Goal: Task Accomplishment & Management: Complete application form

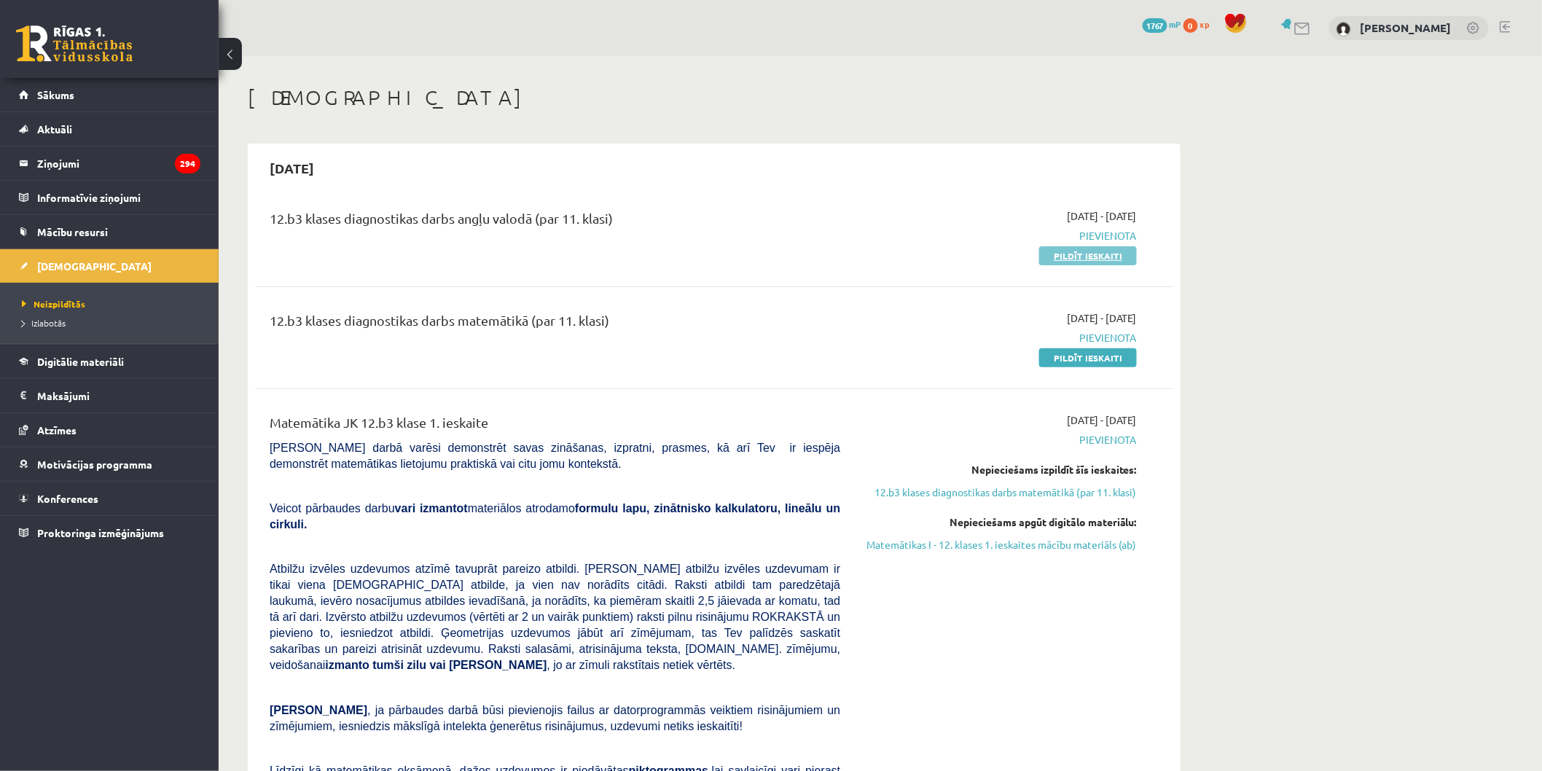
click at [1076, 258] on link "Pildīt ieskaiti" at bounding box center [1088, 255] width 98 height 19
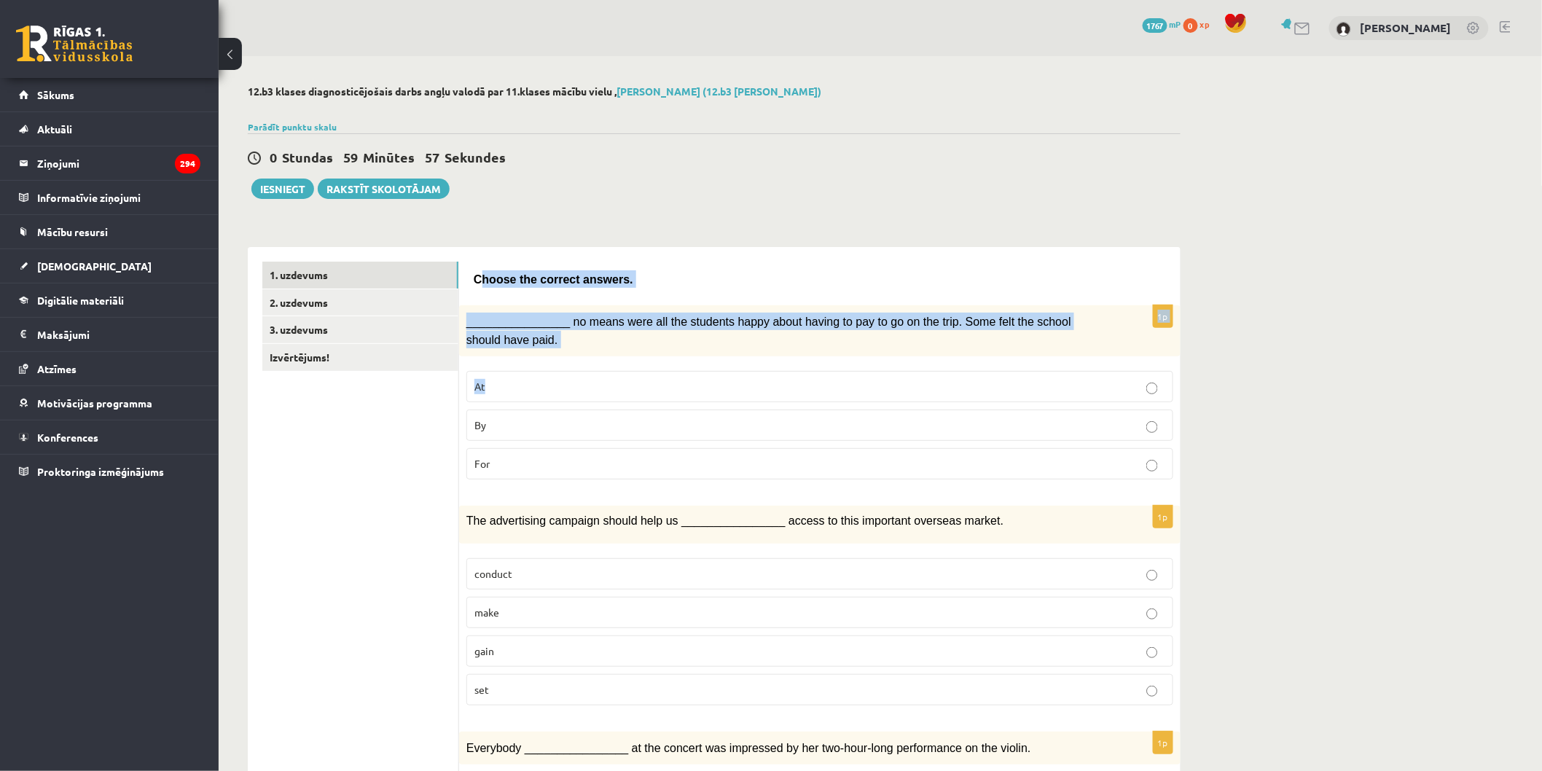
drag, startPoint x: 477, startPoint y: 273, endPoint x: 767, endPoint y: 335, distance: 297.3
click at [549, 281] on span "Choose the correct answers." at bounding box center [554, 279] width 160 height 12
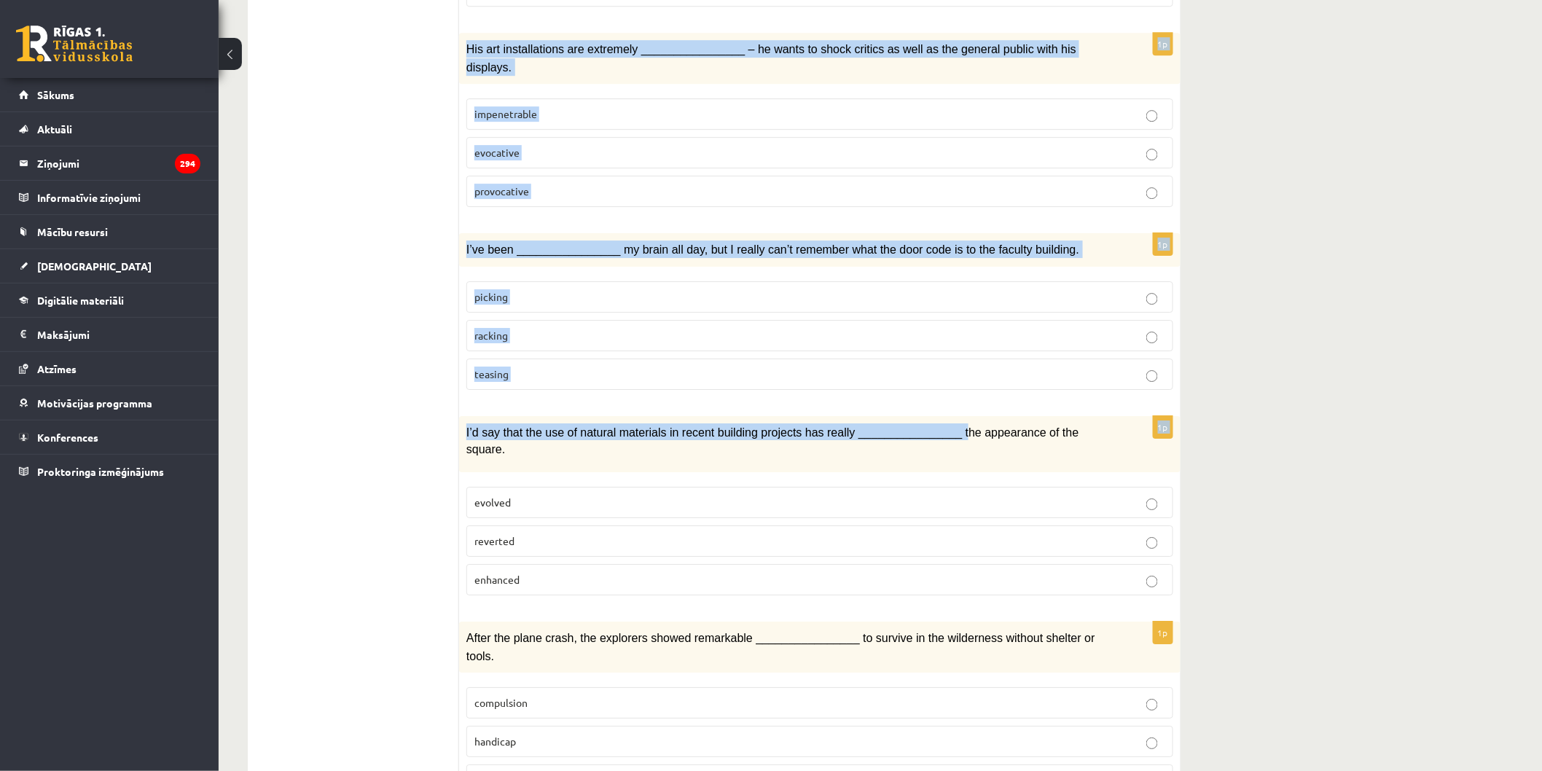
scroll to position [1887, 0]
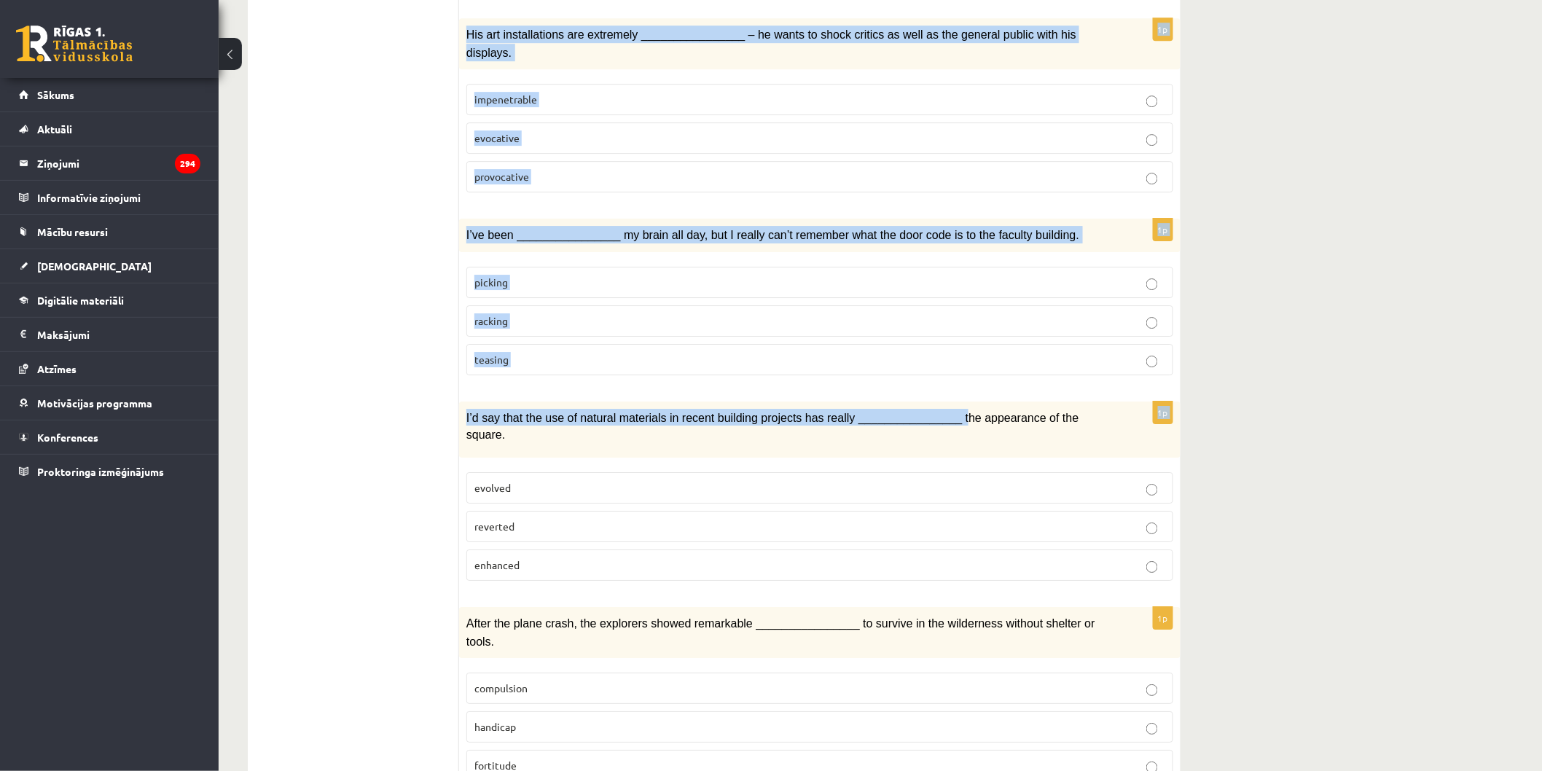
drag, startPoint x: 472, startPoint y: 275, endPoint x: 927, endPoint y: 408, distance: 473.9
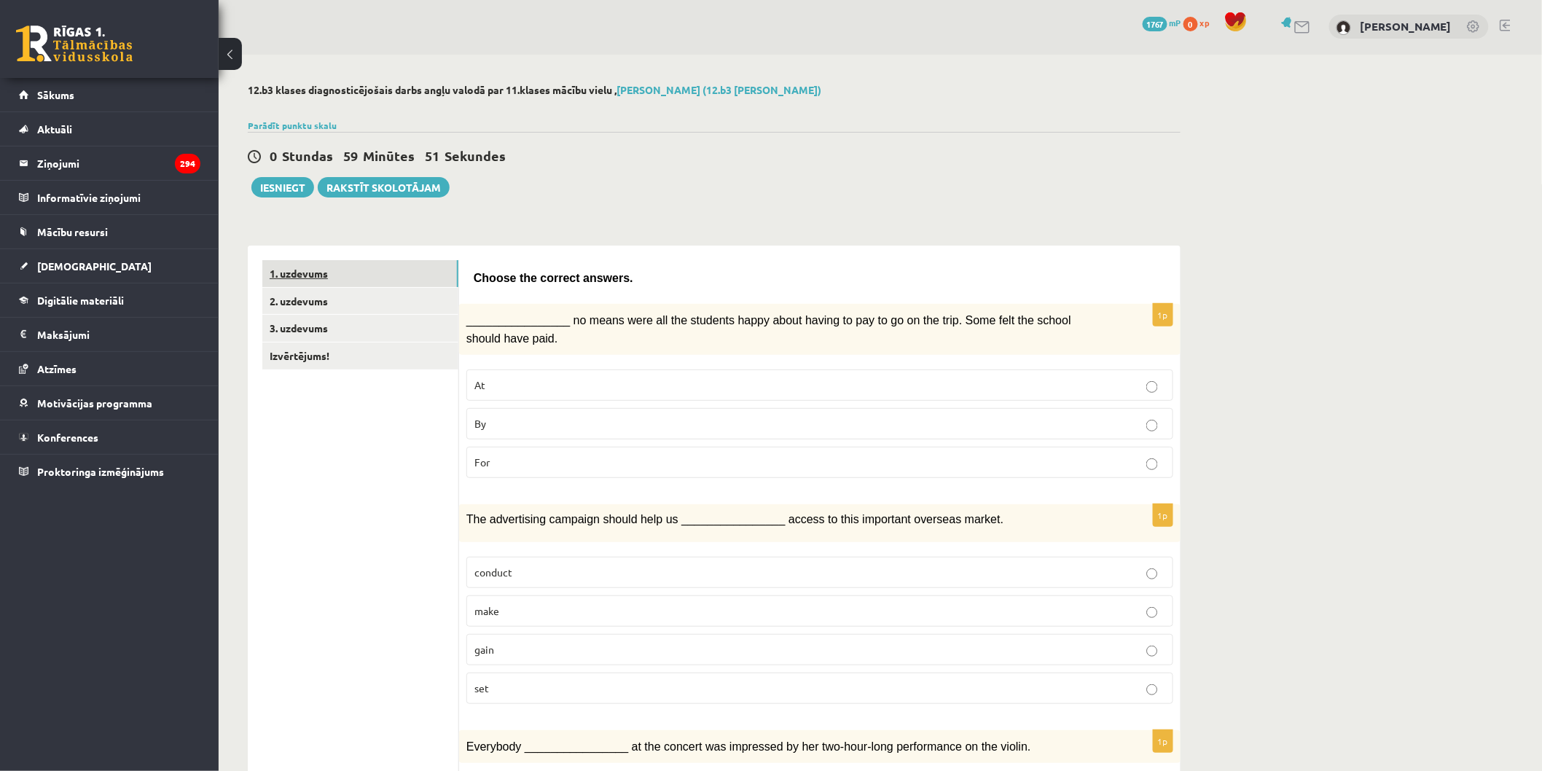
scroll to position [0, 0]
click at [423, 303] on link "2. uzdevums" at bounding box center [360, 302] width 196 height 27
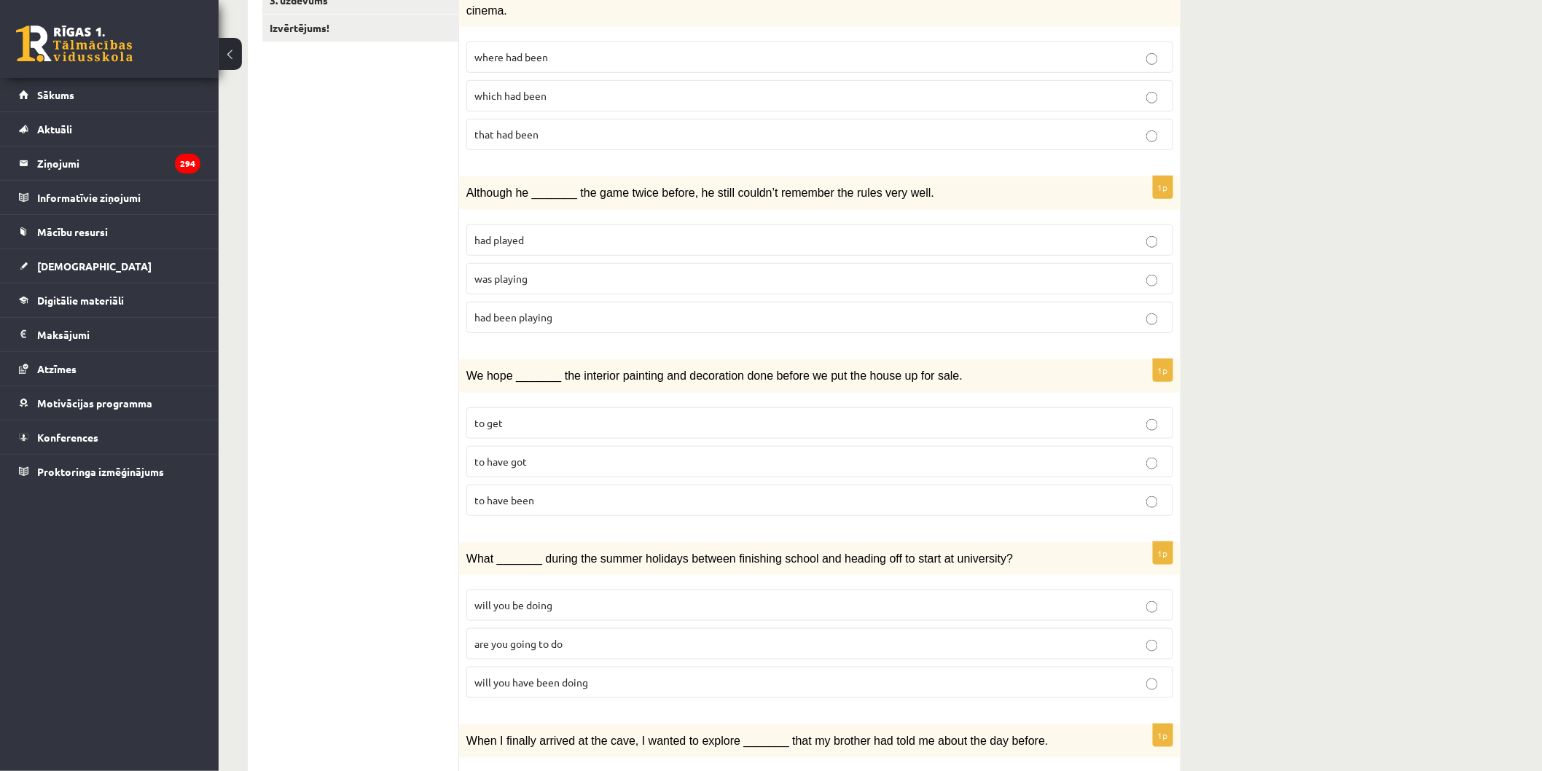
scroll to position [81, 0]
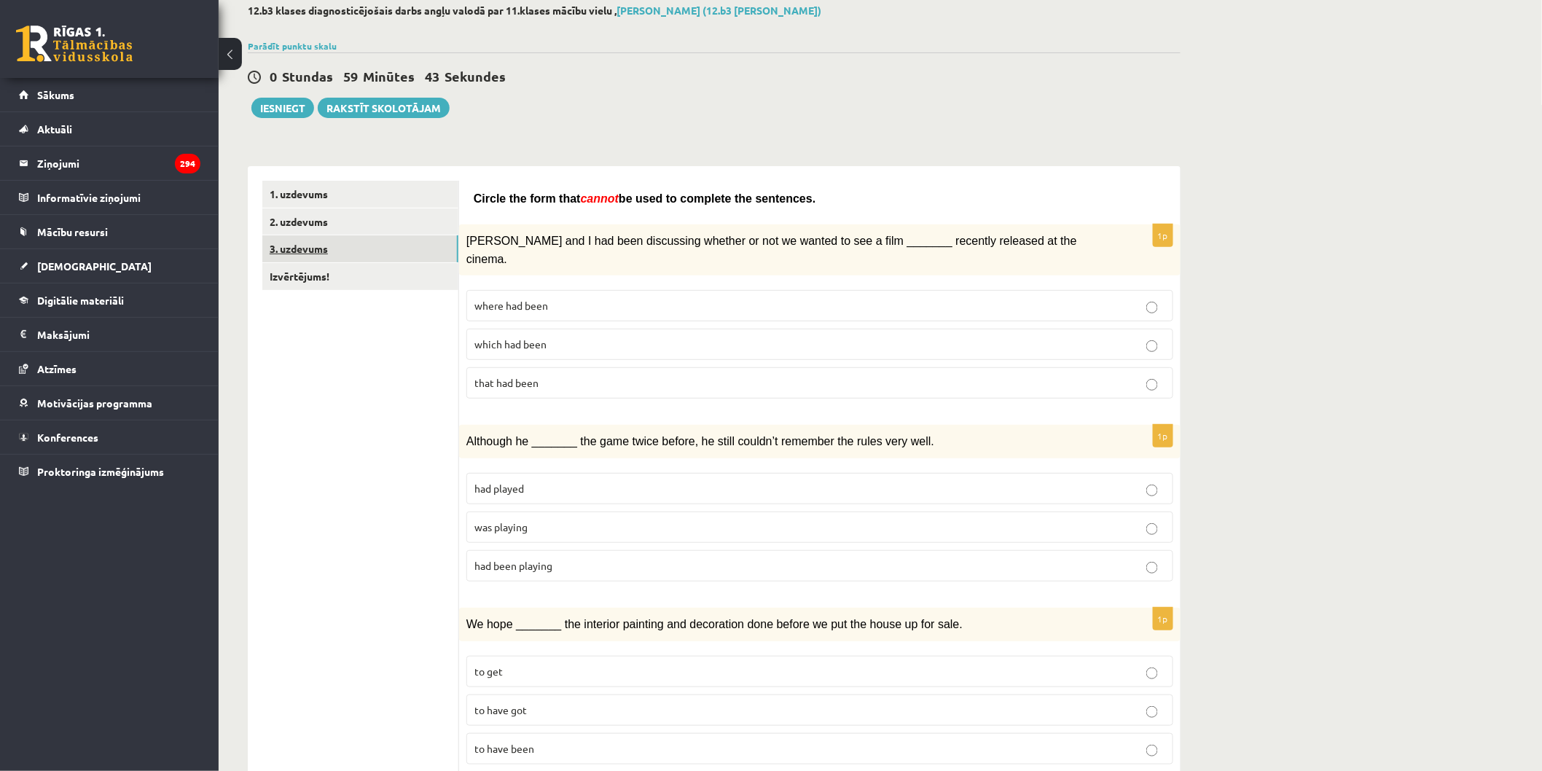
click at [372, 254] on link "3. uzdevums" at bounding box center [360, 248] width 196 height 27
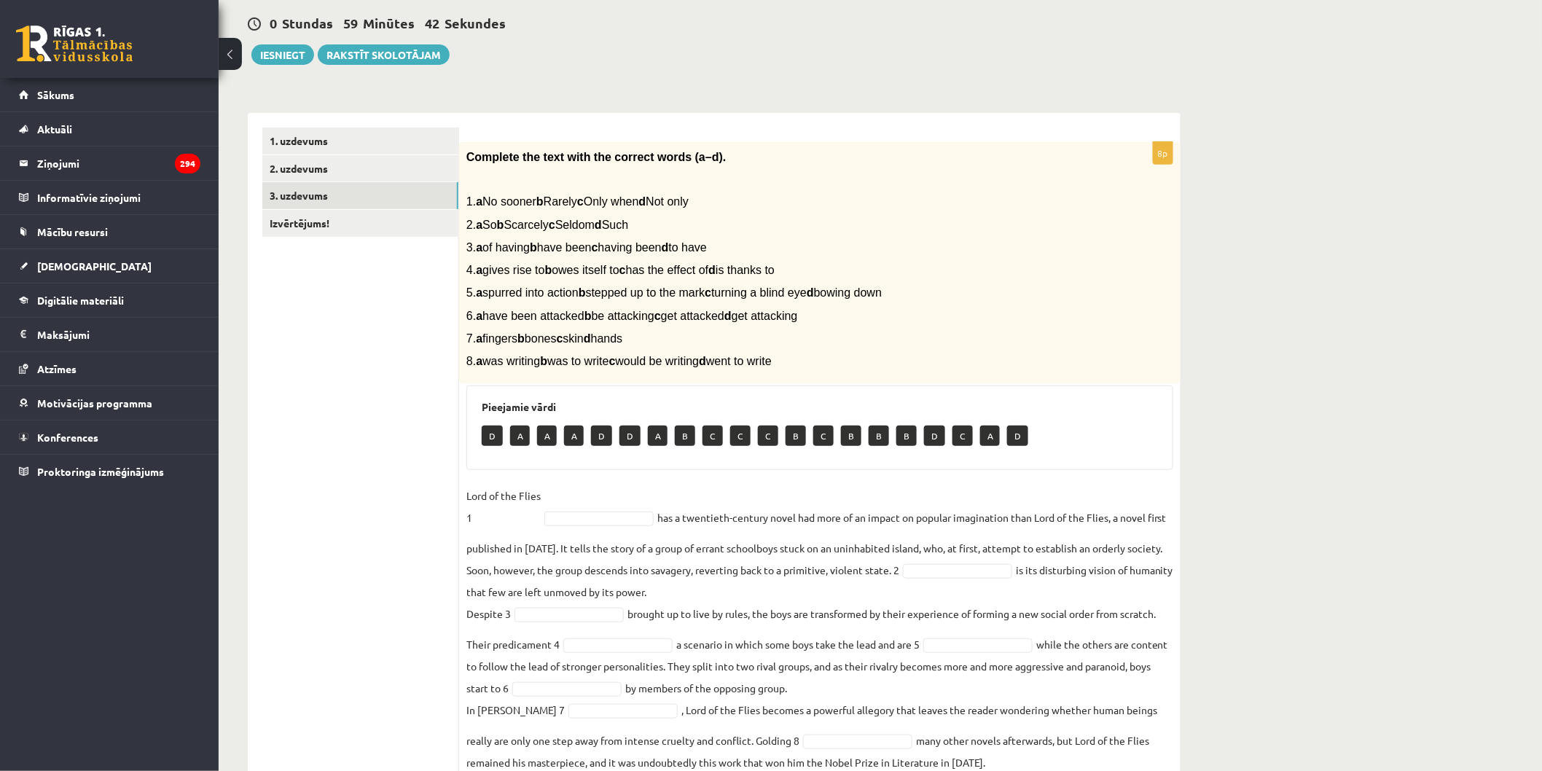
scroll to position [0, 0]
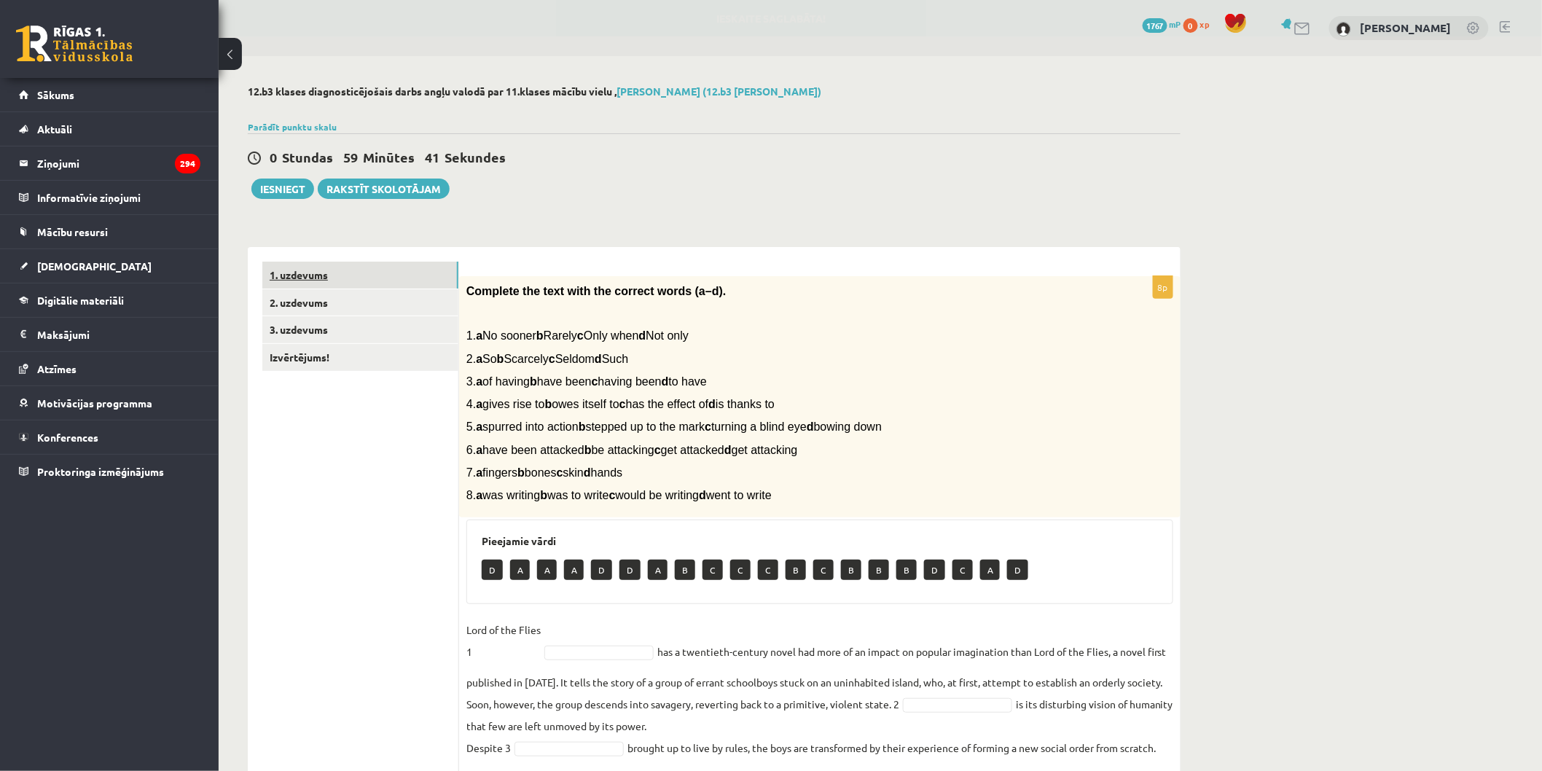
click at [383, 267] on link "1. uzdevums" at bounding box center [360, 275] width 196 height 27
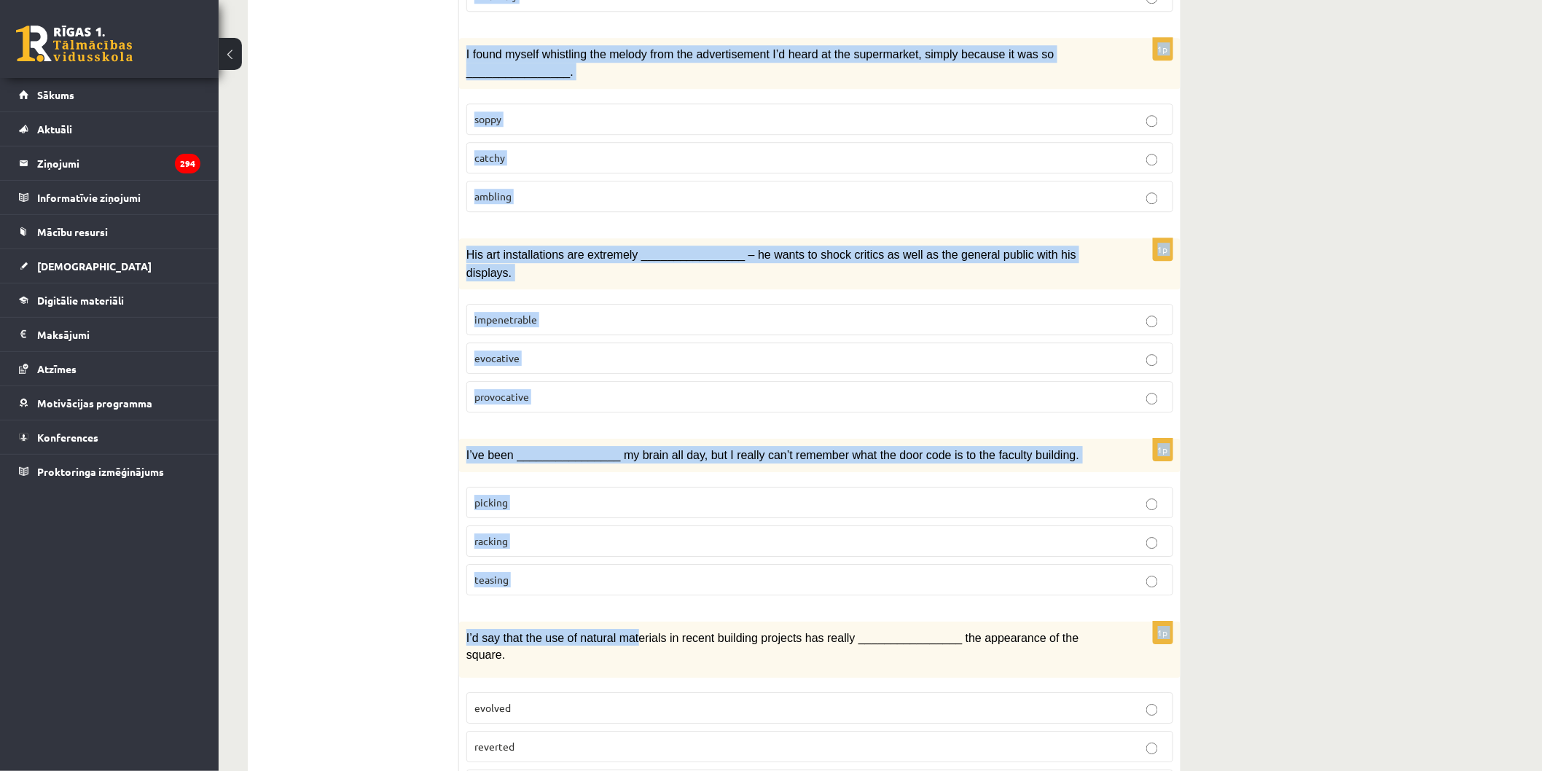
scroll to position [1887, 0]
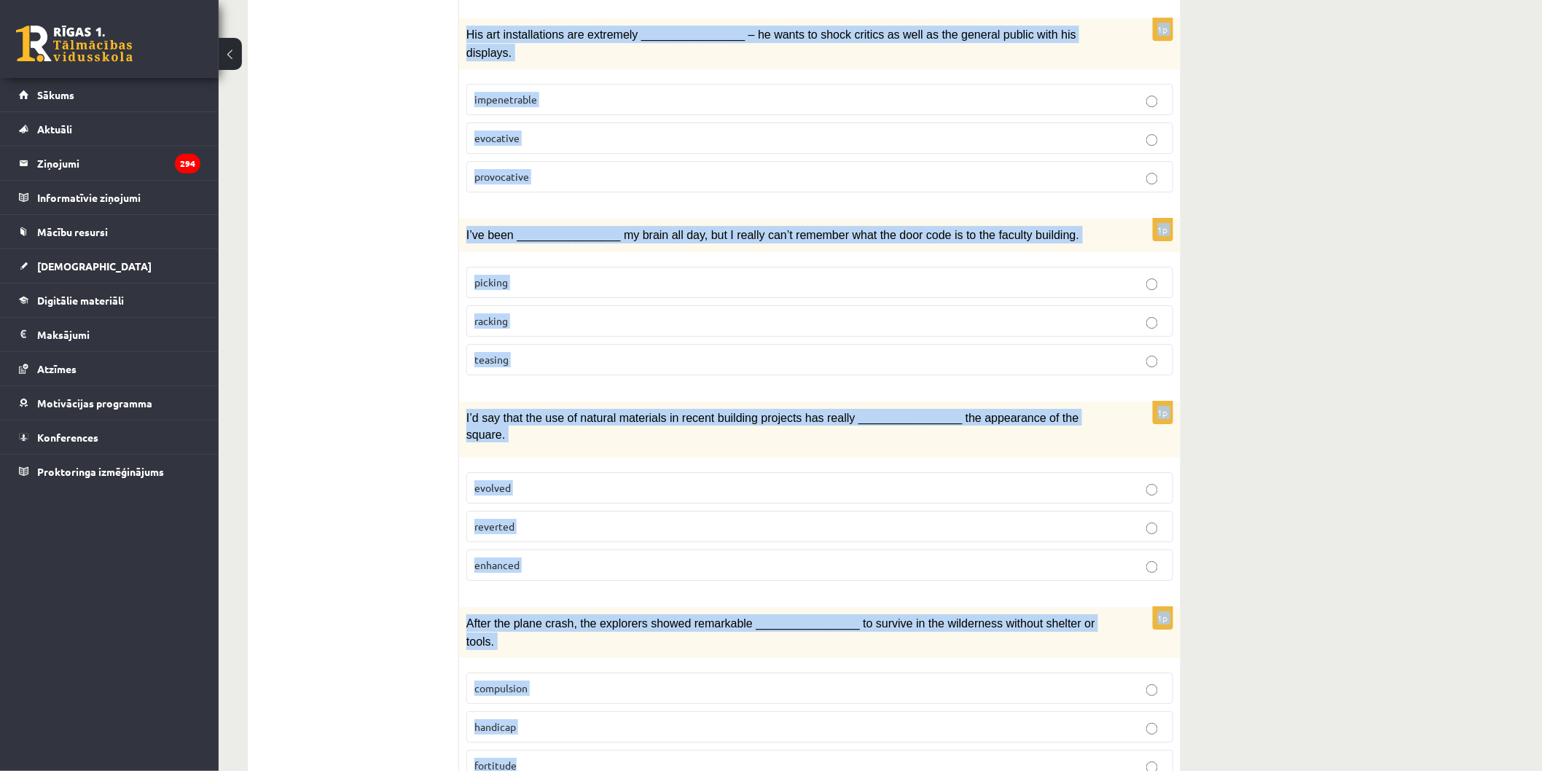
drag, startPoint x: 465, startPoint y: 283, endPoint x: 1159, endPoint y: 709, distance: 814.3
copy form "Choose the correct answers. 1p ________________ no means were all the students …"
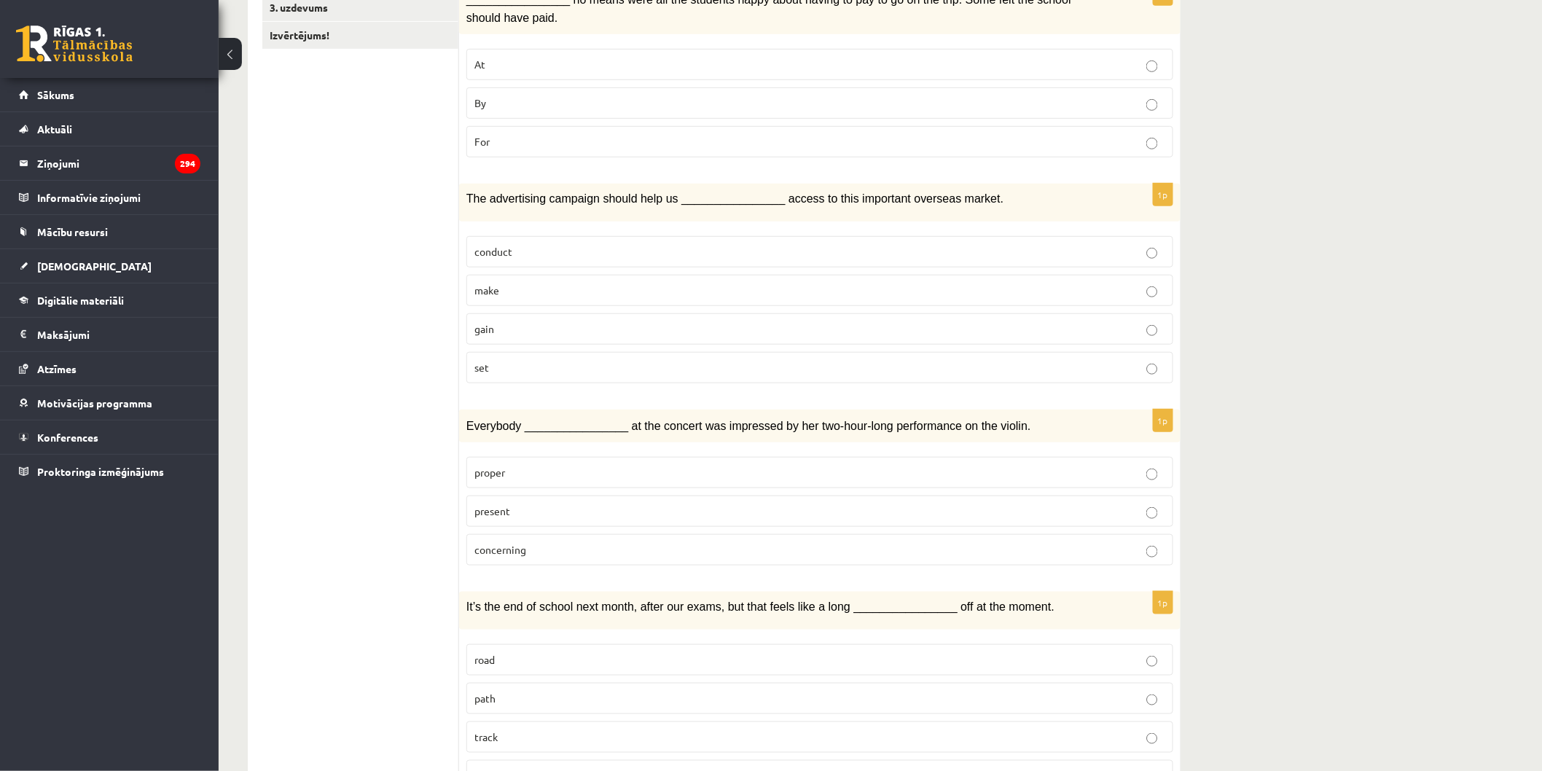
scroll to position [106, 0]
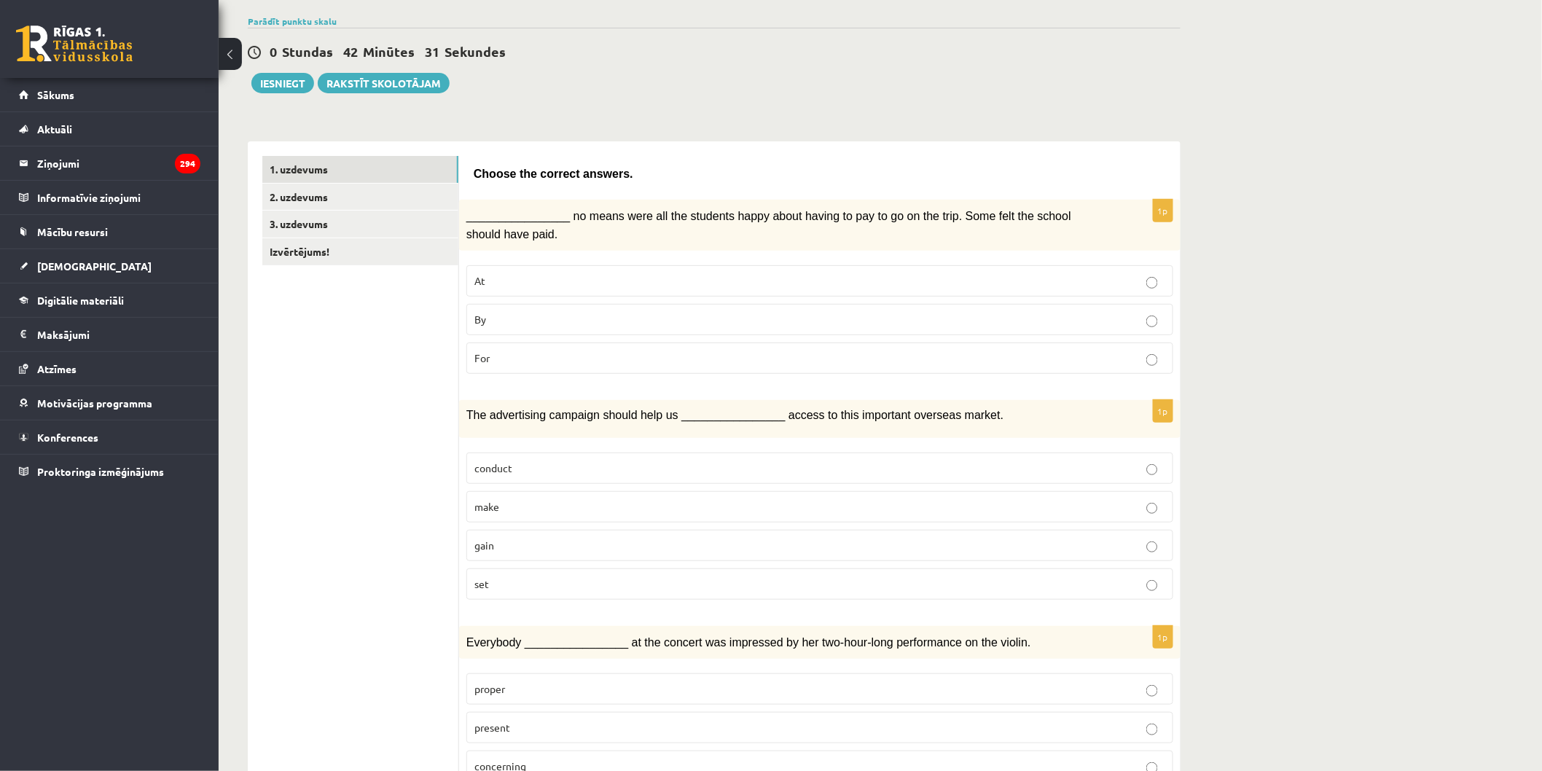
click at [557, 312] on p "By" at bounding box center [819, 319] width 691 height 15
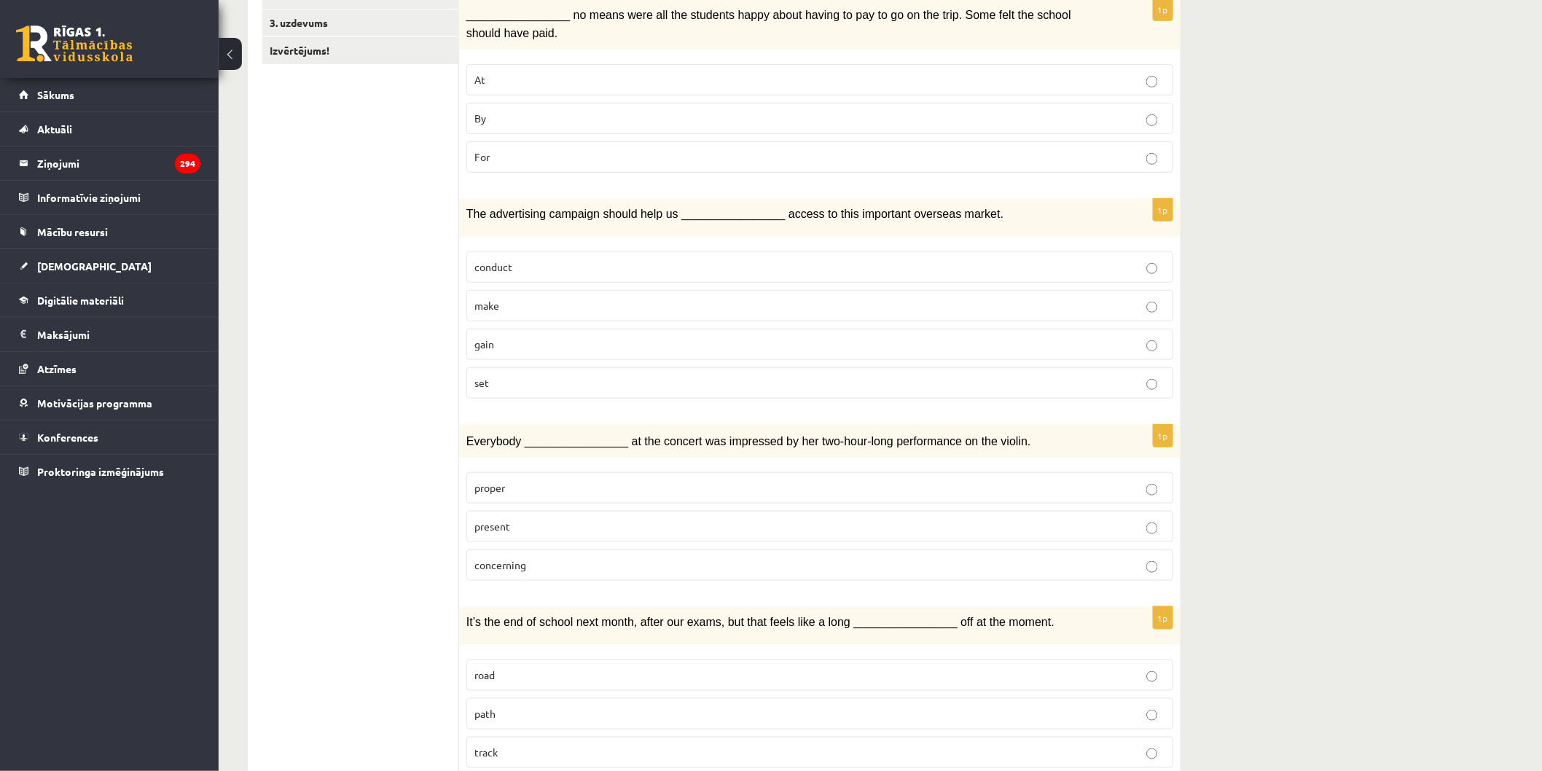
scroll to position [404, 0]
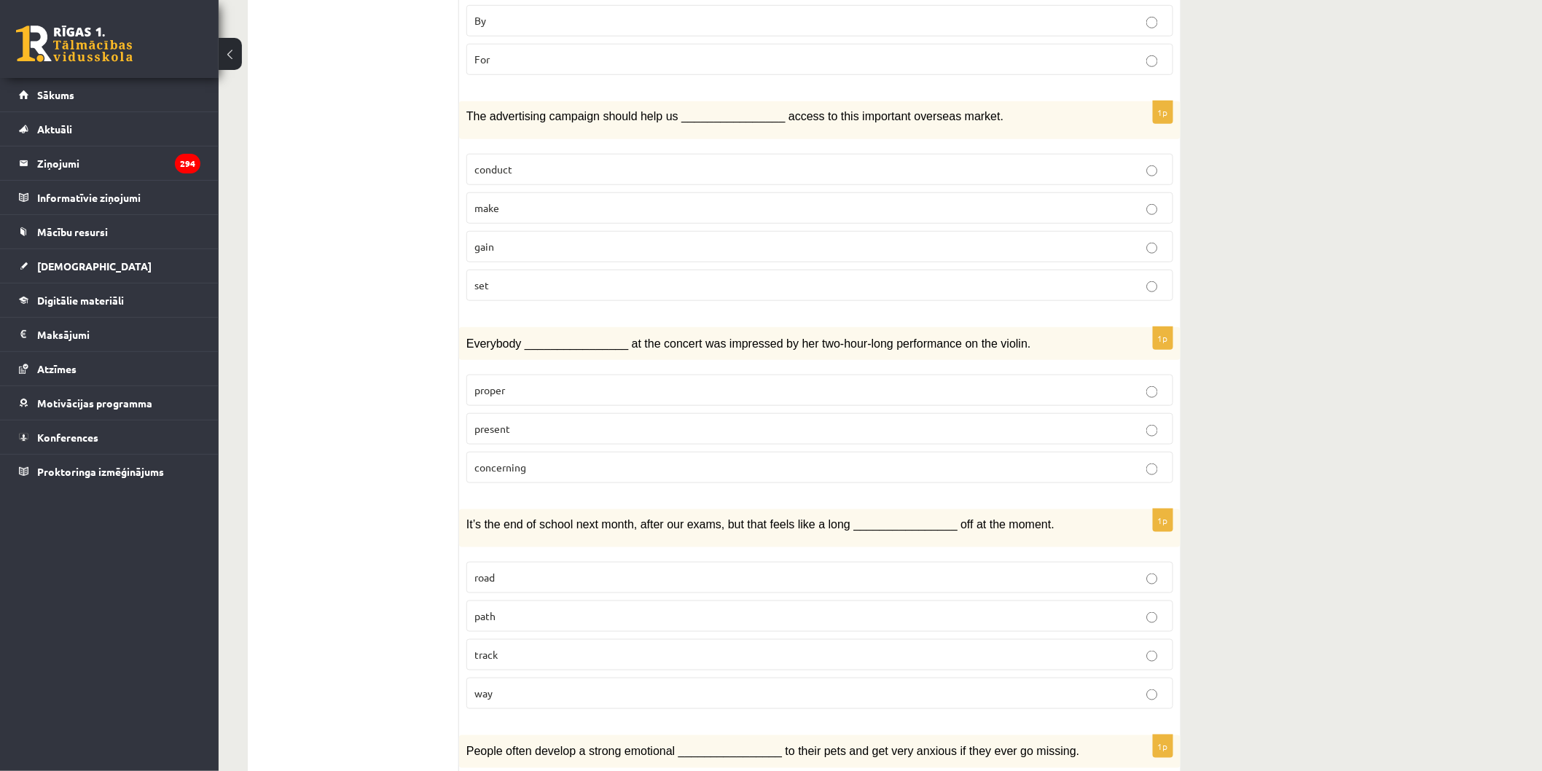
click at [536, 251] on label "gain" at bounding box center [819, 246] width 707 height 31
click at [574, 423] on p "present" at bounding box center [819, 428] width 691 height 15
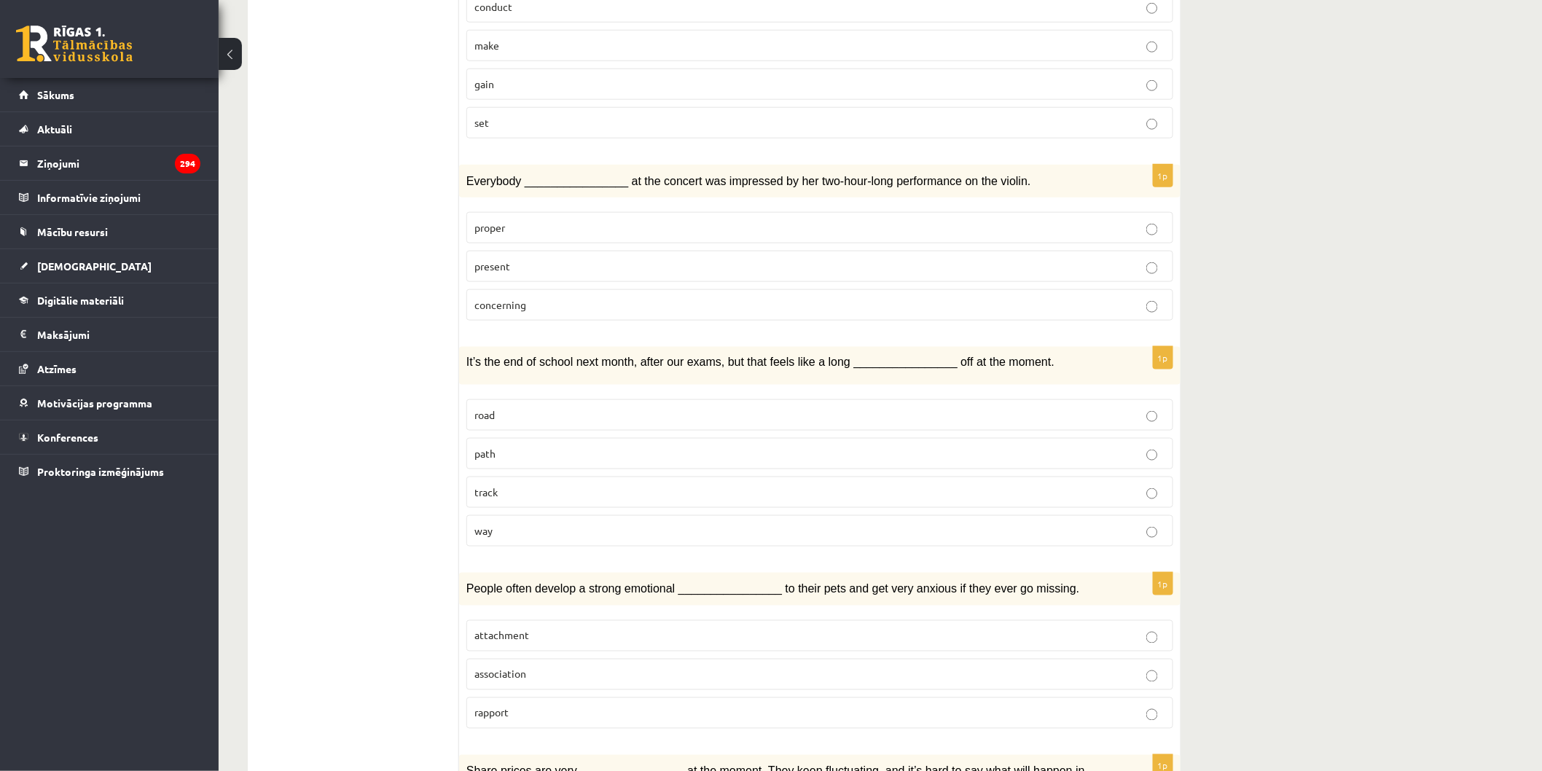
scroll to position [647, 0]
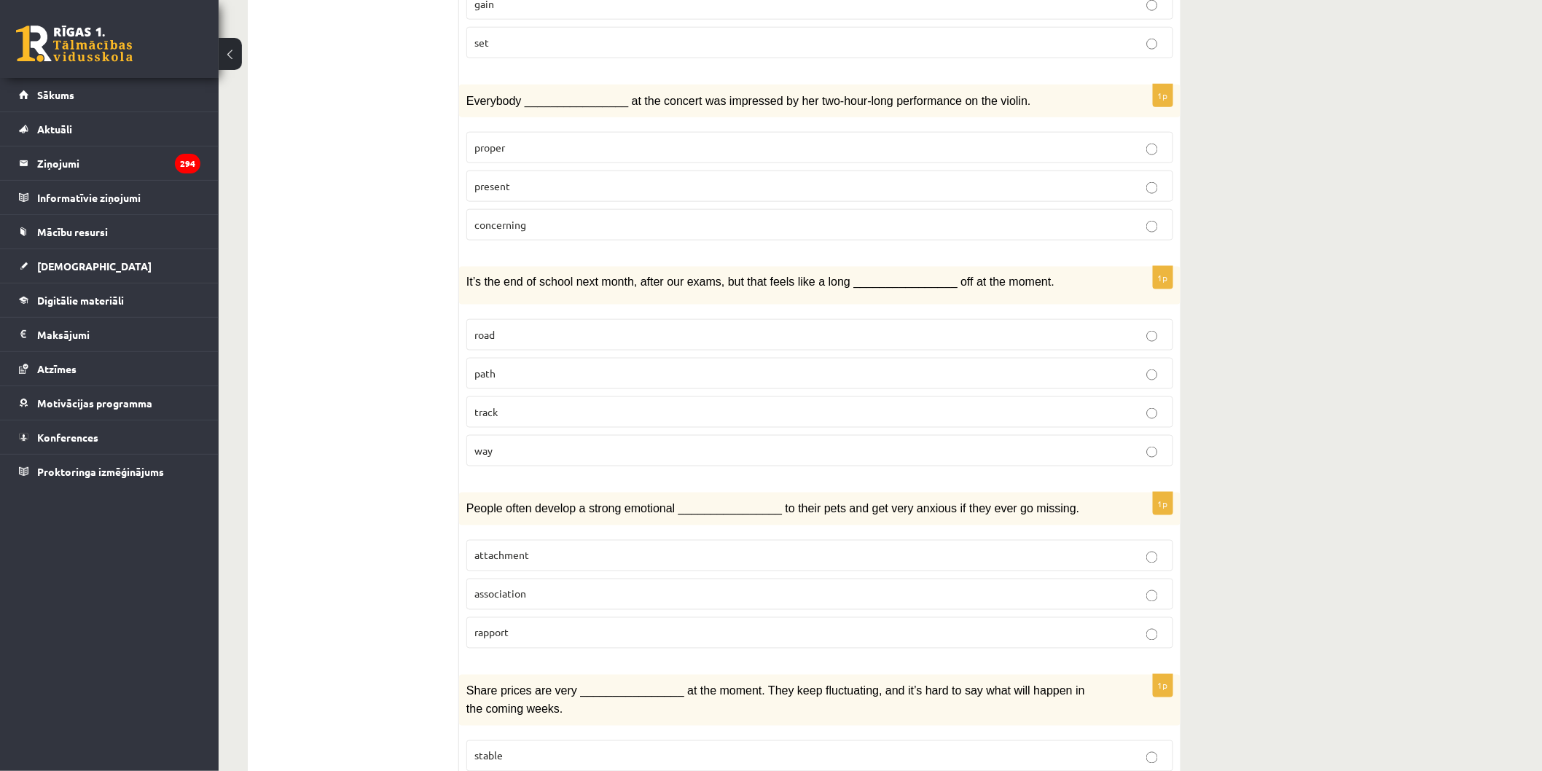
click at [573, 453] on p "way" at bounding box center [819, 450] width 691 height 15
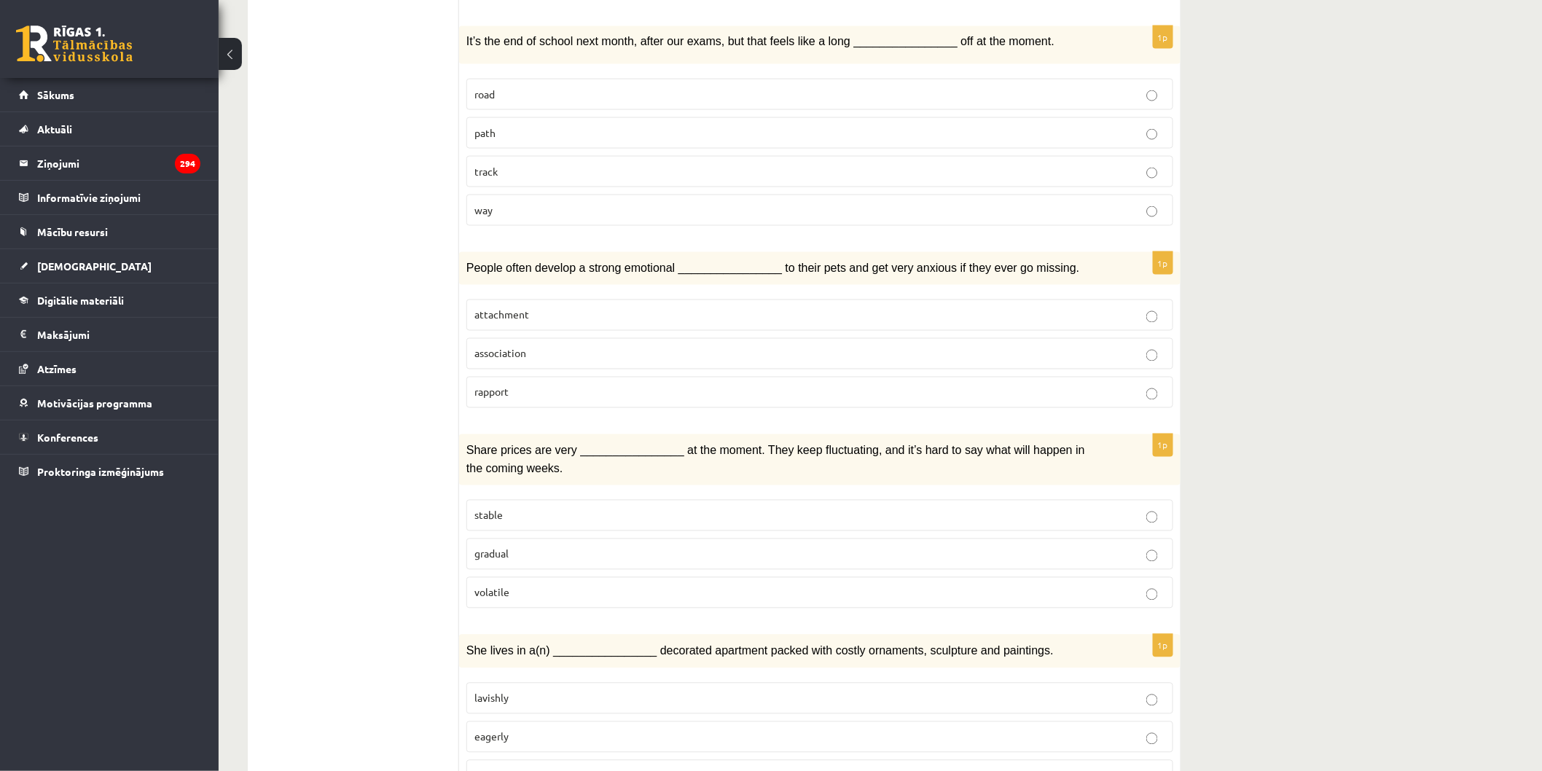
scroll to position [891, 0]
click at [595, 318] on label "attachment" at bounding box center [819, 312] width 707 height 31
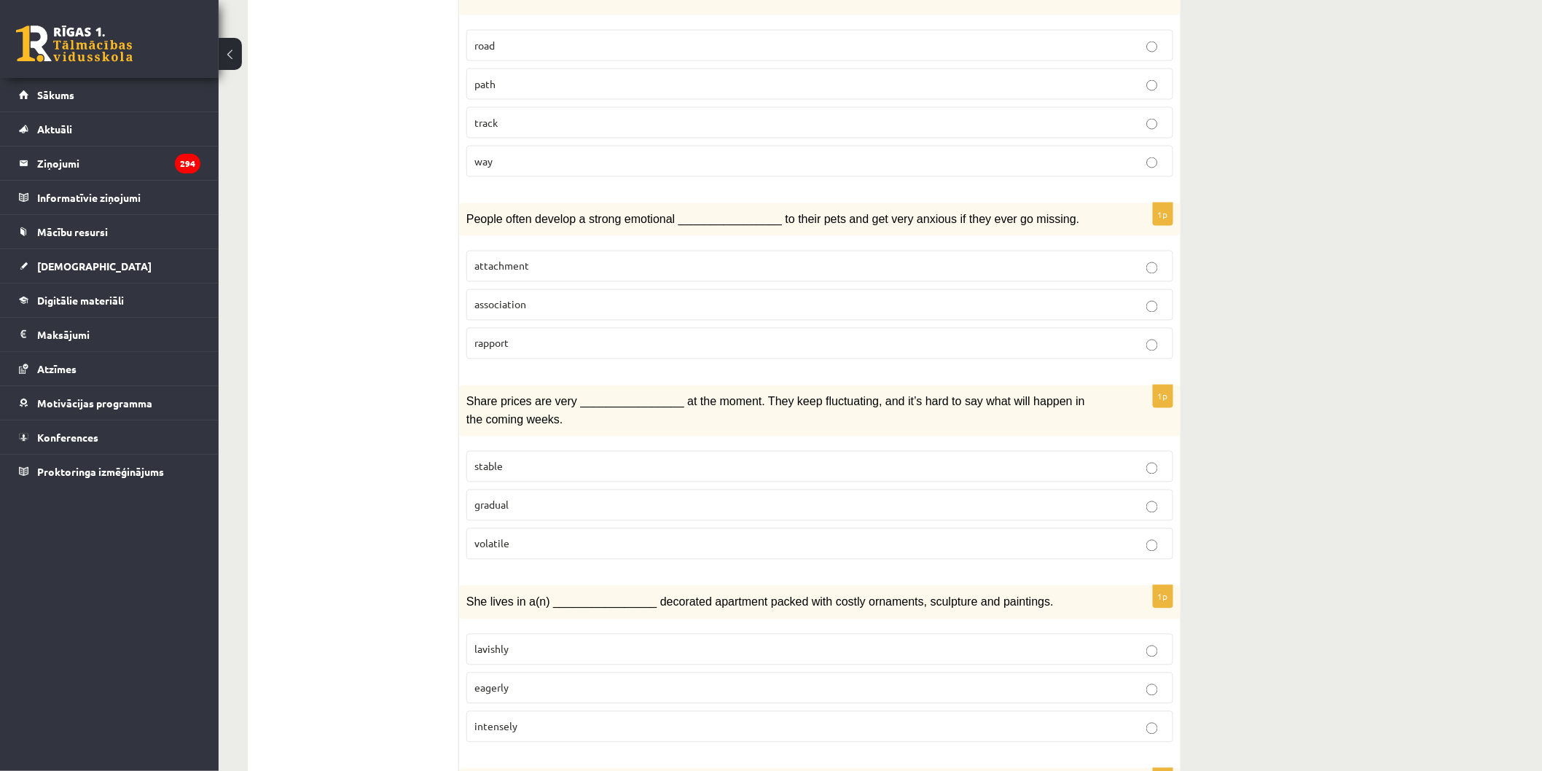
scroll to position [1052, 0]
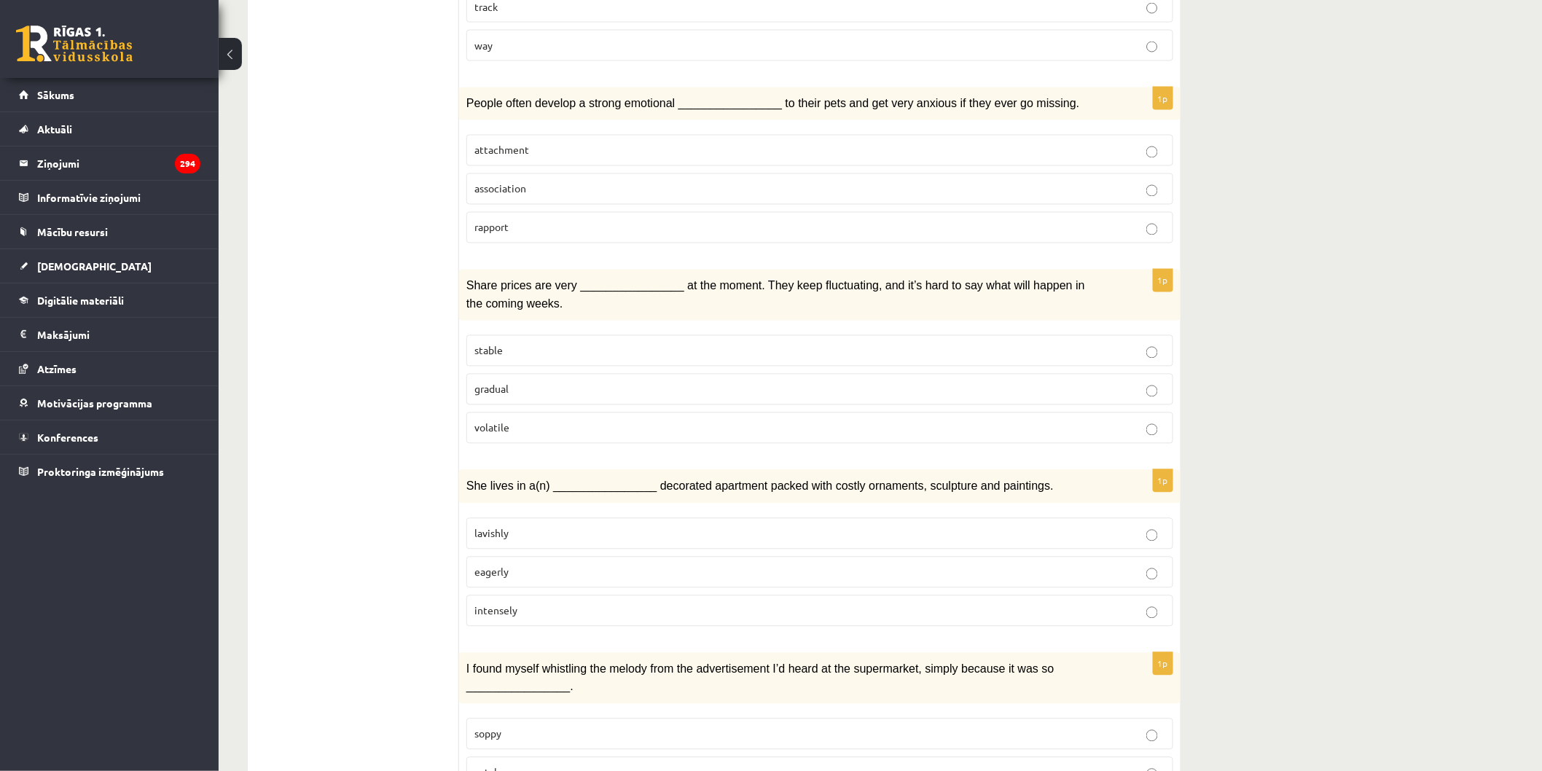
click at [603, 420] on p "volatile" at bounding box center [819, 427] width 691 height 15
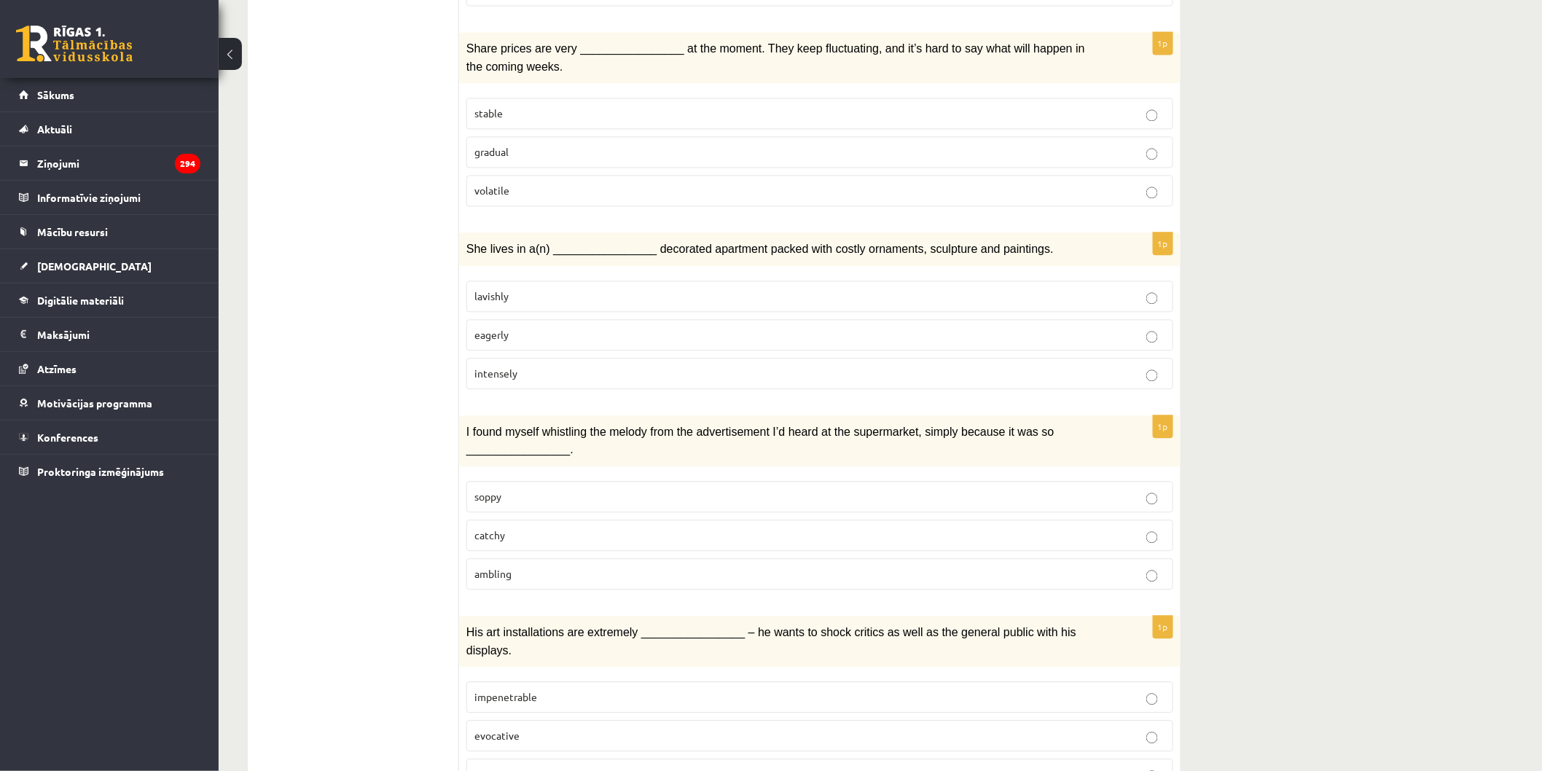
scroll to position [1295, 0]
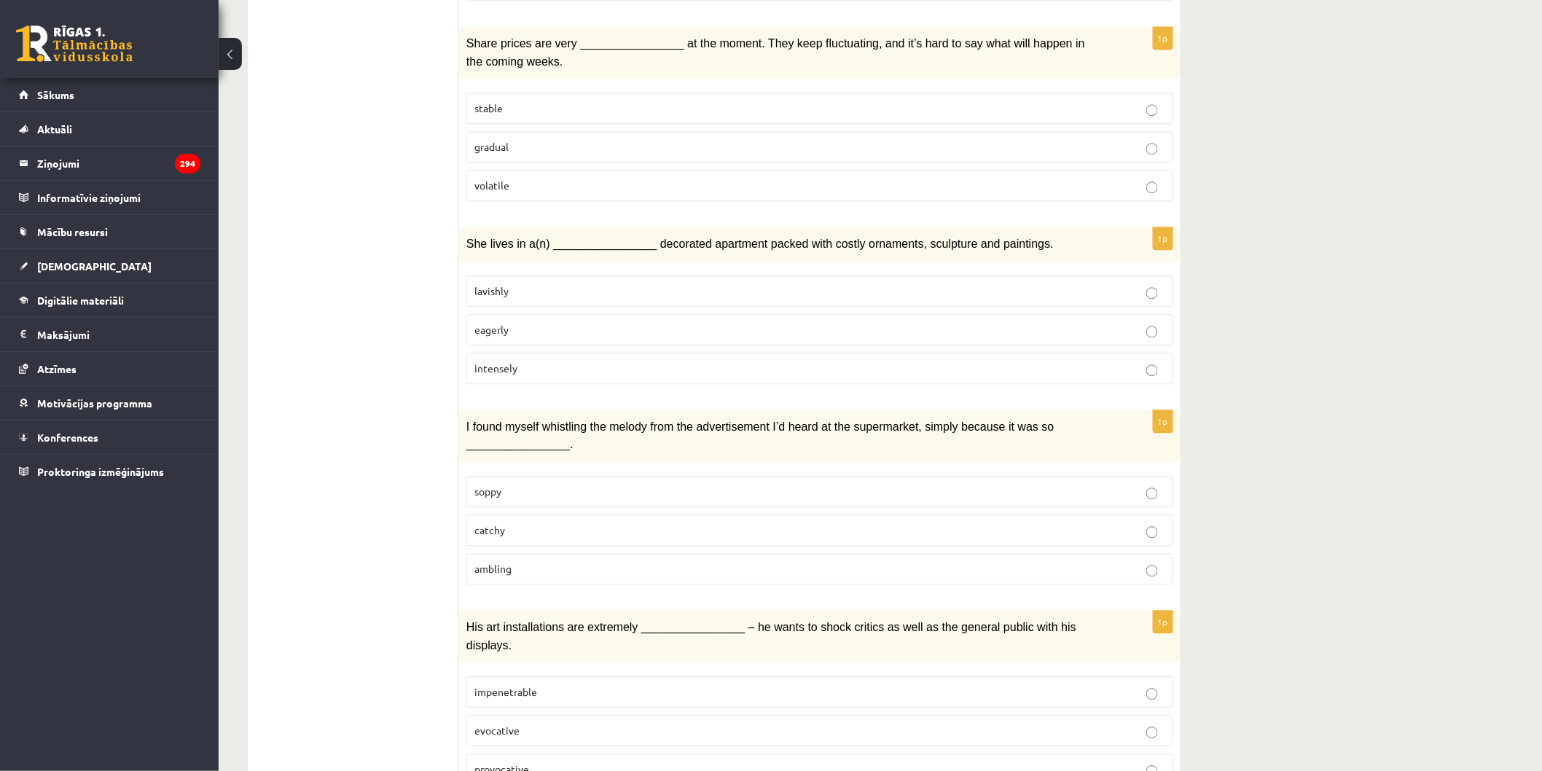
click at [512, 290] on label "lavishly" at bounding box center [819, 290] width 707 height 31
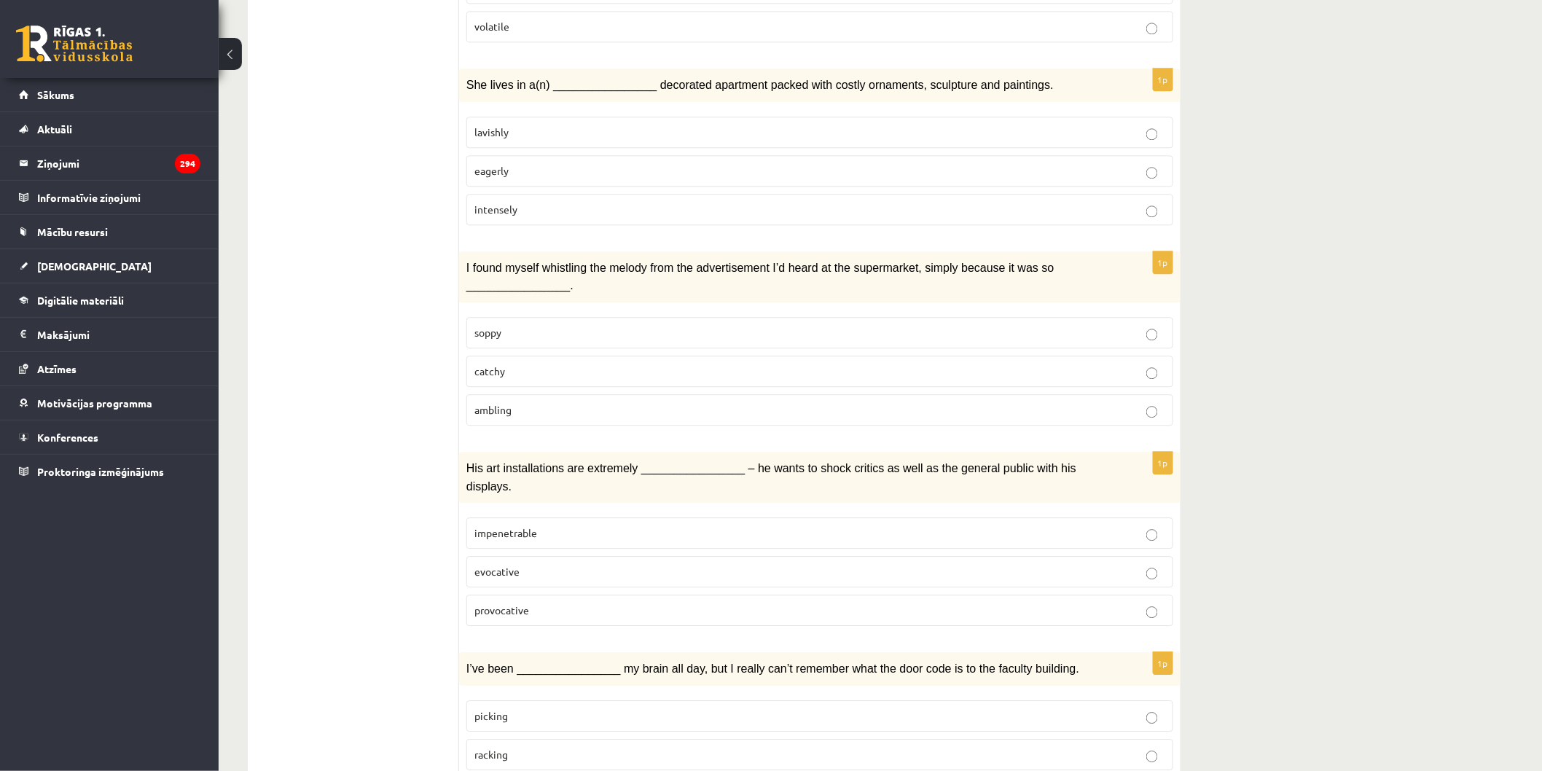
scroll to position [1457, 0]
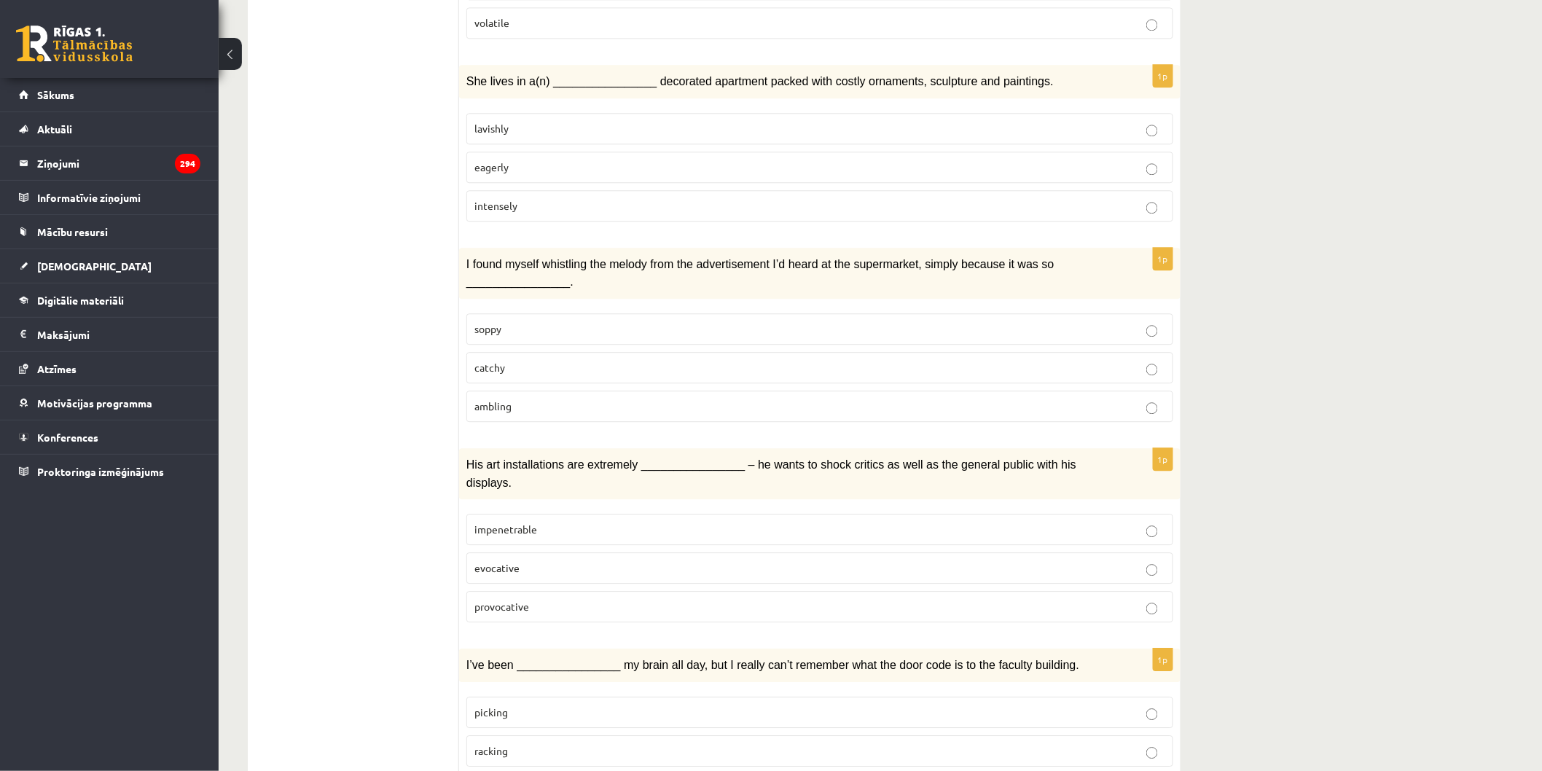
drag, startPoint x: 513, startPoint y: 359, endPoint x: 520, endPoint y: 390, distance: 32.0
click at [512, 360] on p "catchy" at bounding box center [819, 367] width 691 height 15
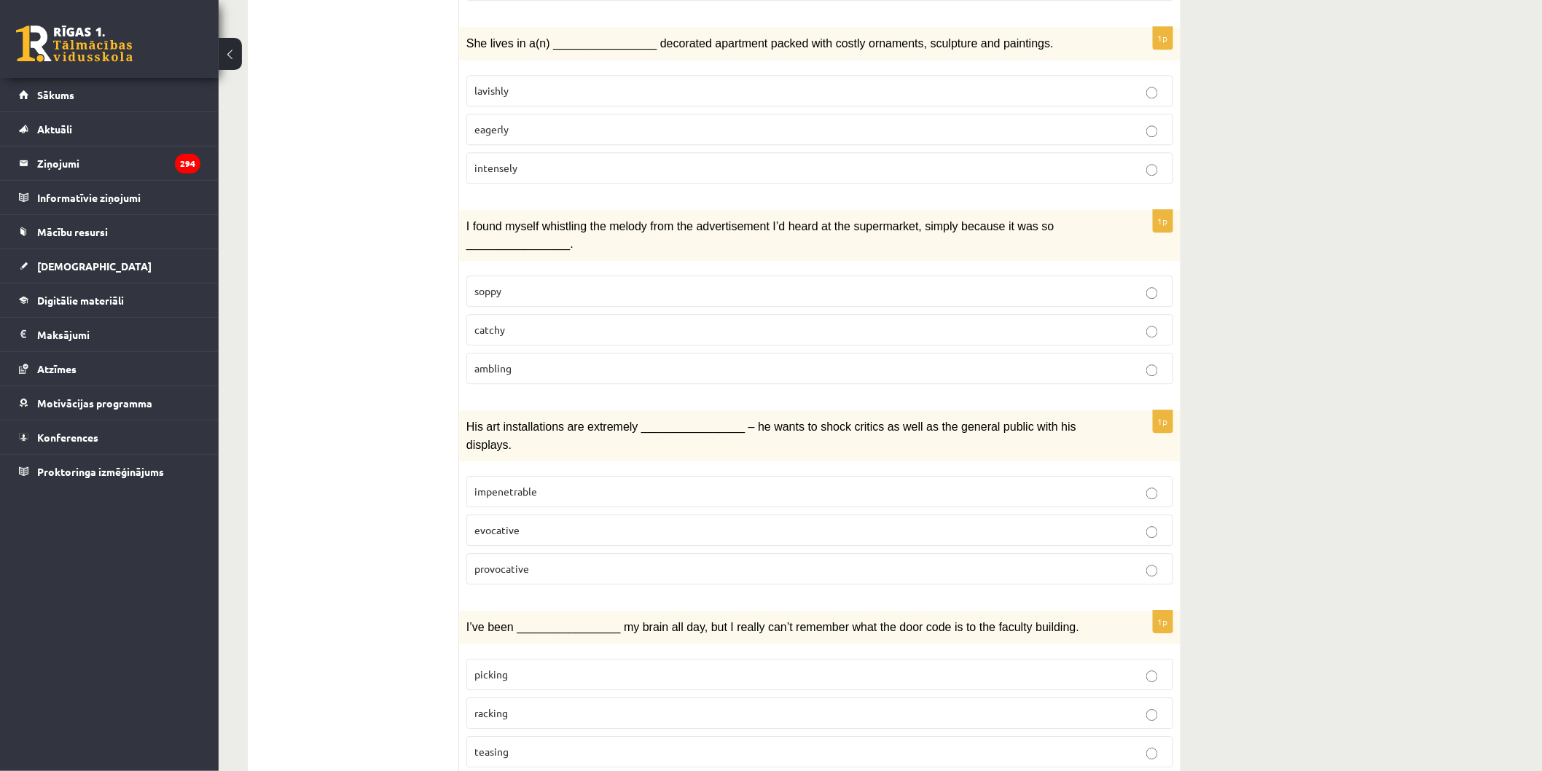
scroll to position [1700, 0]
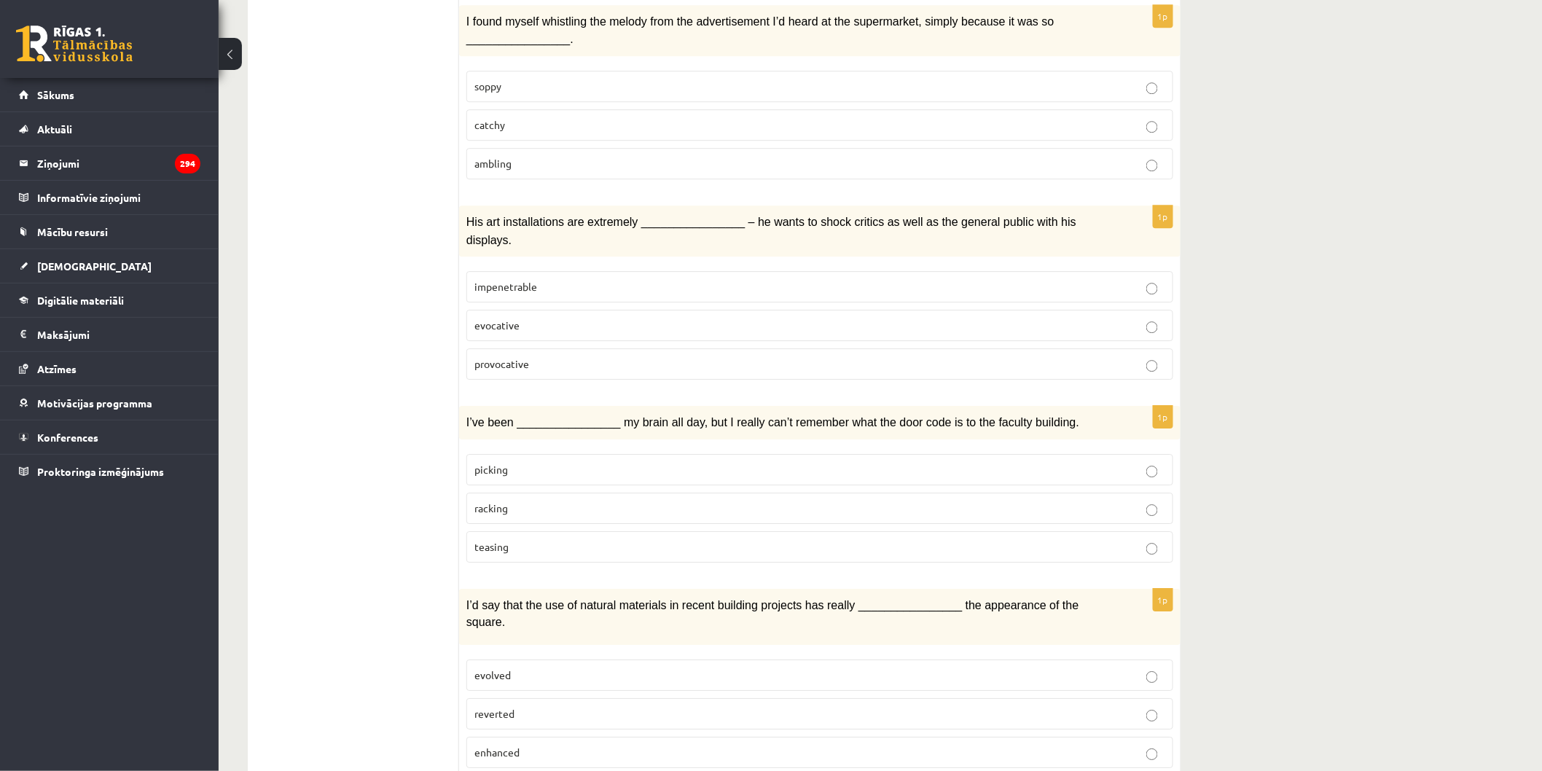
click at [521, 356] on p "provocative" at bounding box center [819, 363] width 691 height 15
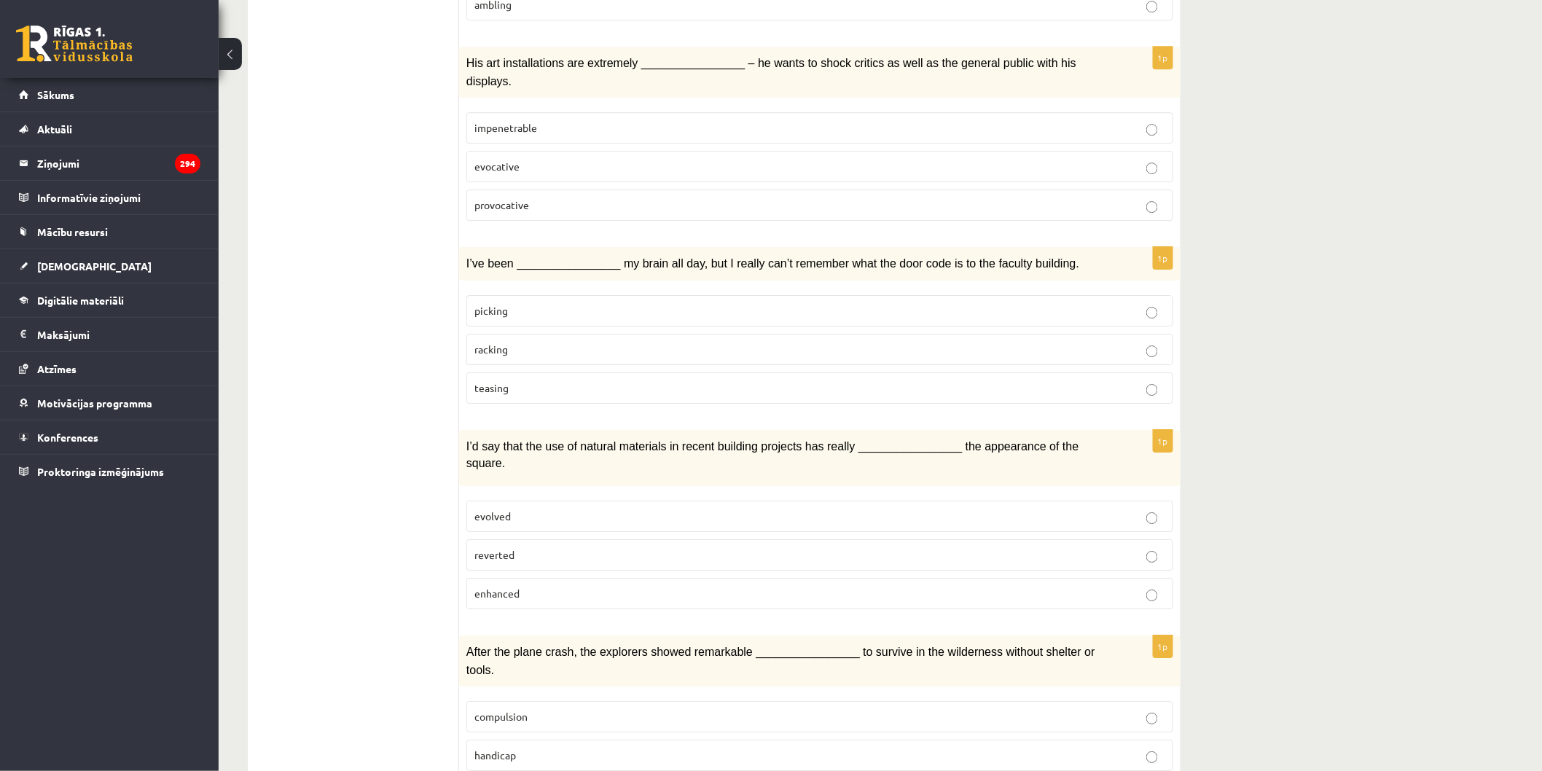
scroll to position [1862, 0]
click at [539, 333] on fieldset "picking racking teasing" at bounding box center [819, 345] width 707 height 120
click at [533, 339] on p "racking" at bounding box center [819, 346] width 691 height 15
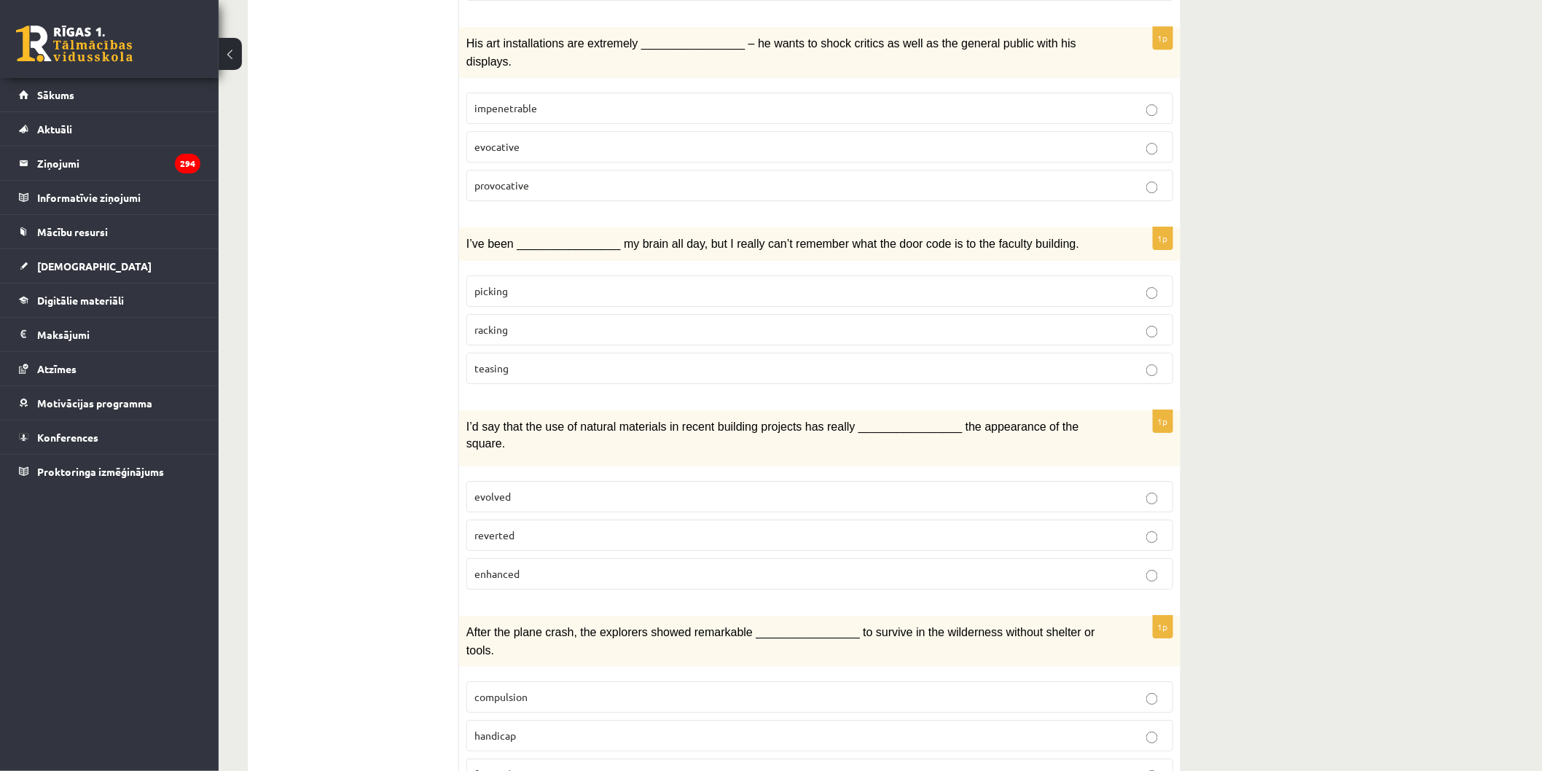
scroll to position [1887, 0]
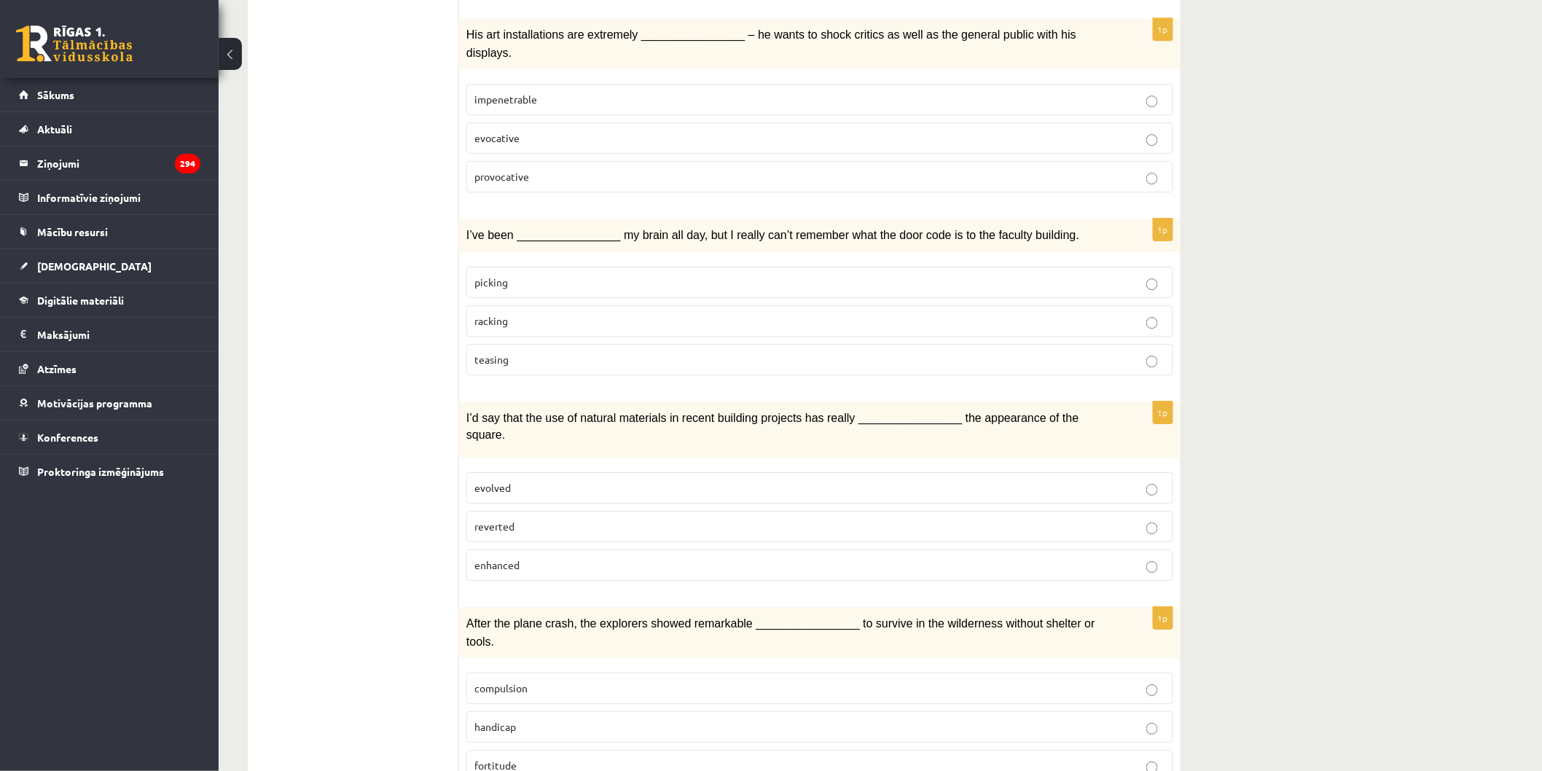
click at [529, 549] on label "enhanced" at bounding box center [819, 564] width 707 height 31
click at [533, 758] on p "fortitude" at bounding box center [819, 765] width 691 height 15
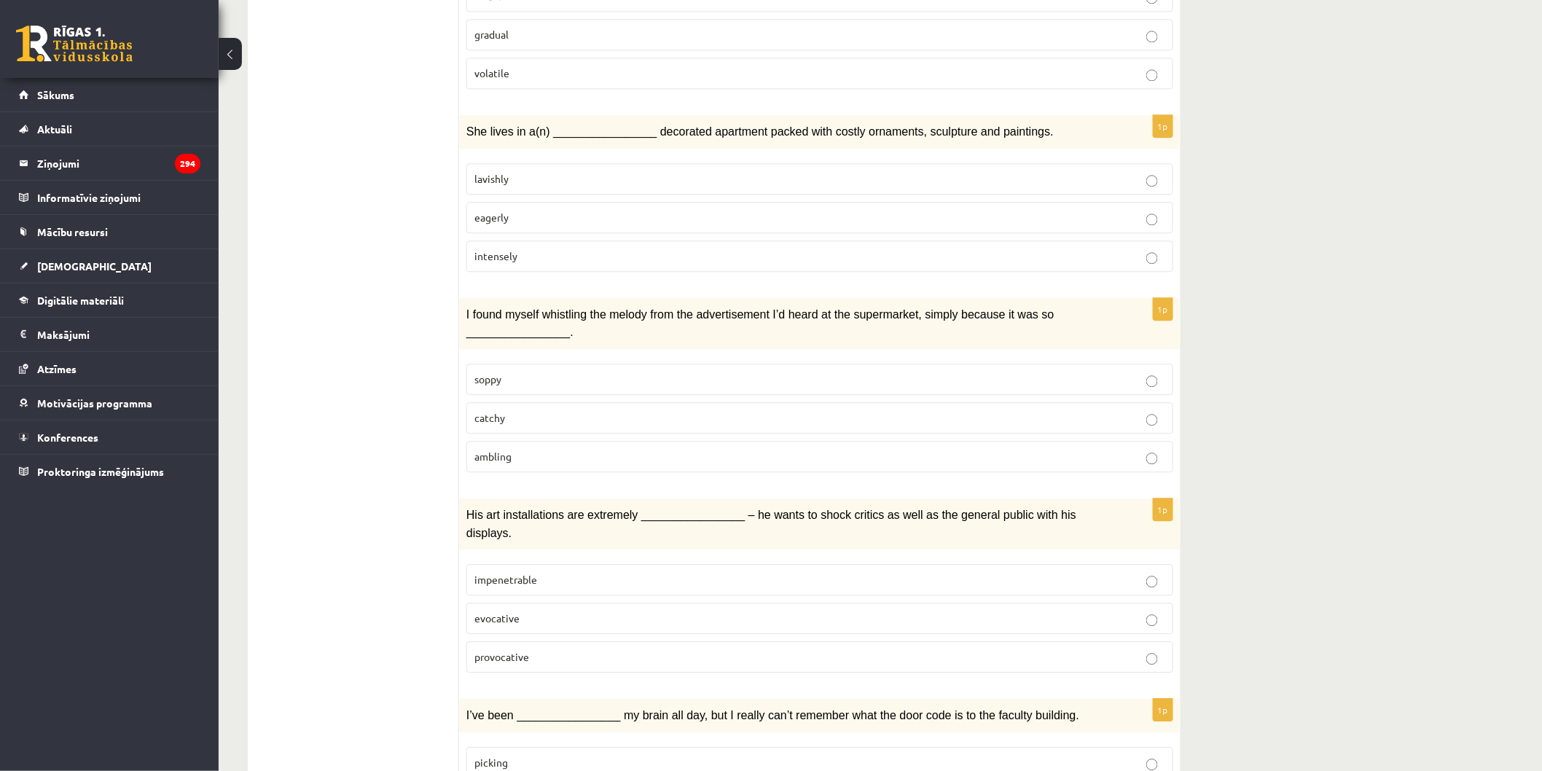
scroll to position [1320, 0]
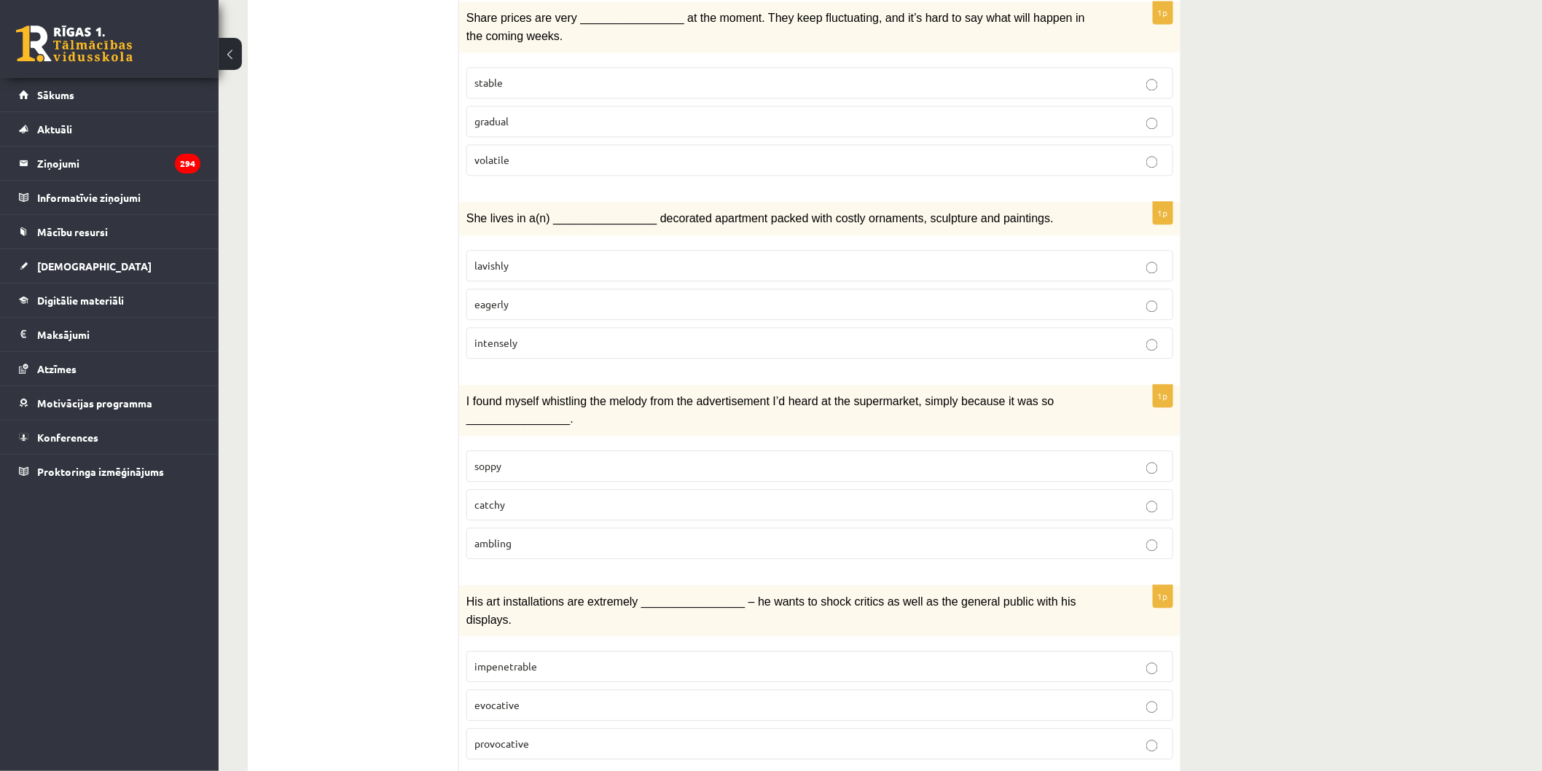
click at [630, 536] on p "ambling" at bounding box center [819, 543] width 691 height 15
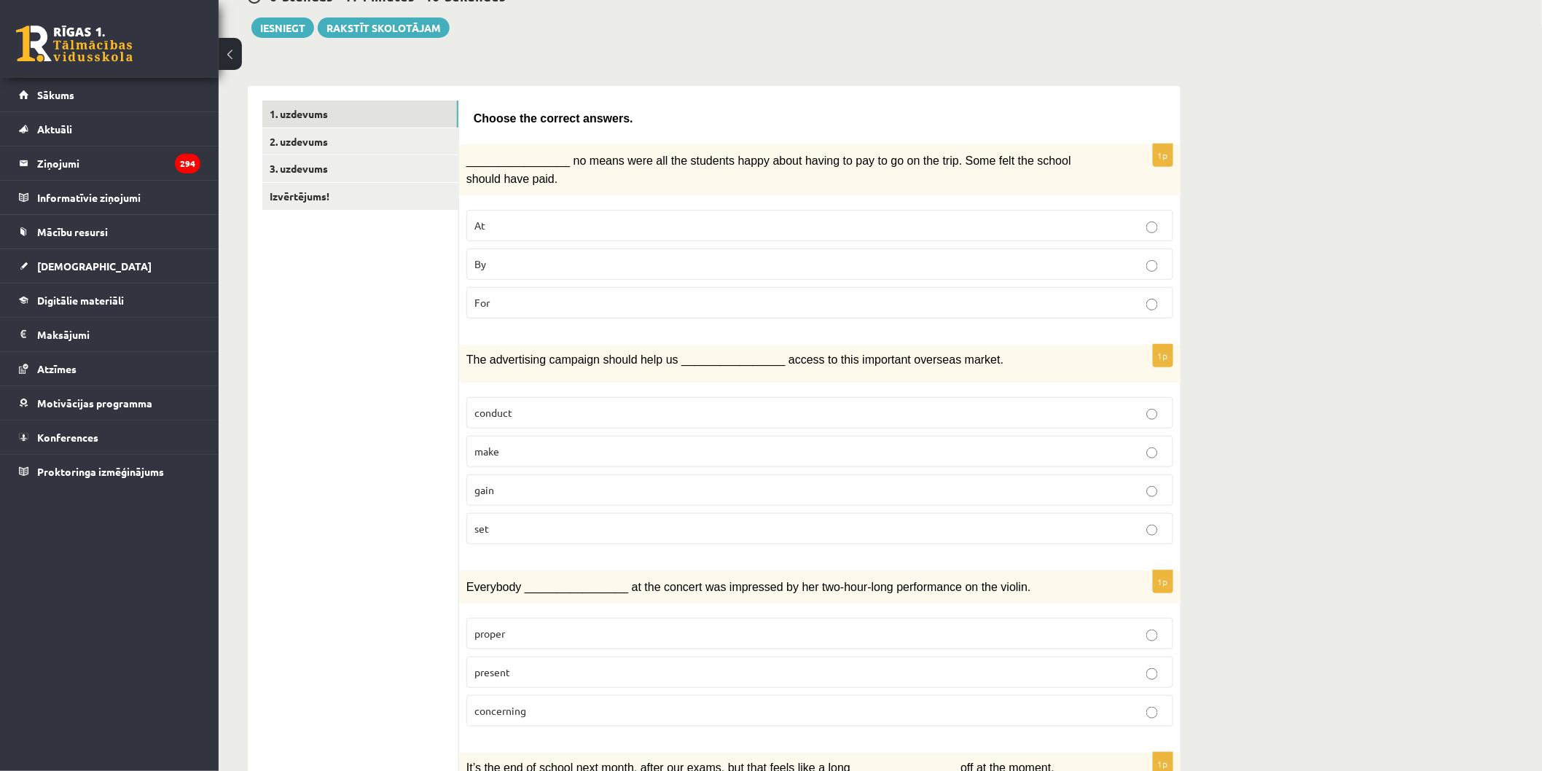
scroll to position [0, 0]
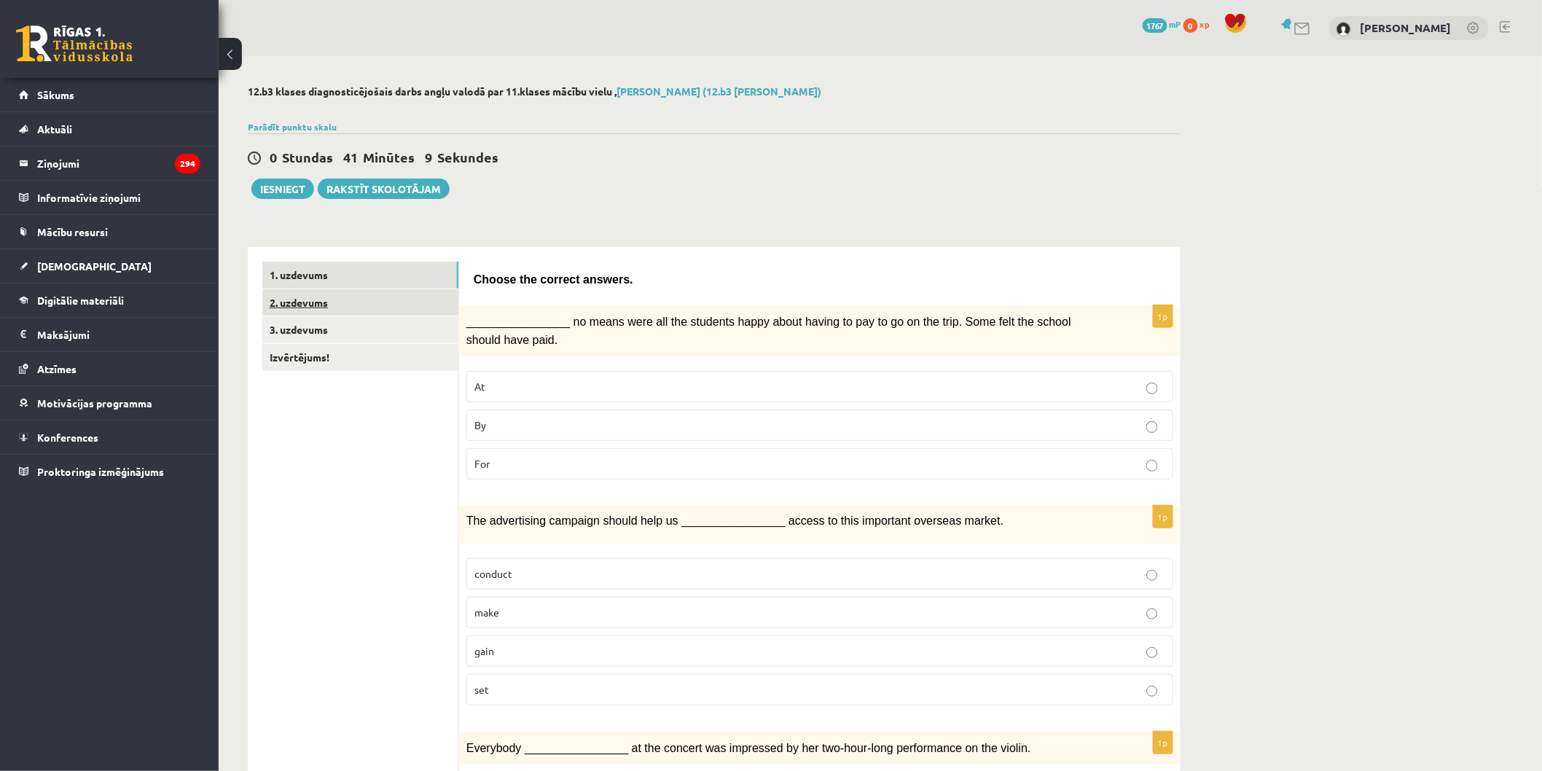
click at [351, 310] on link "2. uzdevums" at bounding box center [360, 302] width 196 height 27
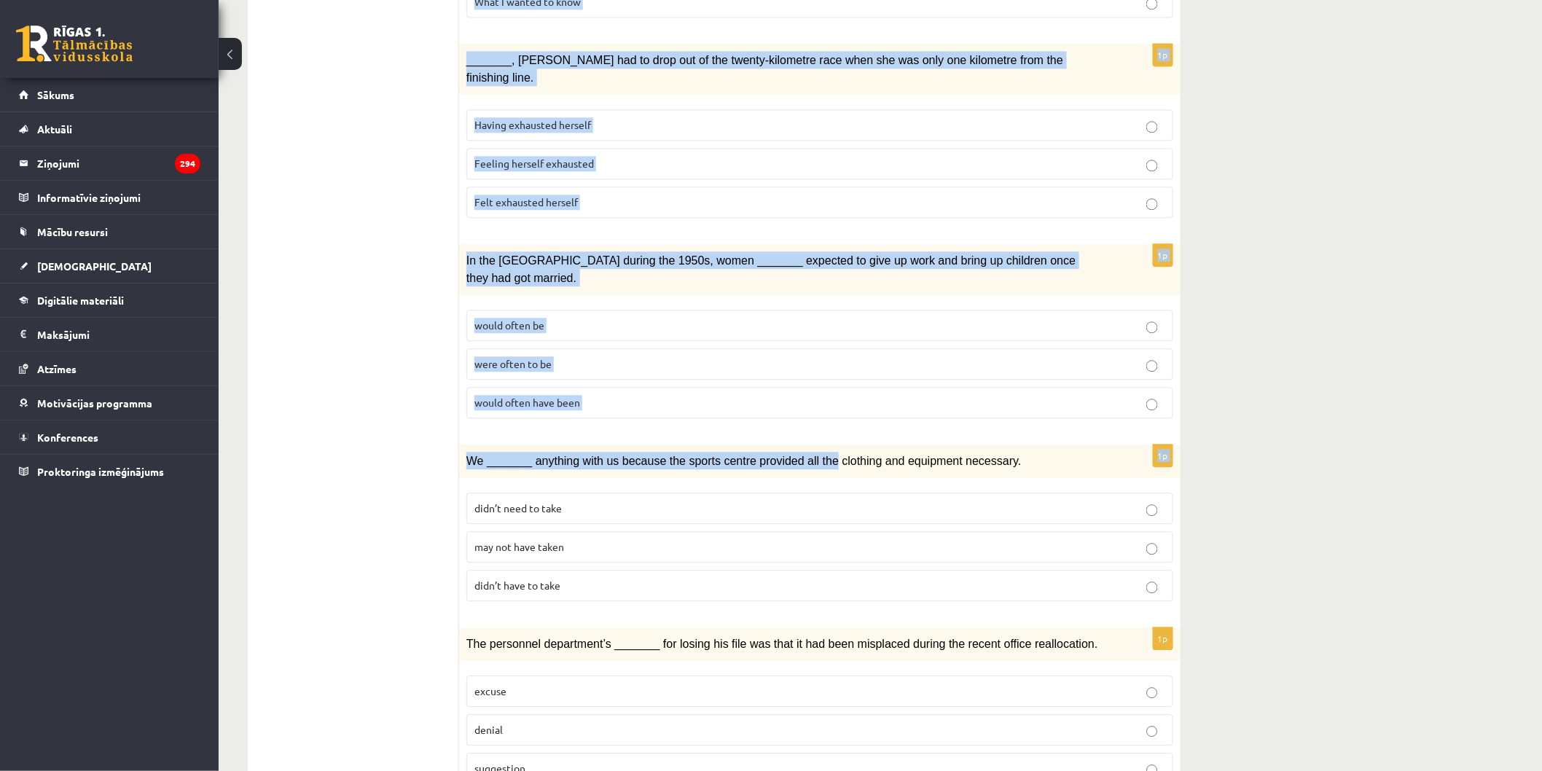
scroll to position [1379, 0]
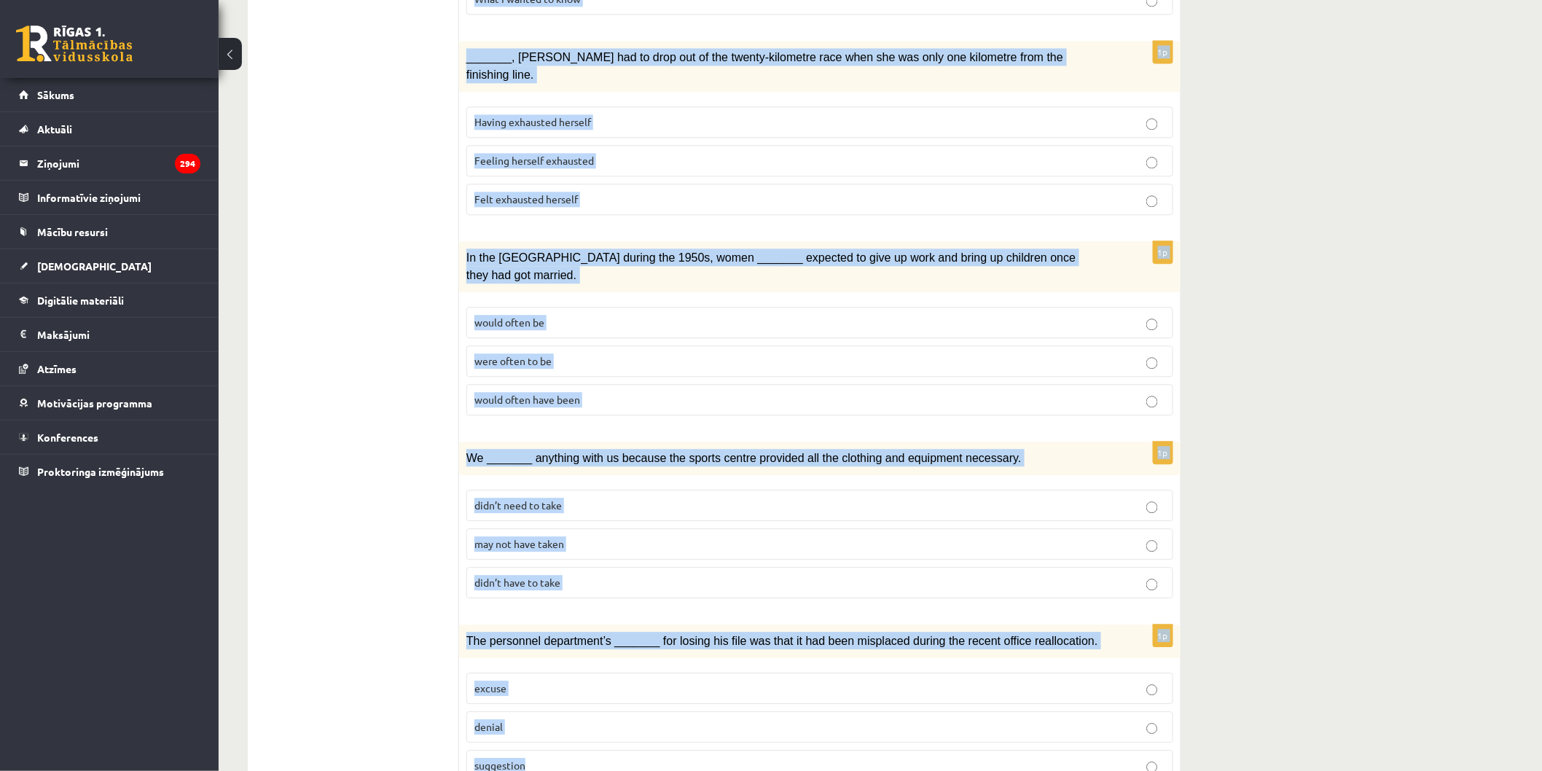
drag, startPoint x: 469, startPoint y: 275, endPoint x: 1349, endPoint y: 690, distance: 972.4
copy form "Circle the form that cannot be used to complete the sentences. 1p Clara and I h…"
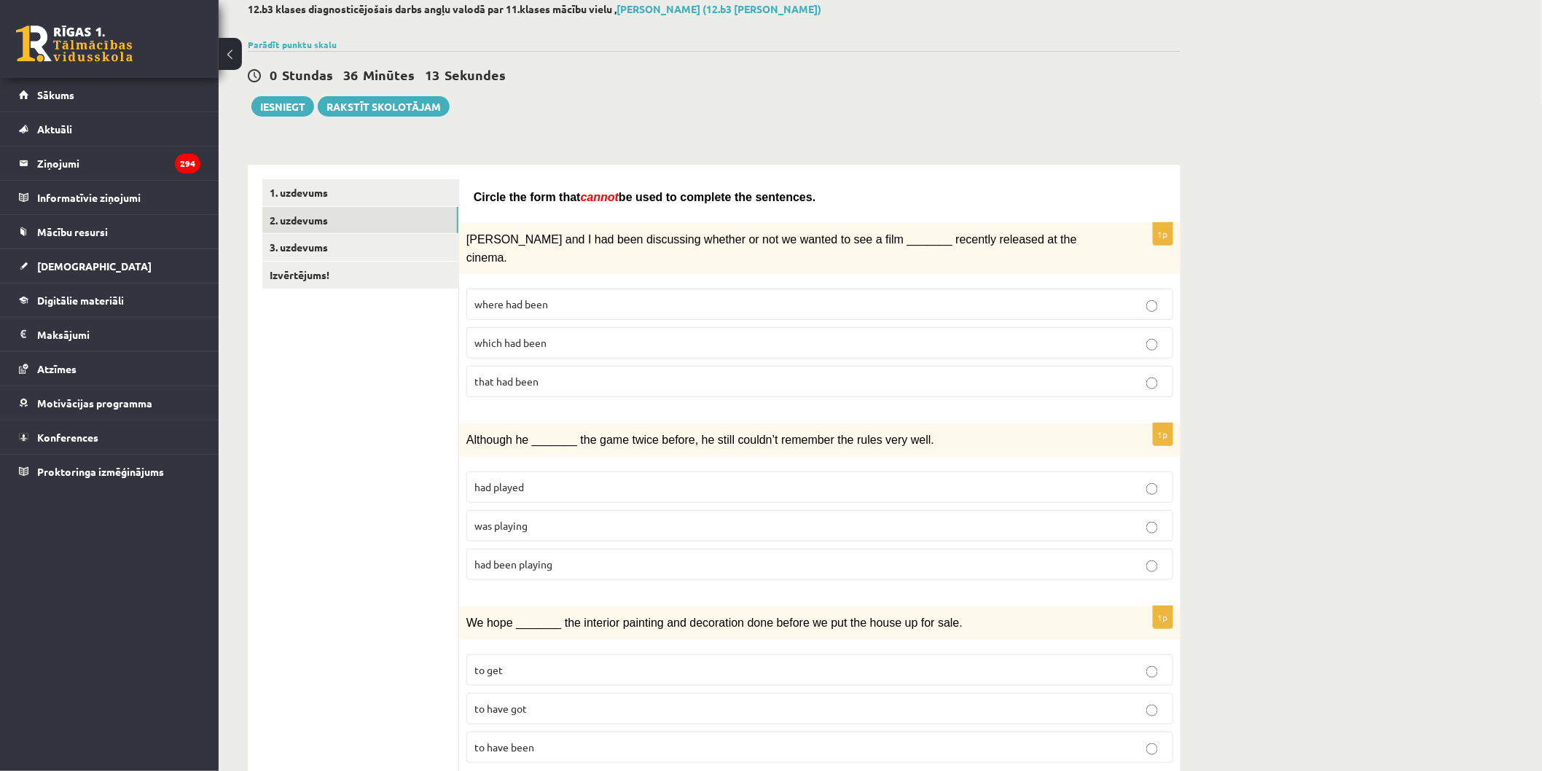
scroll to position [0, 0]
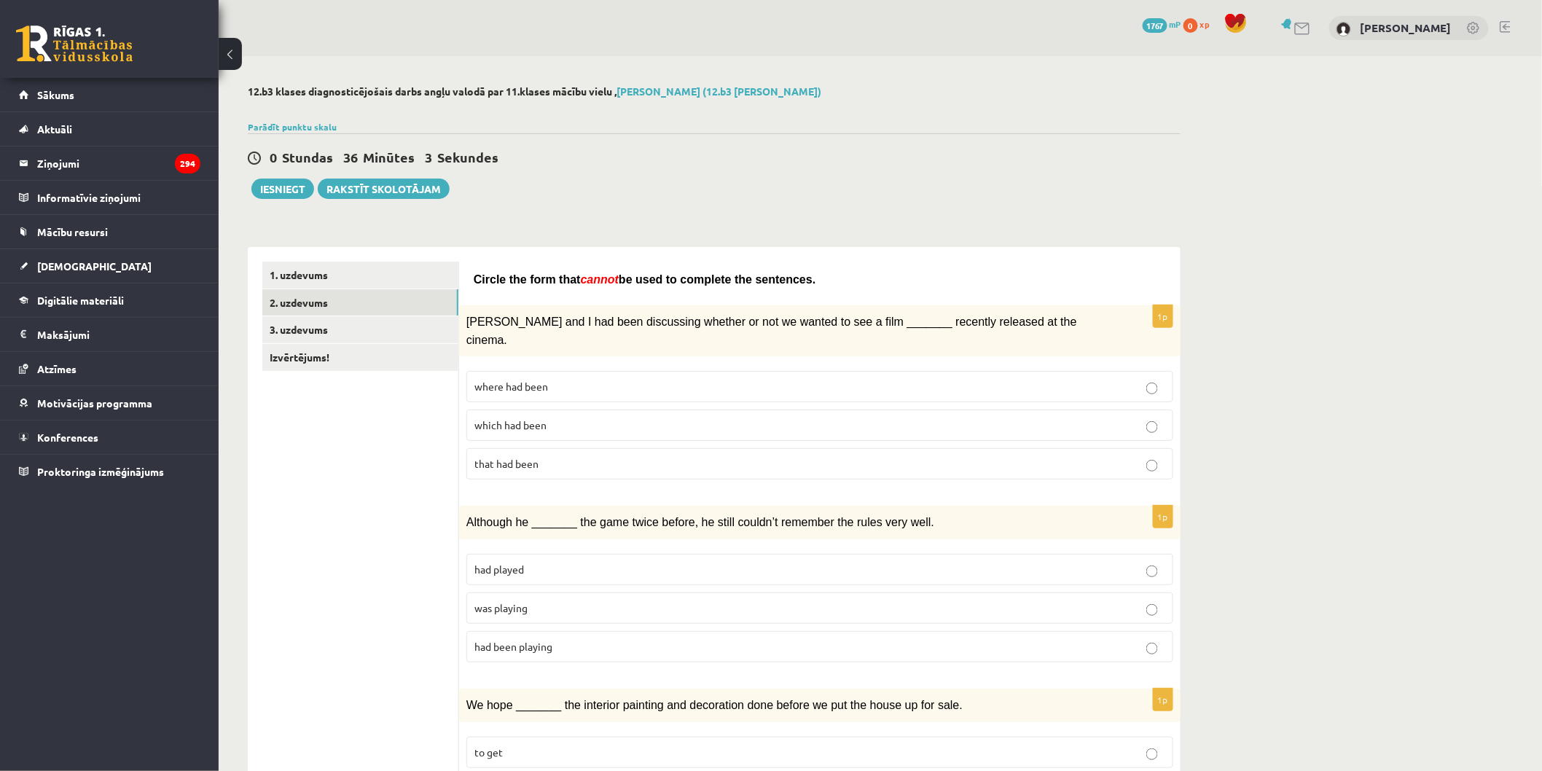
click at [539, 418] on span "which had been" at bounding box center [510, 424] width 72 height 13
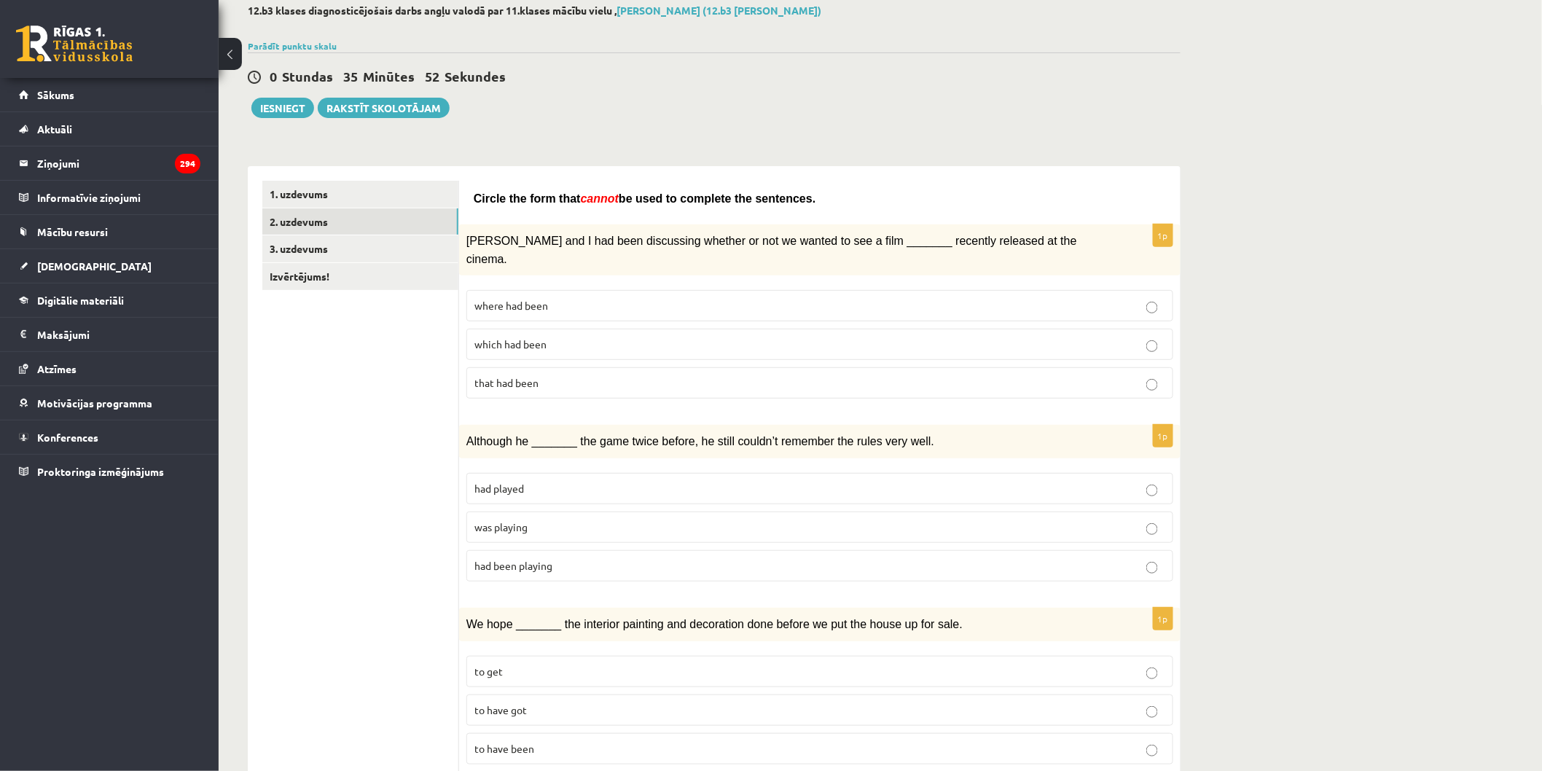
click at [558, 481] on p "had played" at bounding box center [819, 488] width 691 height 15
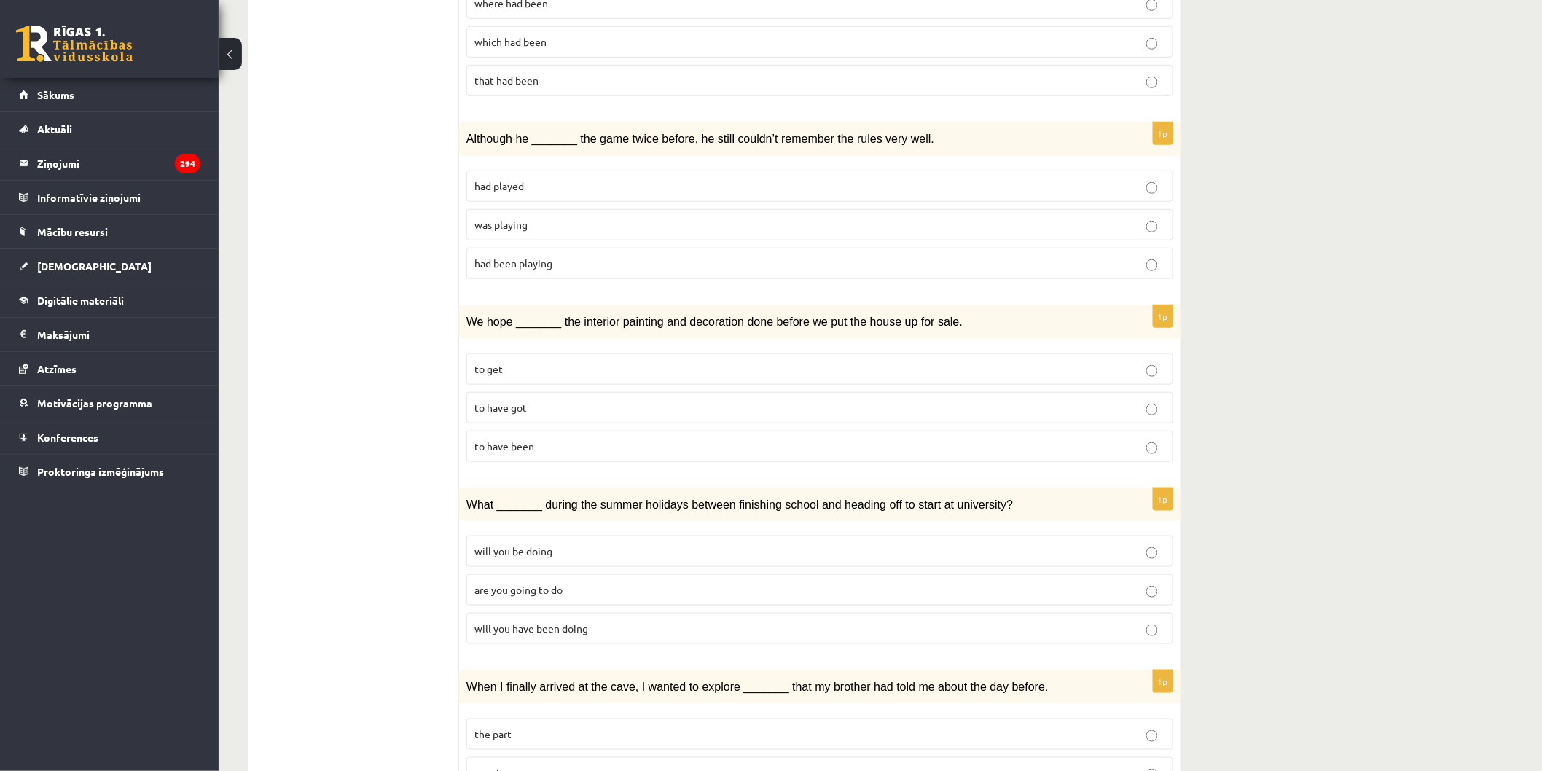
scroll to position [404, 0]
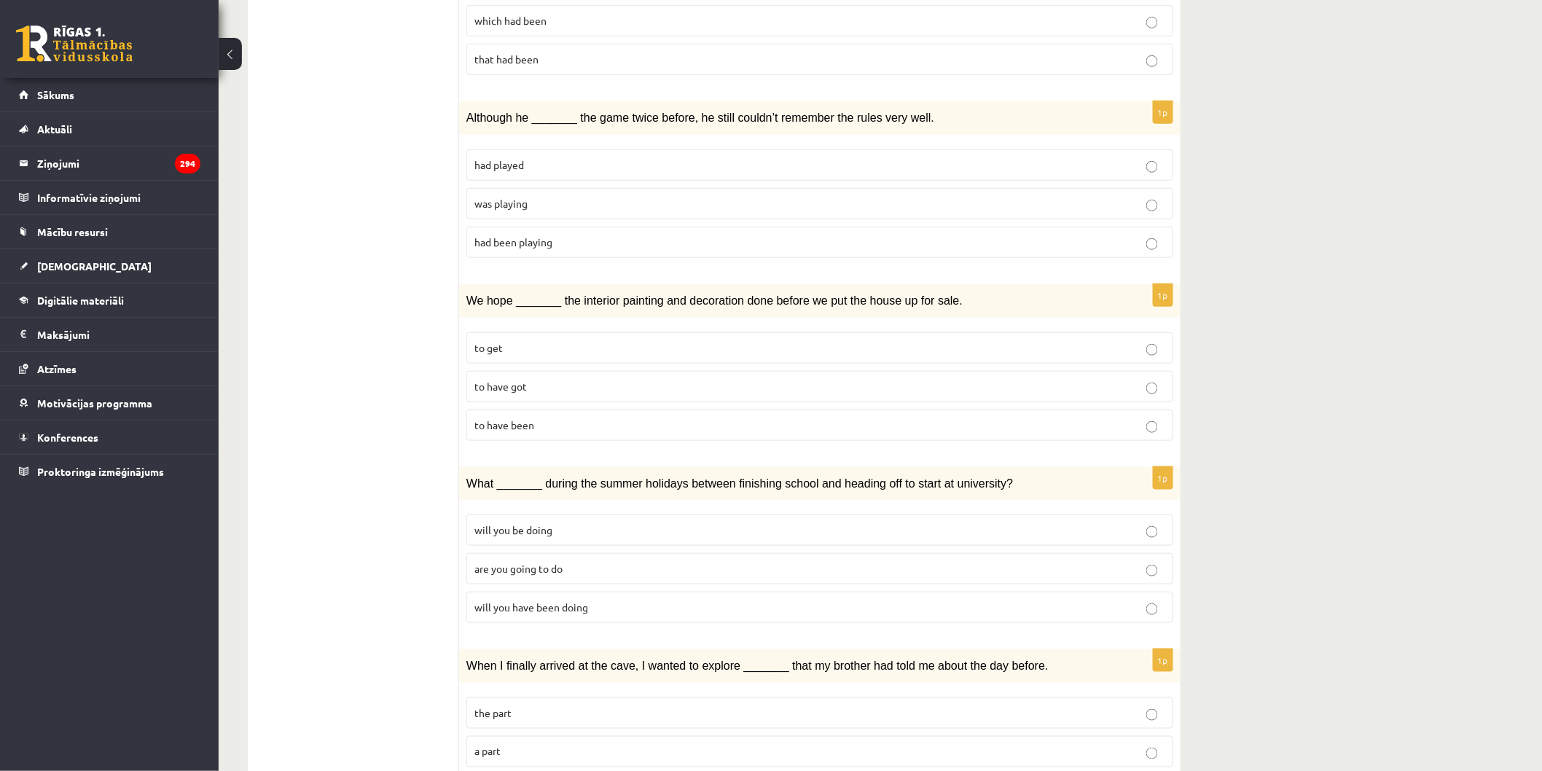
click at [493, 341] on span "to get" at bounding box center [488, 347] width 28 height 13
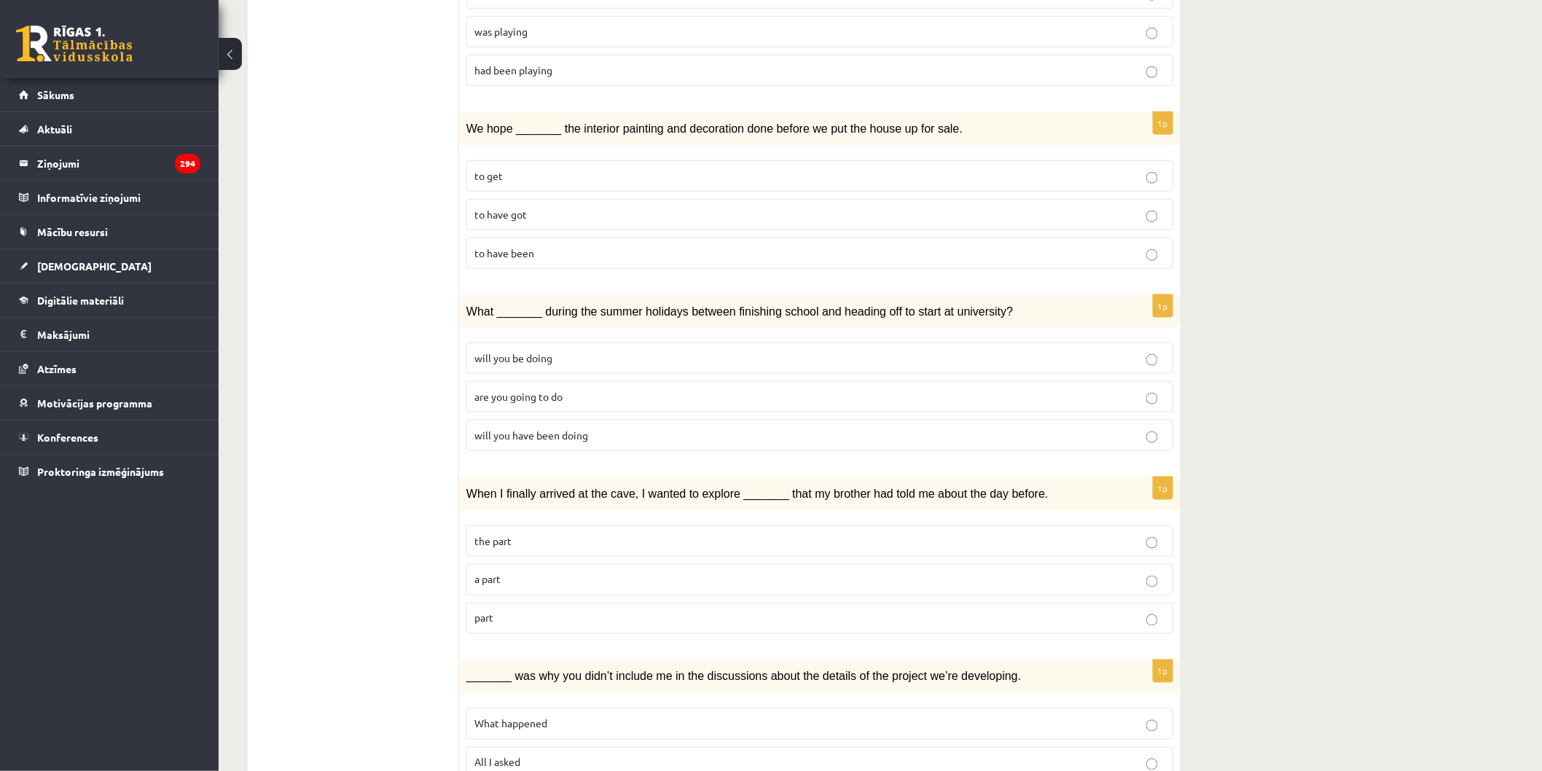
scroll to position [647, 0]
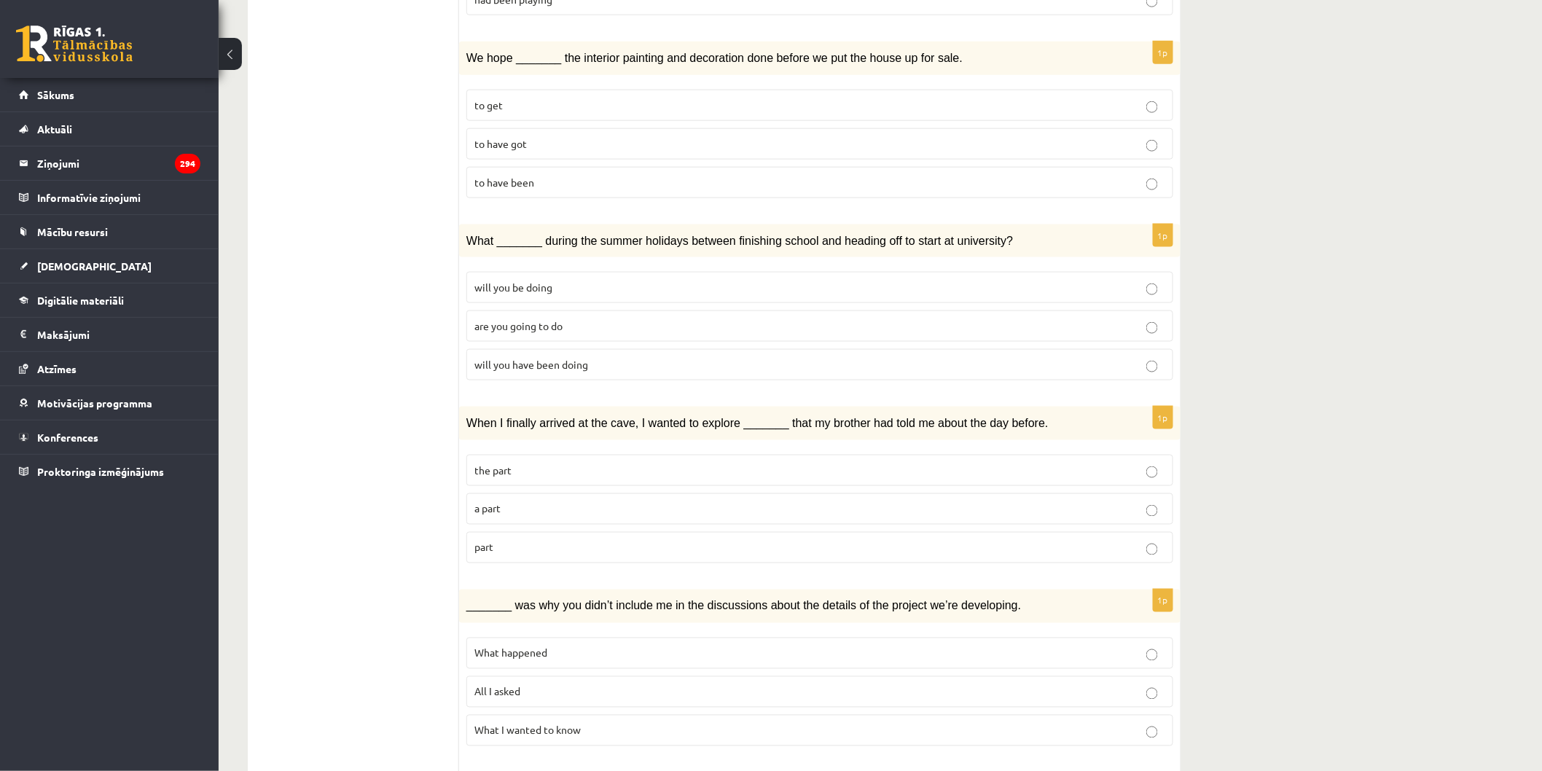
click at [543, 281] on span "will you be doing" at bounding box center [513, 287] width 78 height 13
click at [552, 463] on p "the part" at bounding box center [819, 470] width 691 height 15
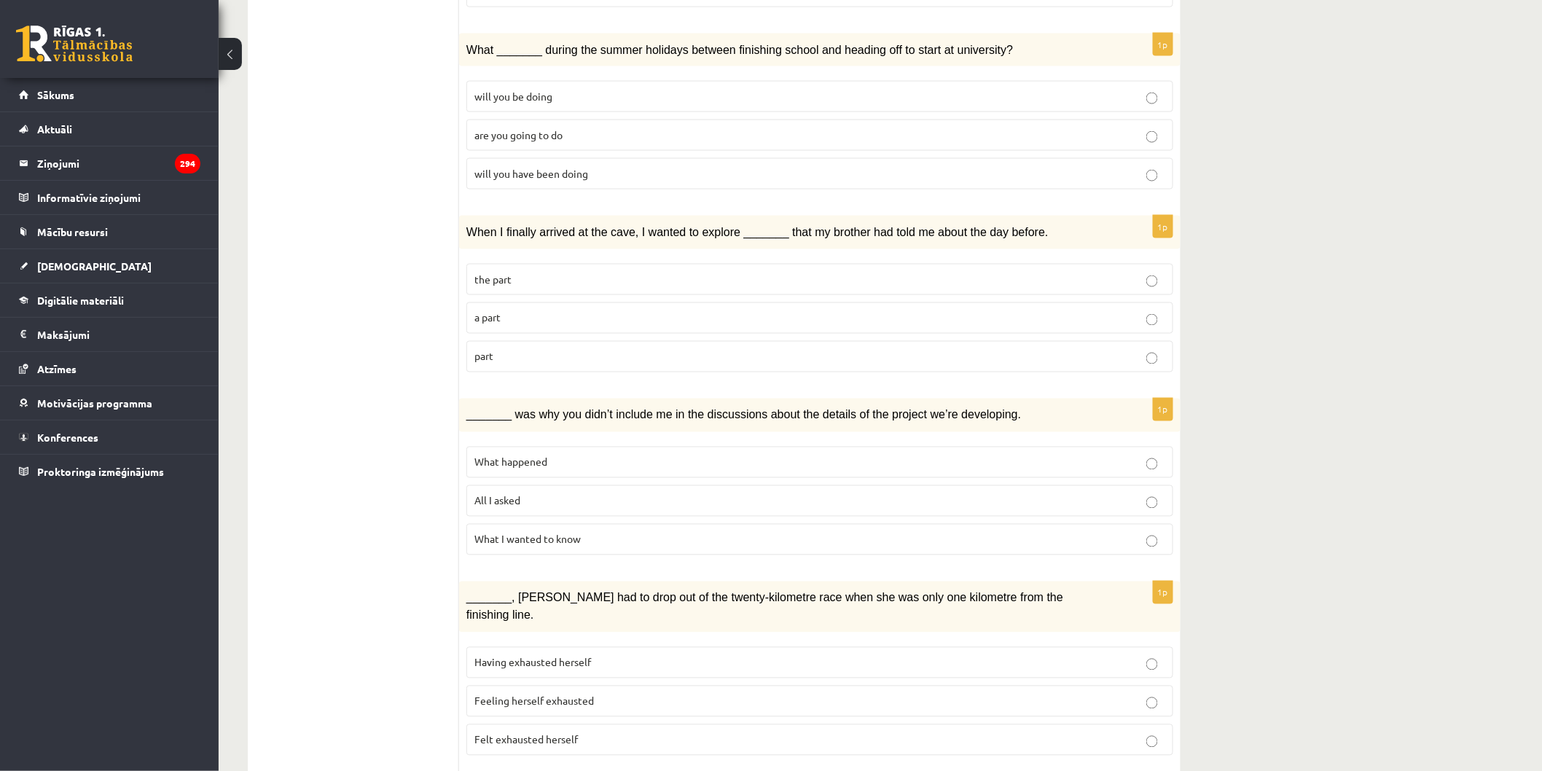
scroll to position [971, 0]
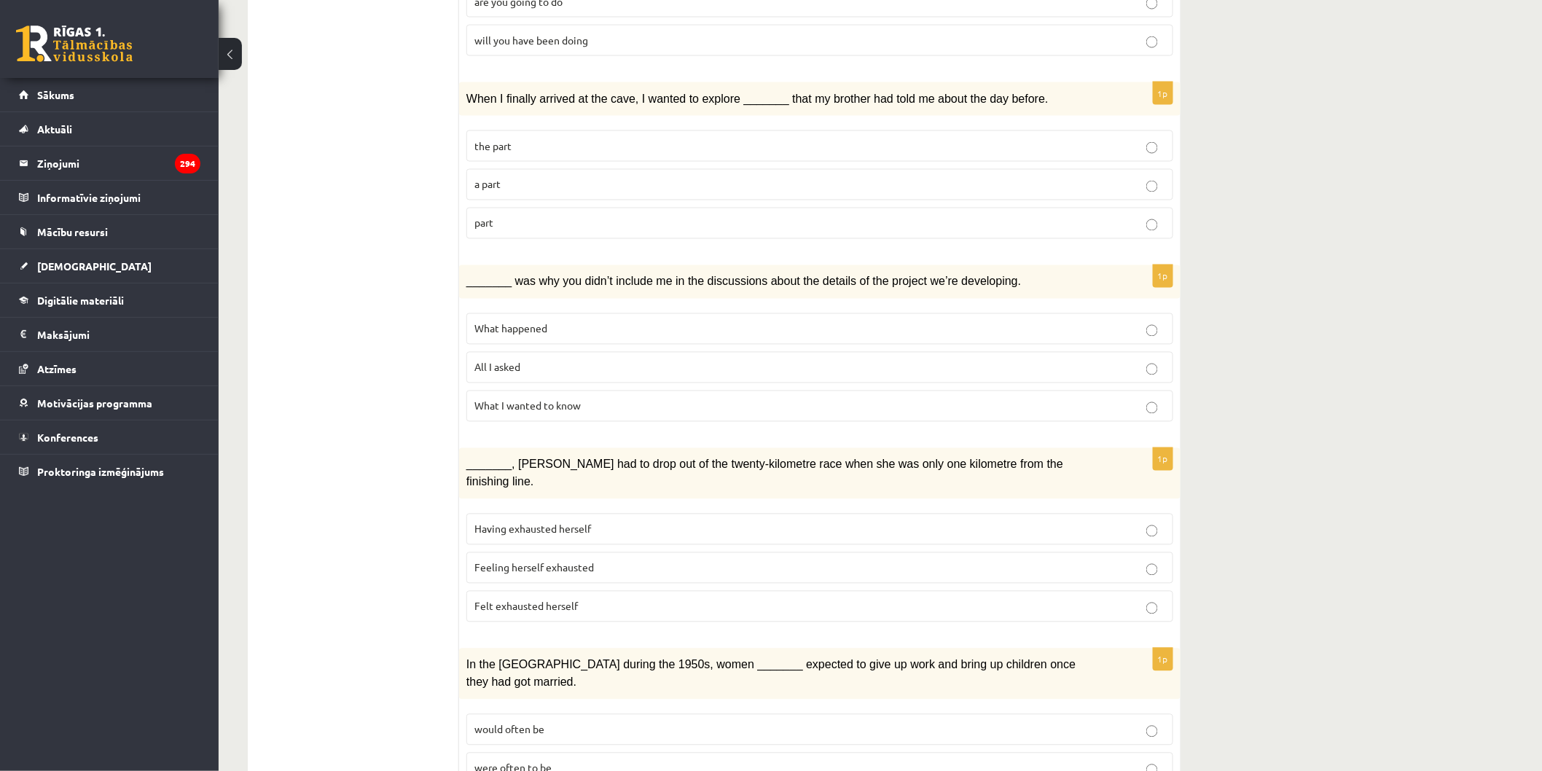
click at [511, 322] on span "What happened" at bounding box center [510, 328] width 73 height 13
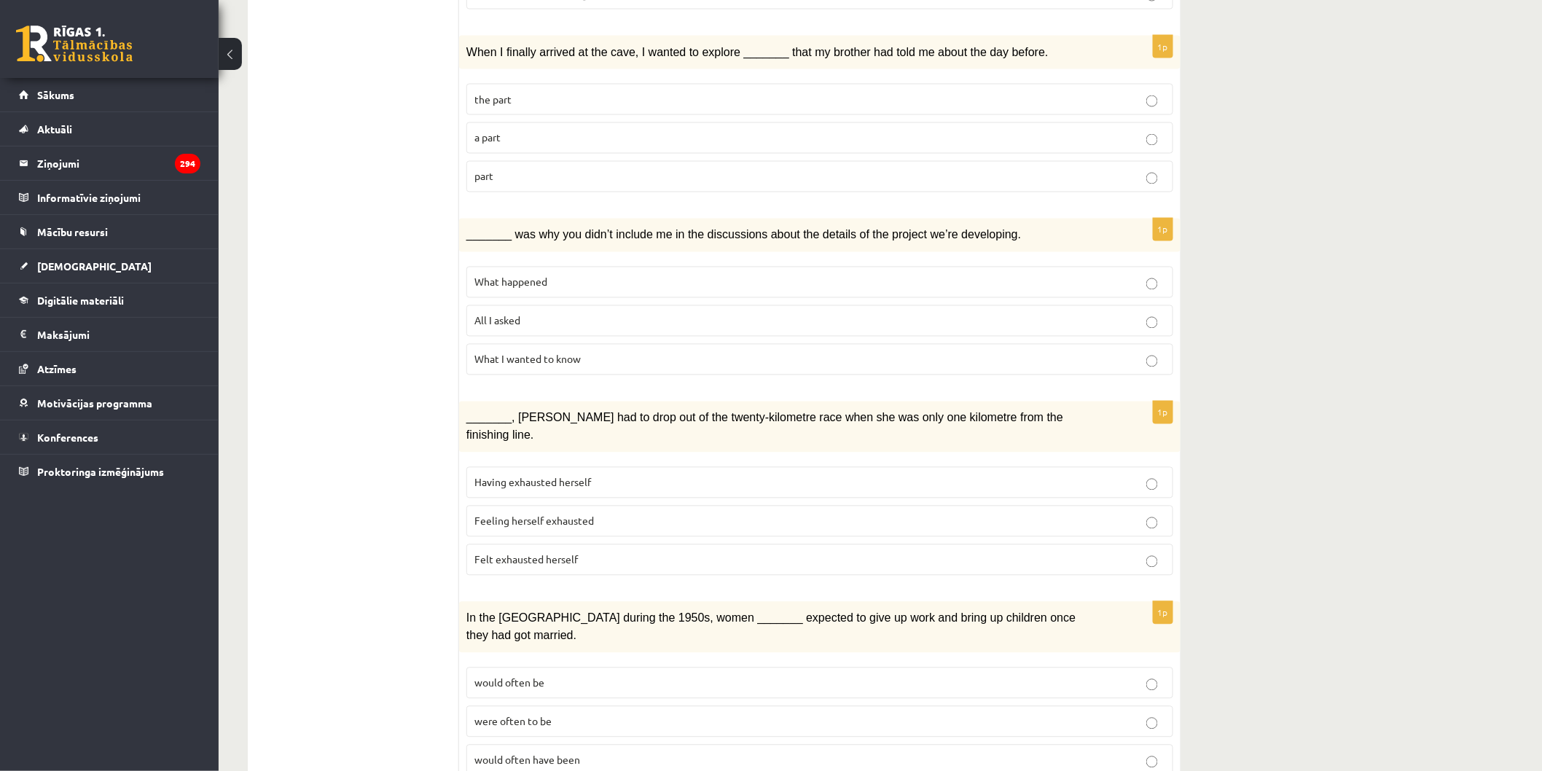
scroll to position [1133, 0]
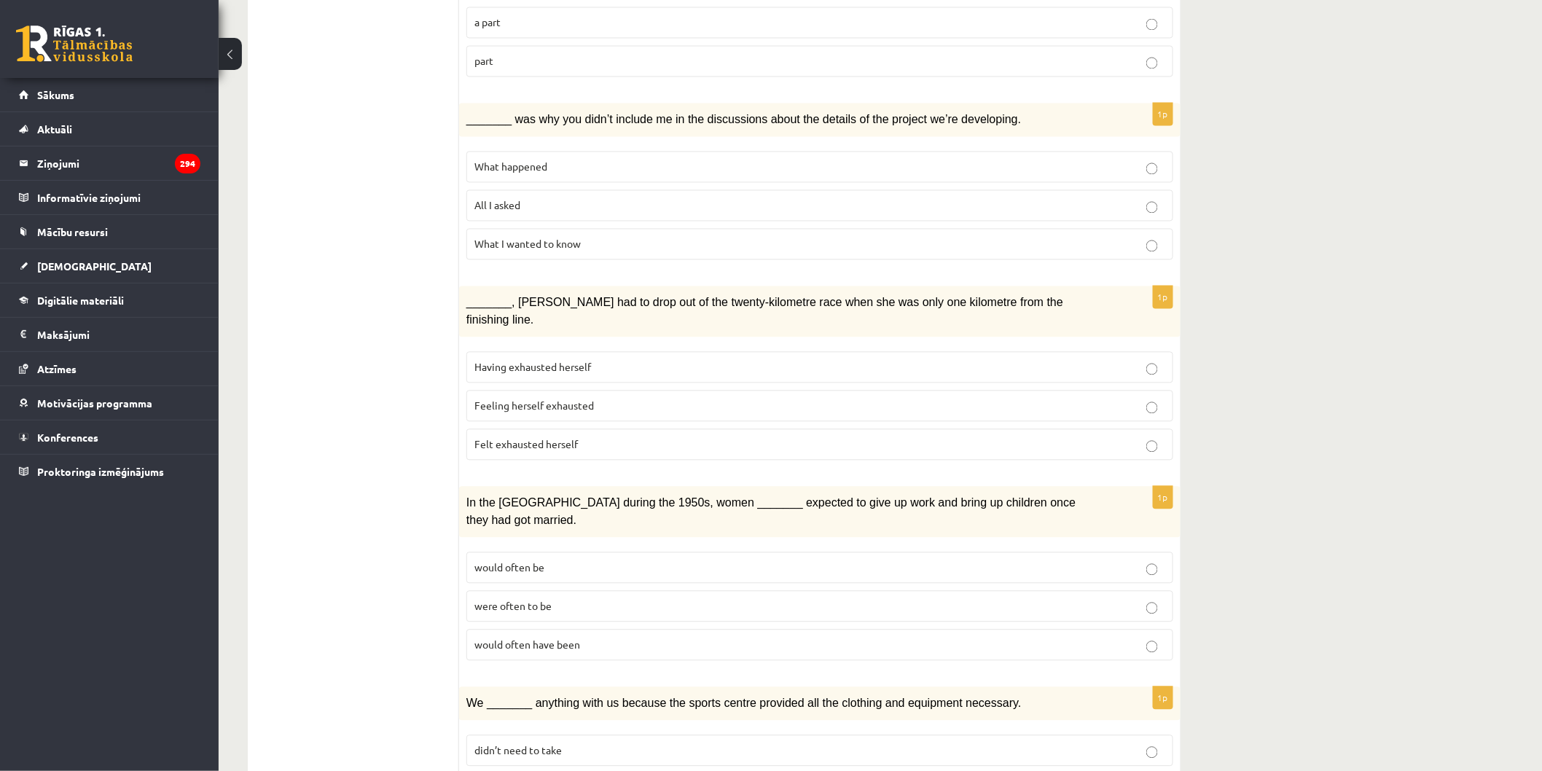
click at [569, 361] on span "Having exhausted herself" at bounding box center [532, 367] width 117 height 13
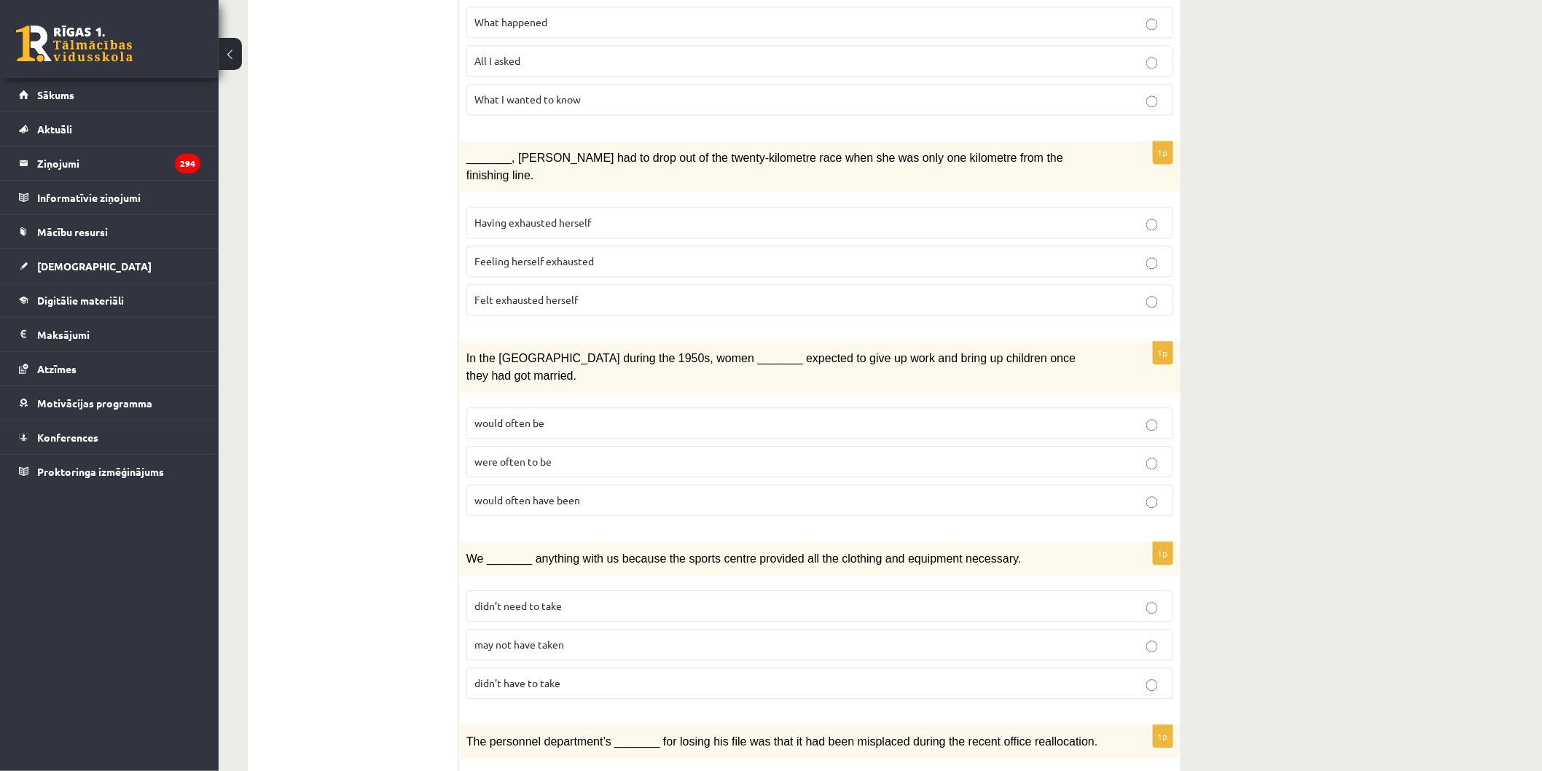
scroll to position [1295, 0]
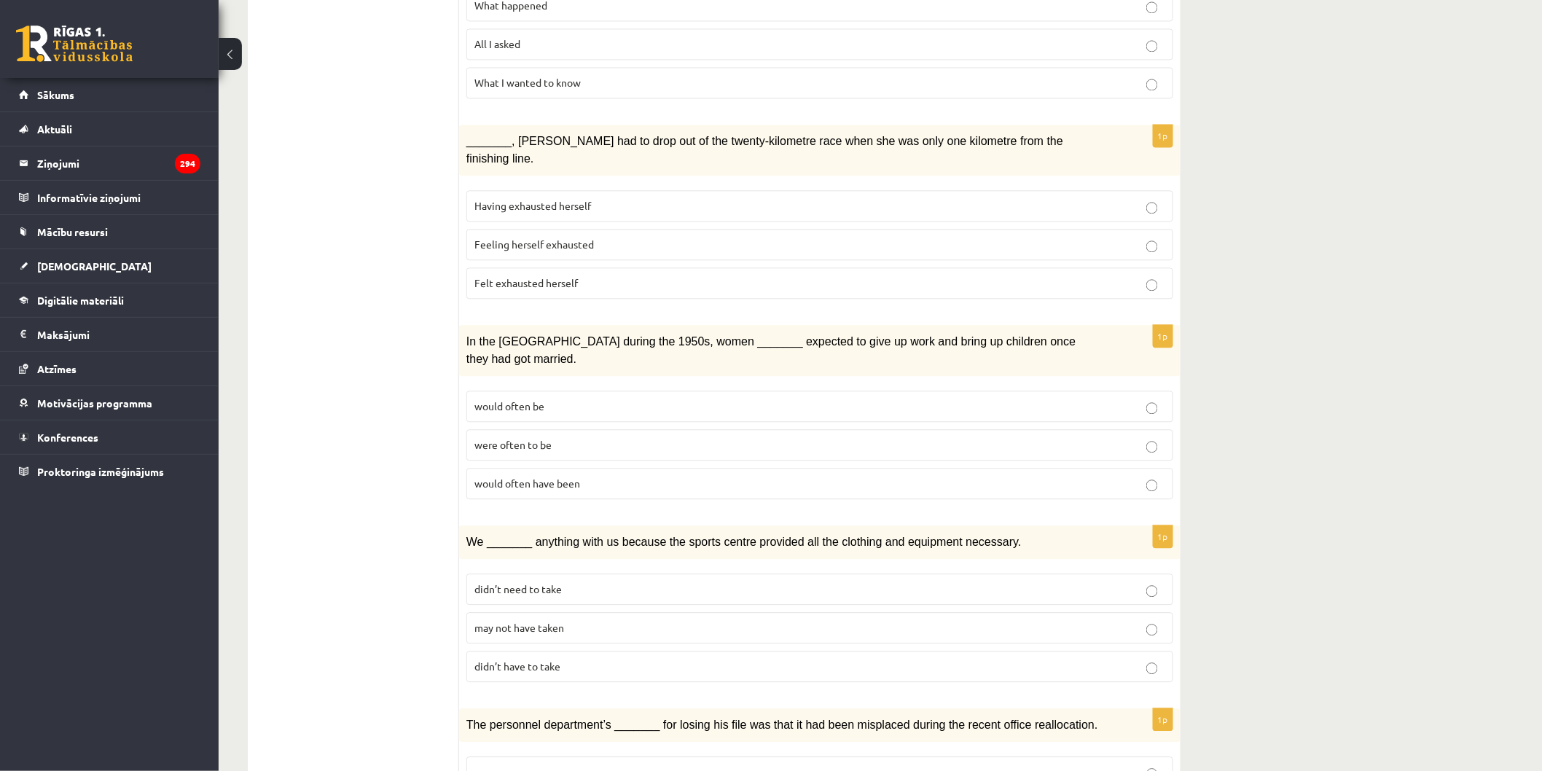
click at [587, 399] on p "would often be" at bounding box center [819, 406] width 691 height 15
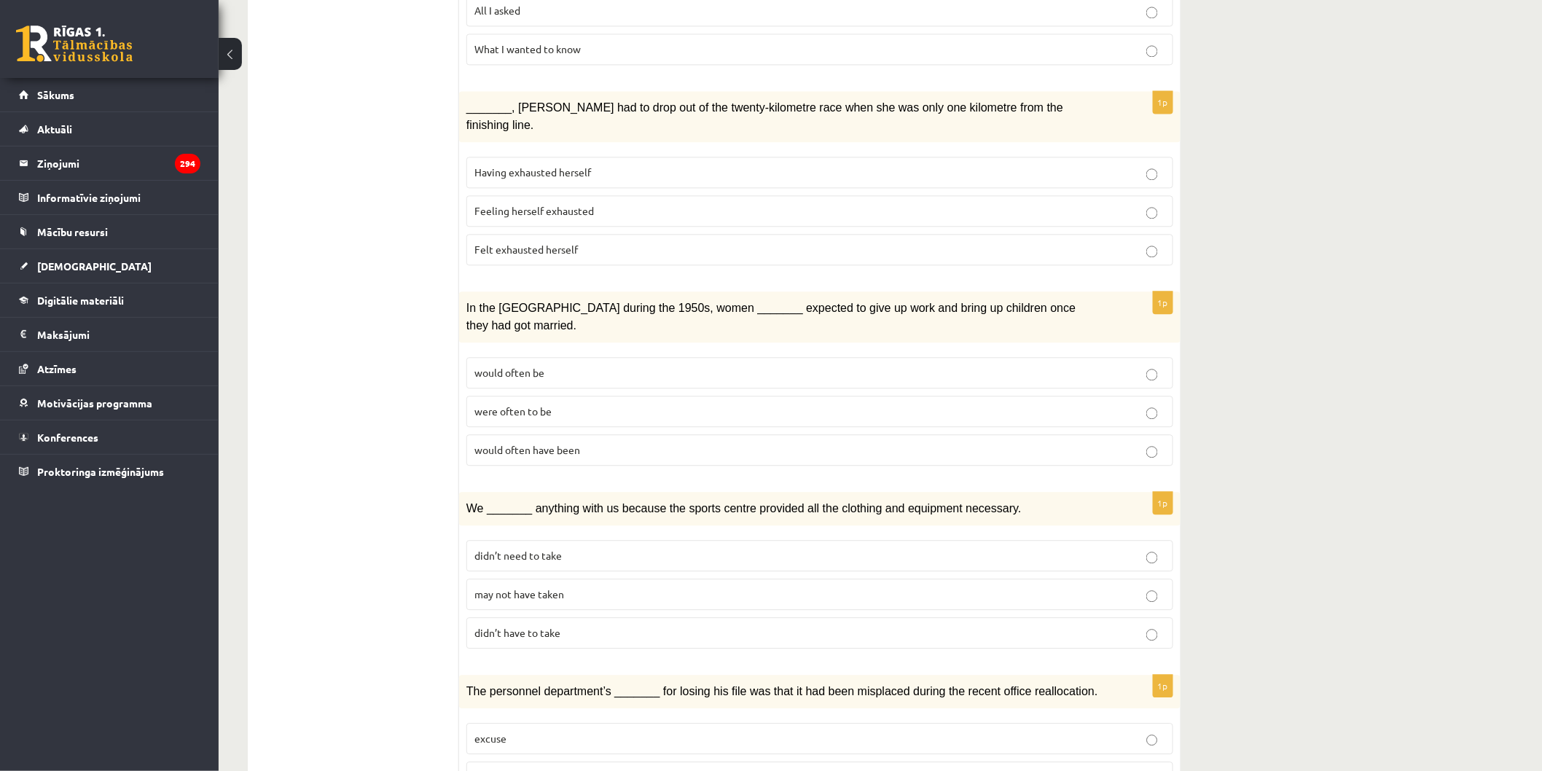
scroll to position [1379, 0]
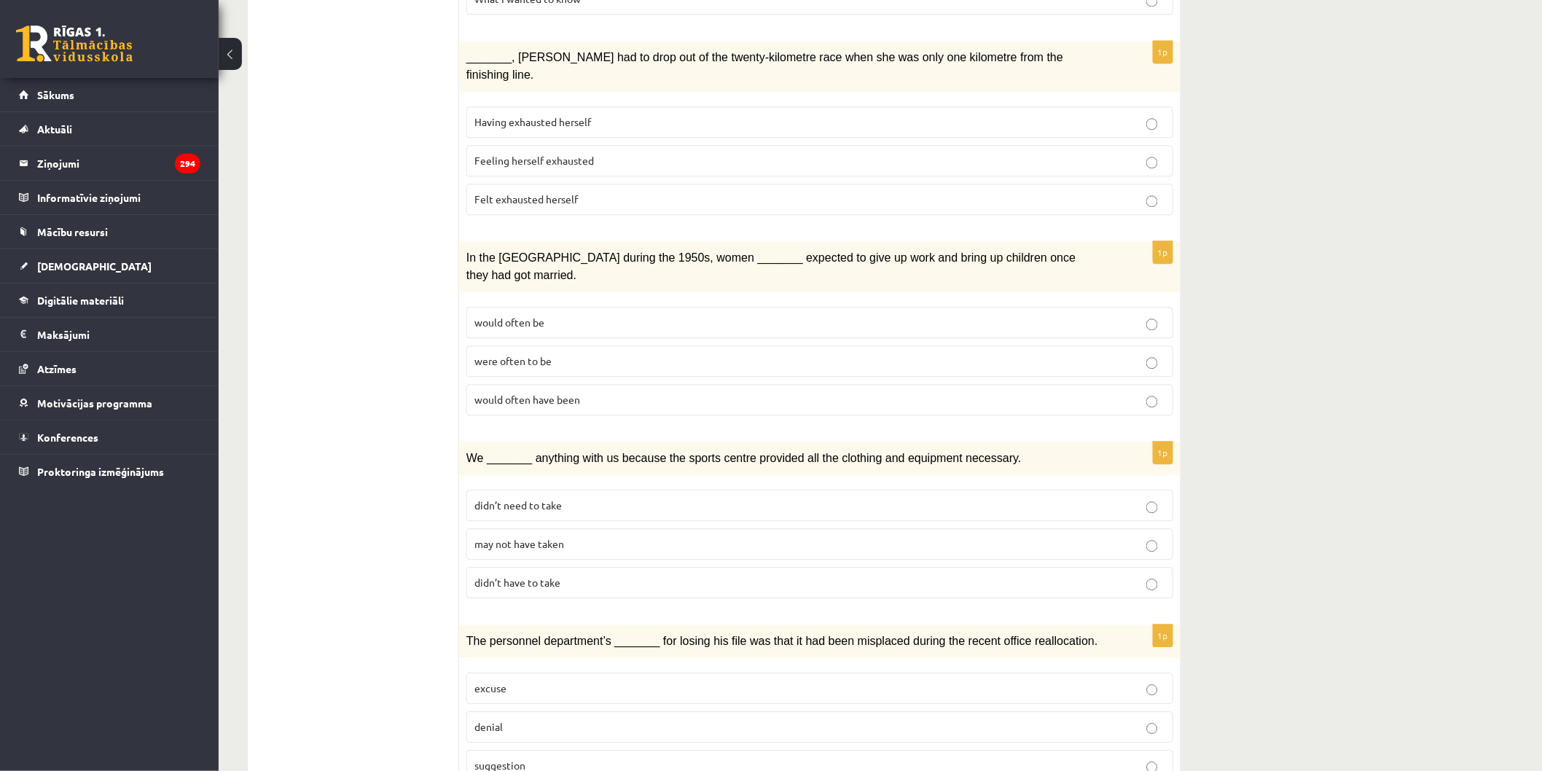
click at [587, 498] on p "didn’t need to take" at bounding box center [819, 505] width 691 height 15
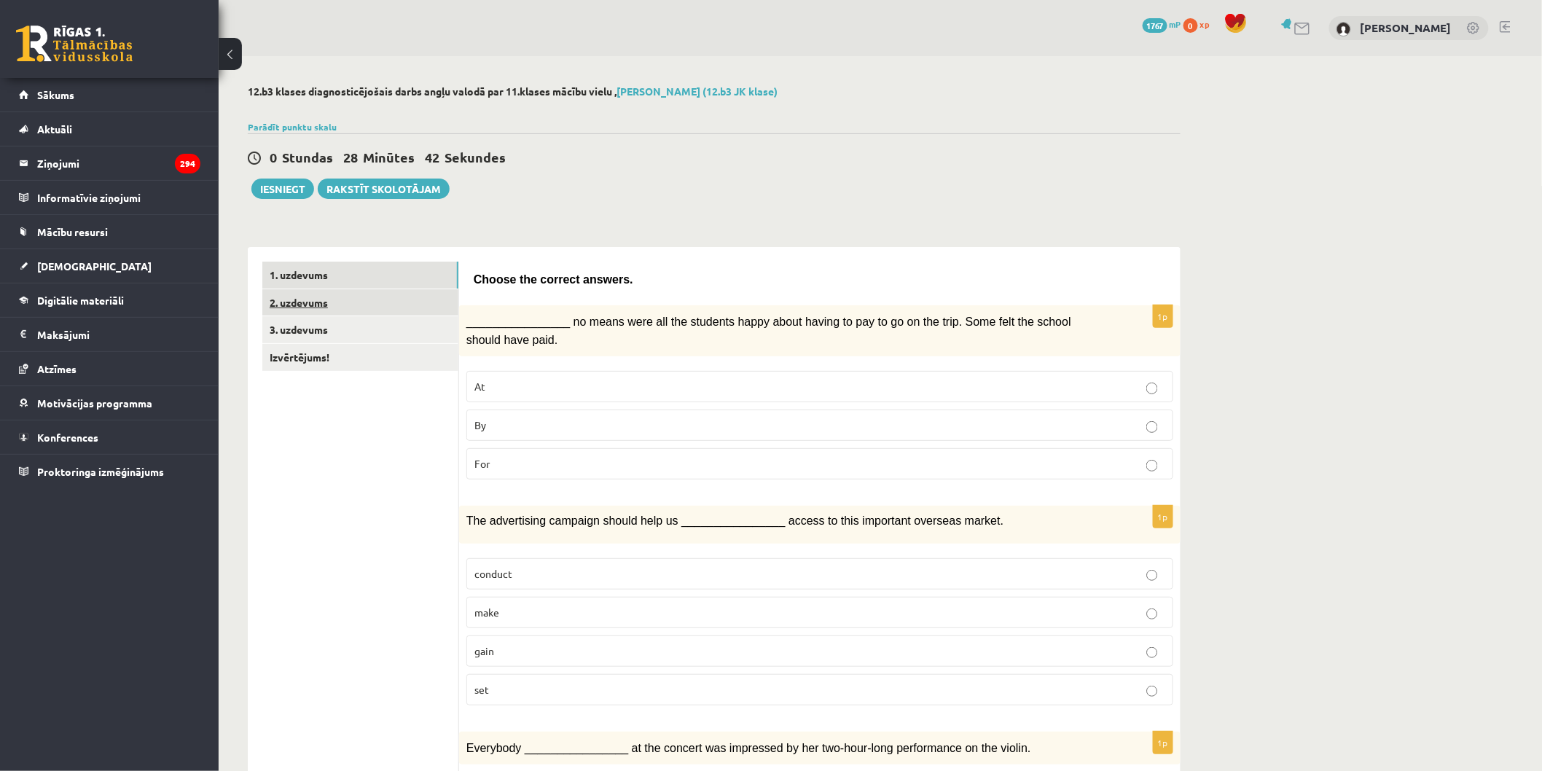
click at [388, 294] on link "2. uzdevums" at bounding box center [360, 302] width 196 height 27
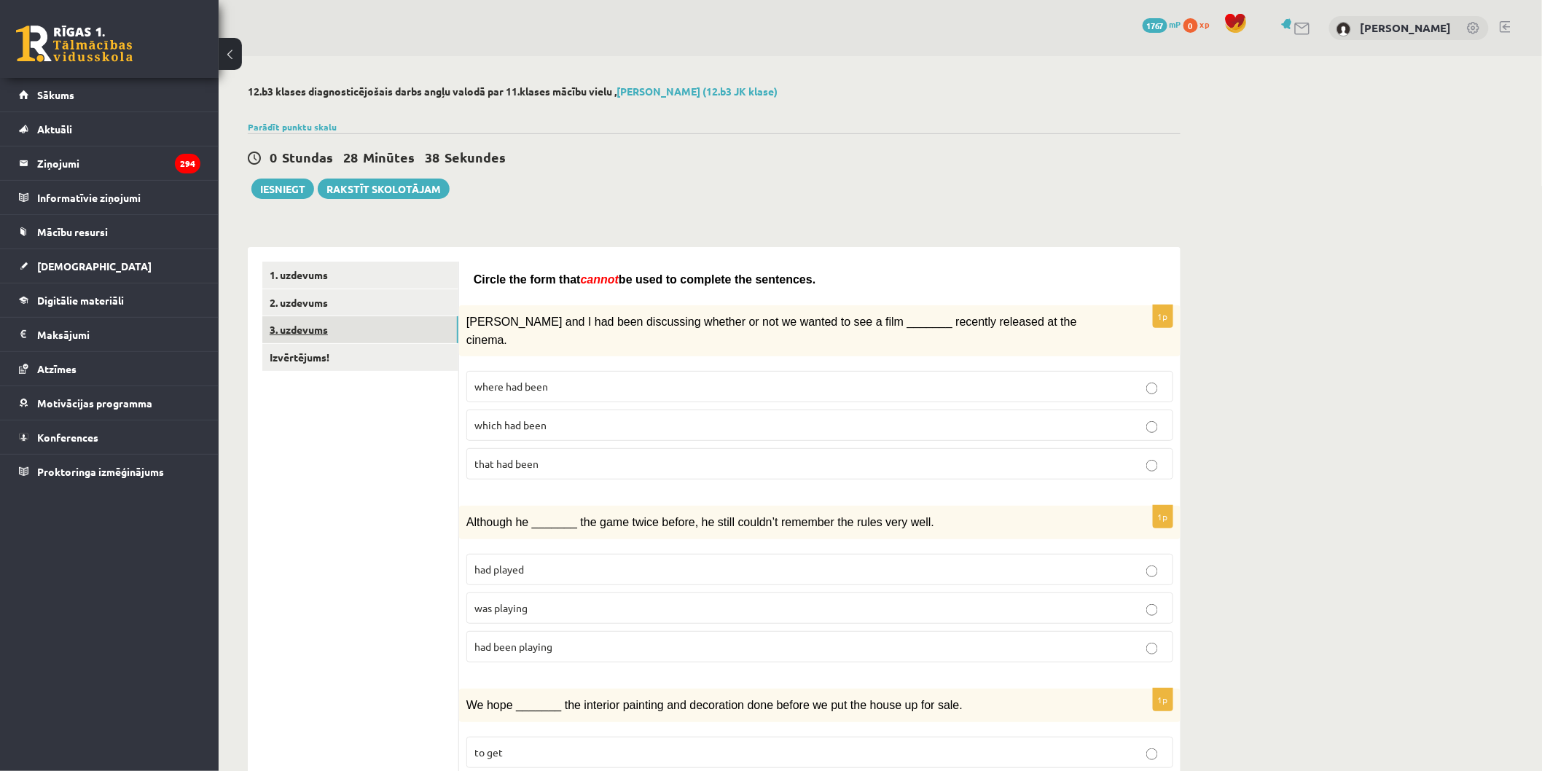
click at [402, 328] on link "3. uzdevums" at bounding box center [360, 329] width 196 height 27
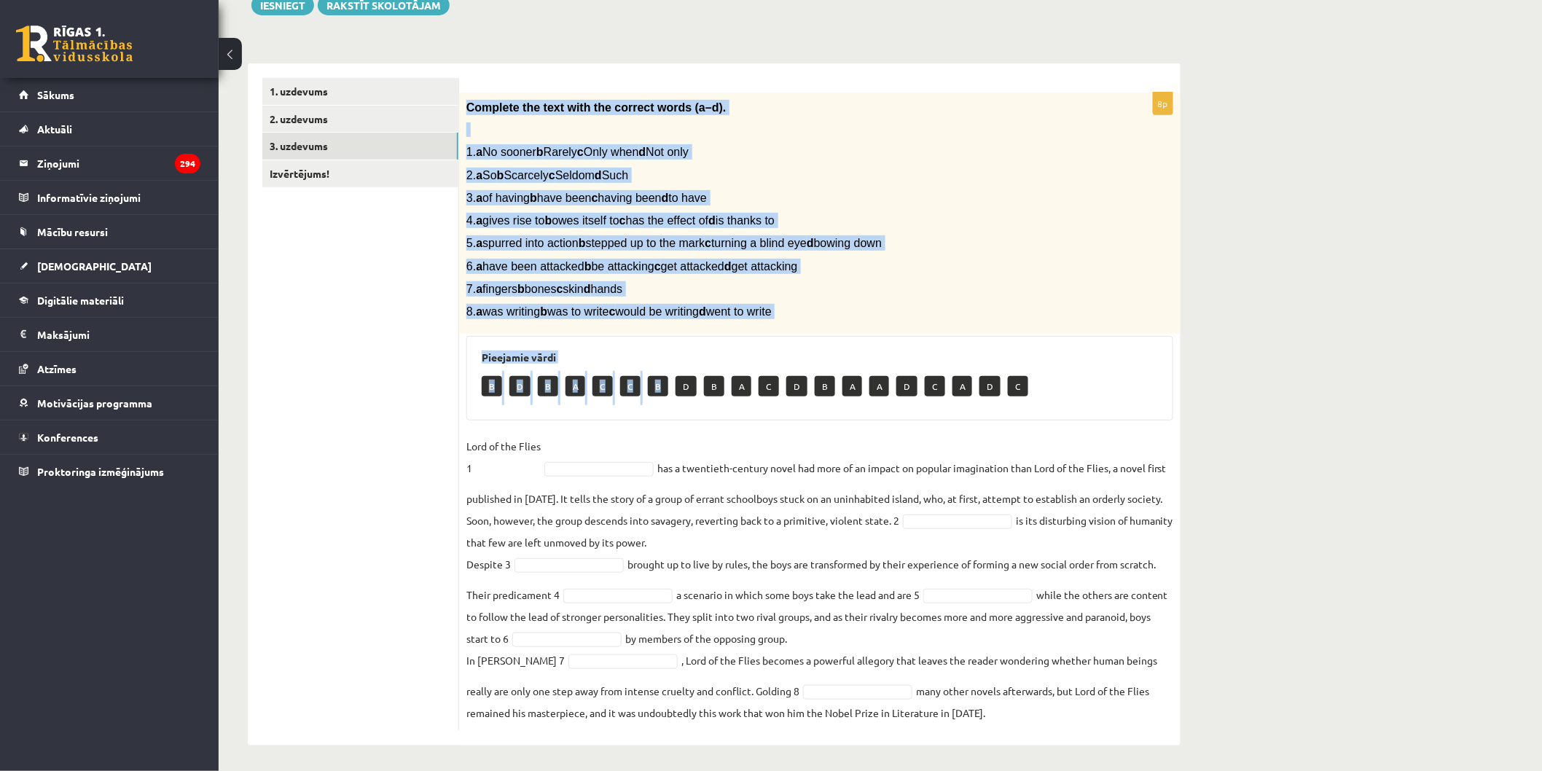
scroll to position [187, 0]
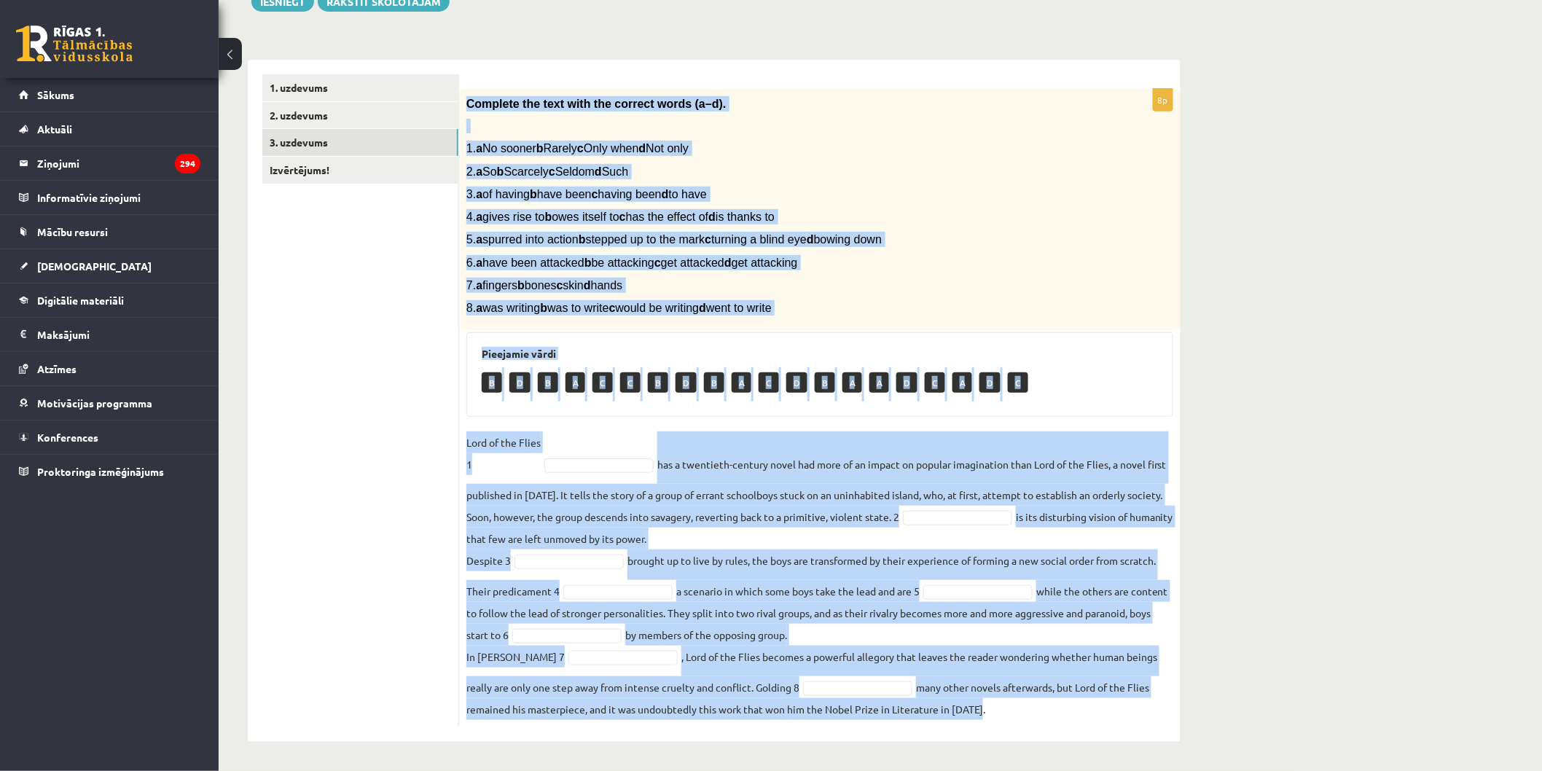
drag, startPoint x: 461, startPoint y: 284, endPoint x: 1281, endPoint y: 708, distance: 923.7
click at [1281, 708] on div "12.b3 klases diagnosticējošais darbs angļu valodā par 11.klases mācību vielu , …" at bounding box center [880, 320] width 1323 height 902
copy div "Loremips dol sita cons adi elitsed doeiu (t–i). 9. u La etdolo m Aliqua e Admi …"
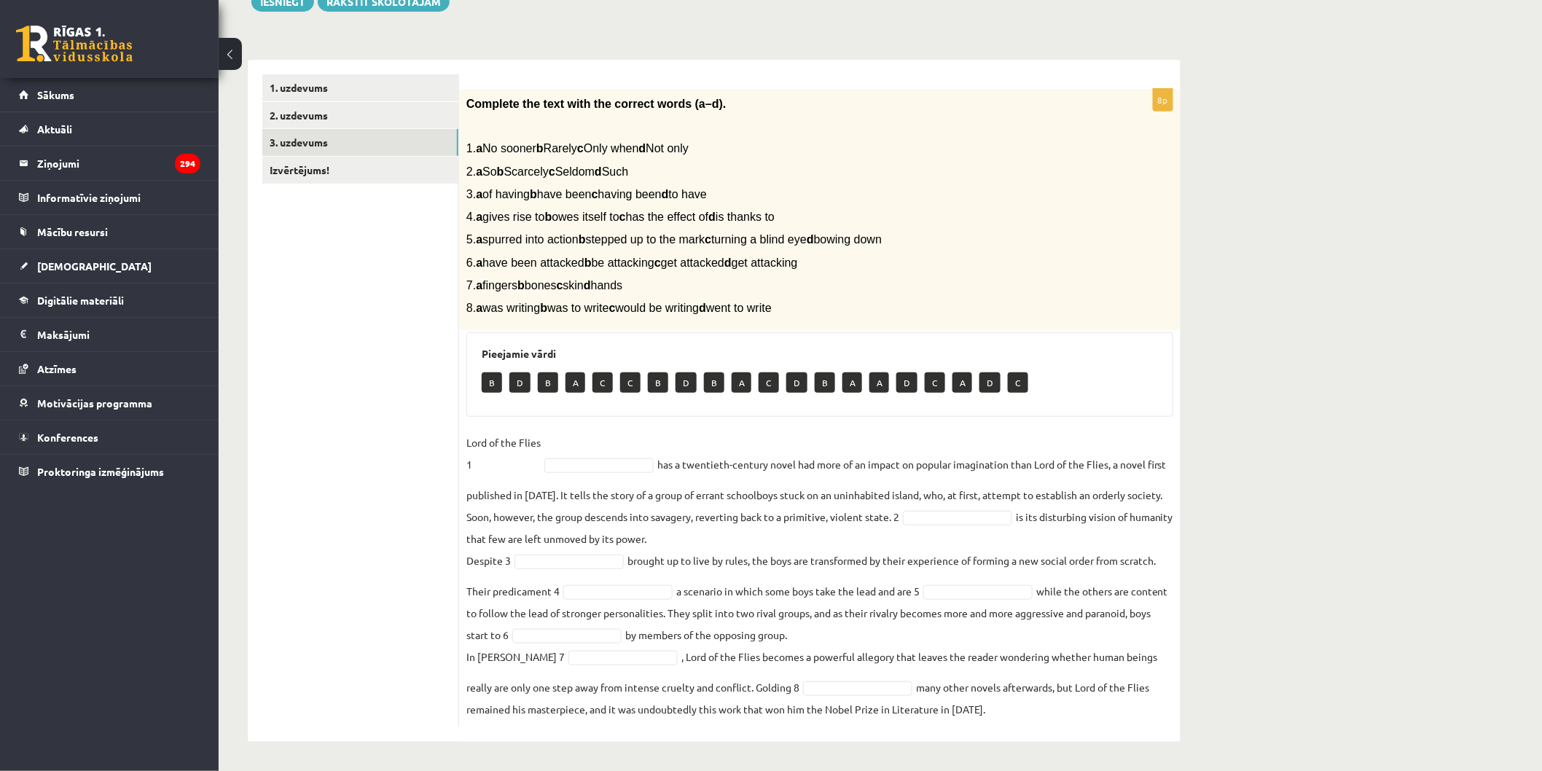
click at [369, 482] on ul "1. uzdevums 2. uzdevums 3. uzdevums Izvērtējums!" at bounding box center [360, 400] width 197 height 653
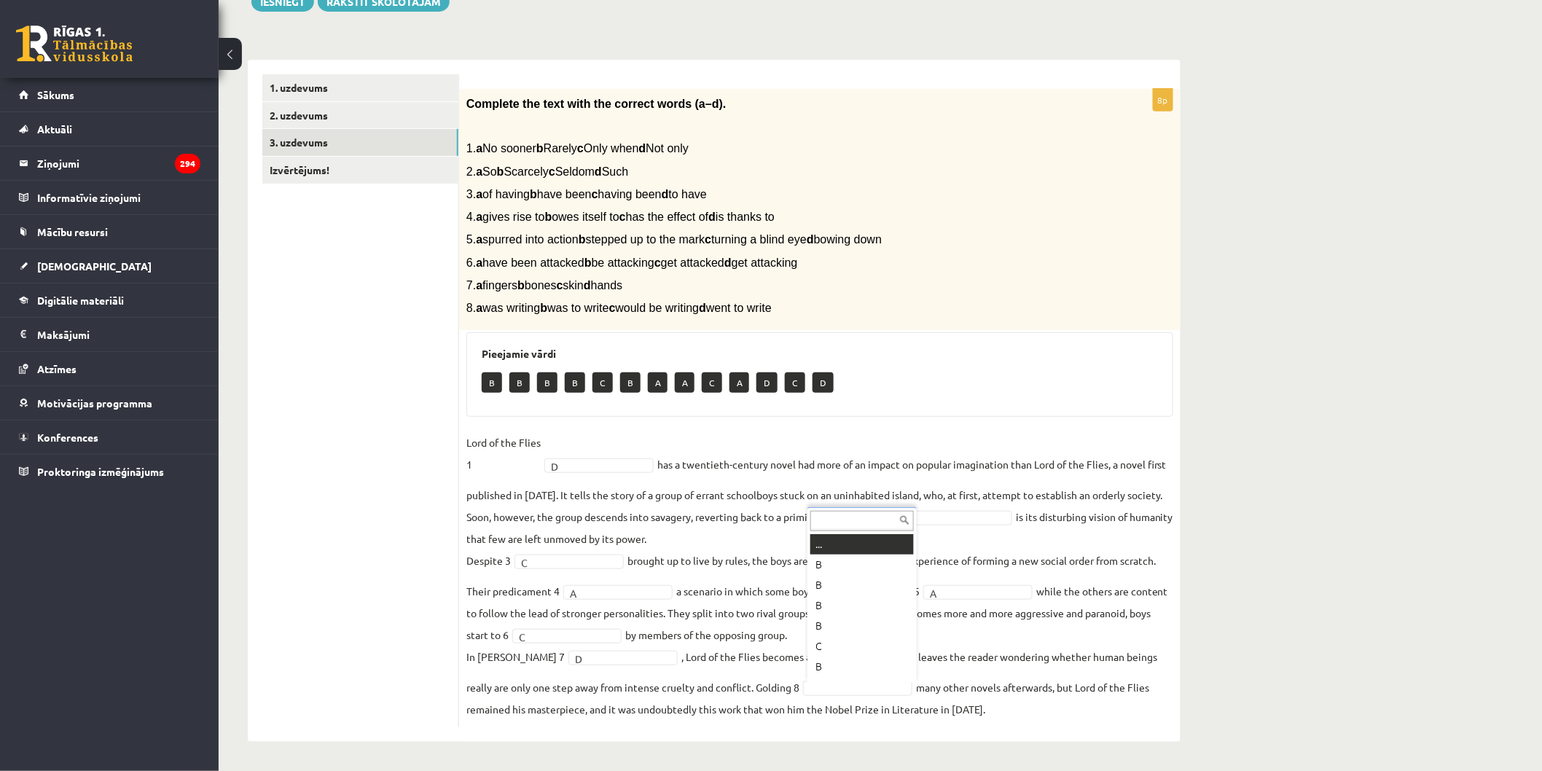
scroll to position [17, 0]
click at [807, 635] on fieldset "Lord of the Flies 1 D * has a twentieth-century novel had more of an impact on …" at bounding box center [819, 575] width 707 height 289
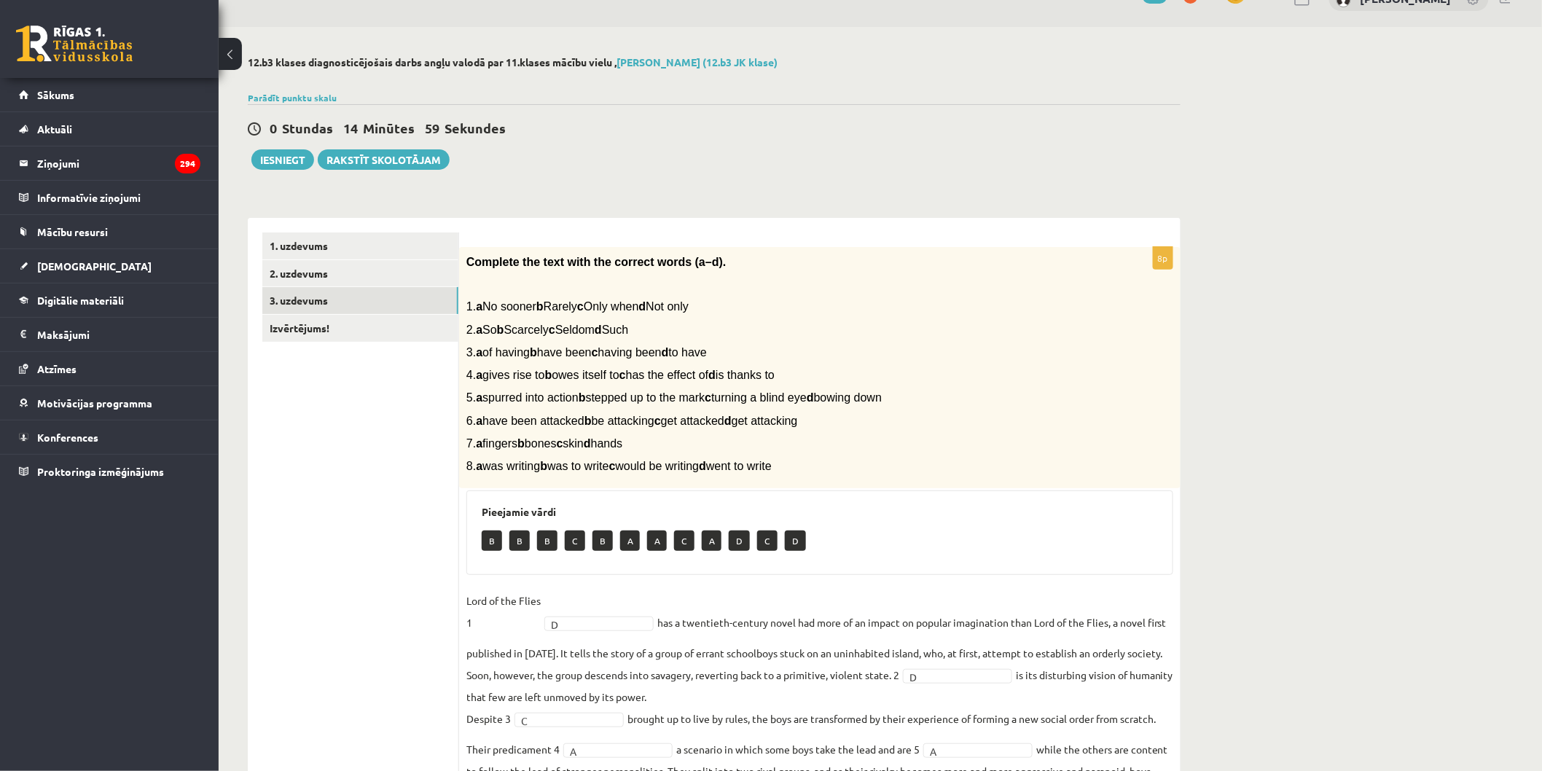
scroll to position [26, 0]
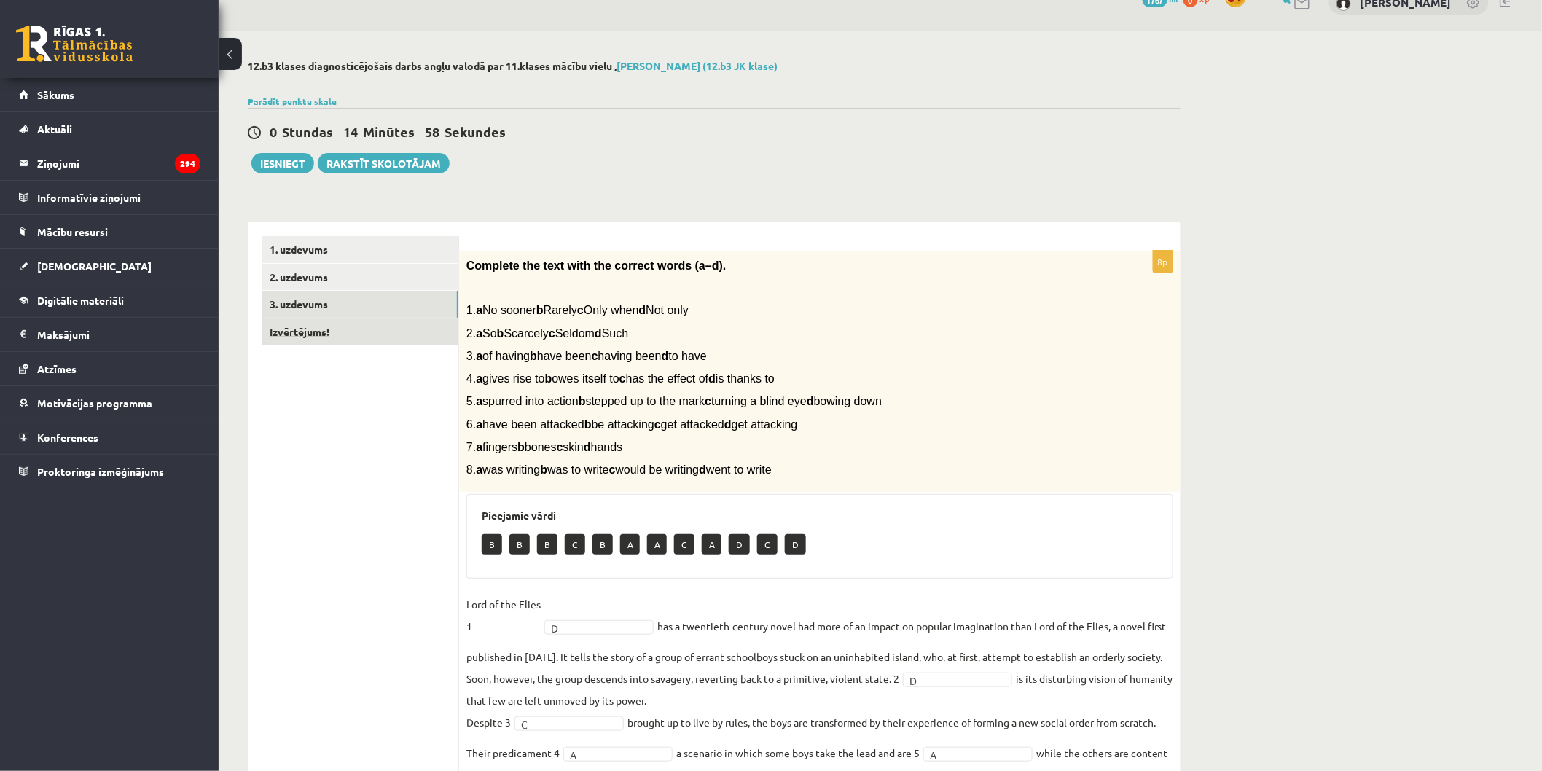
click at [363, 325] on link "Izvērtējums!" at bounding box center [360, 331] width 196 height 27
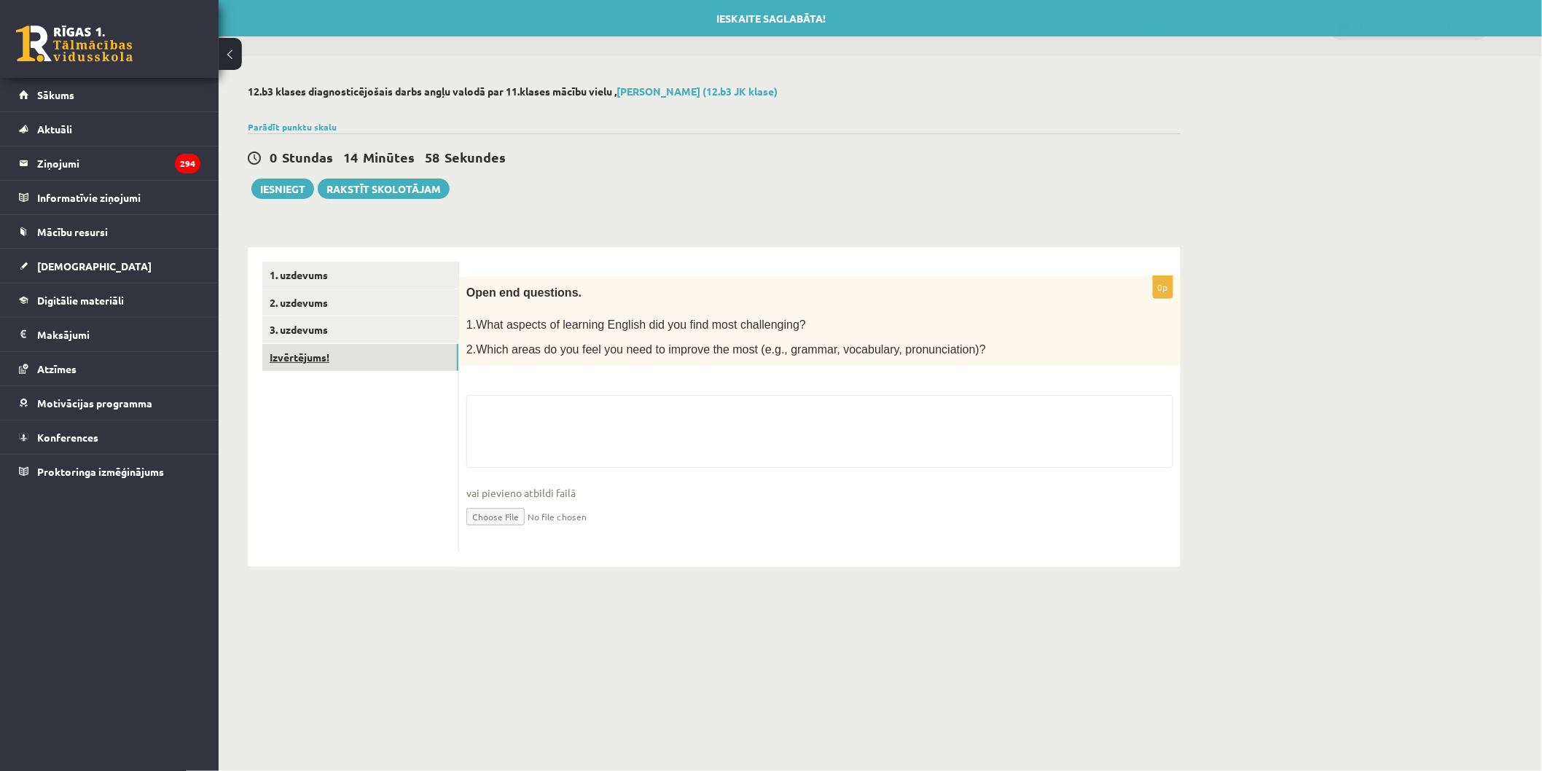
scroll to position [0, 0]
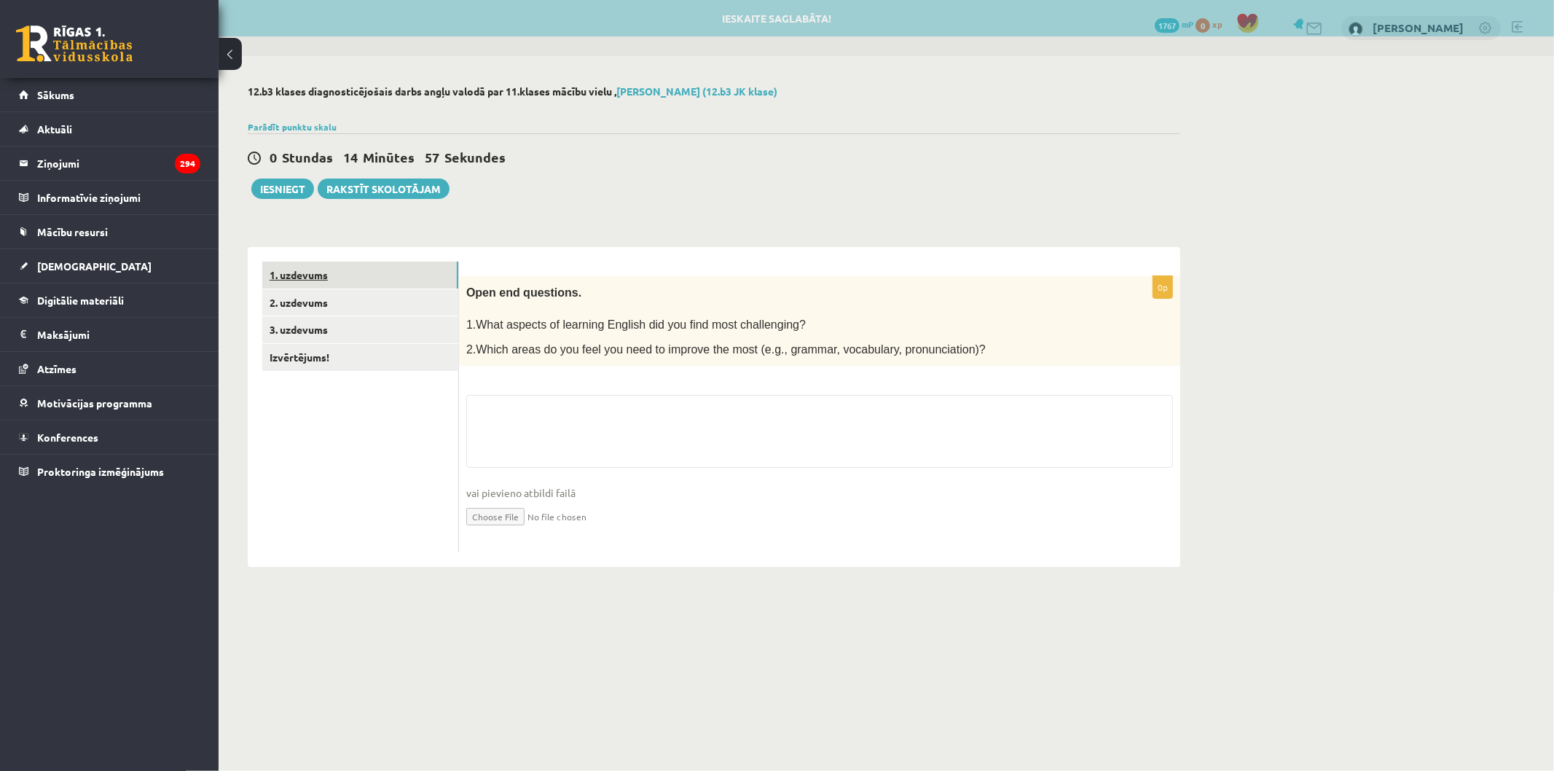
click at [352, 281] on link "1. uzdevums" at bounding box center [360, 275] width 196 height 27
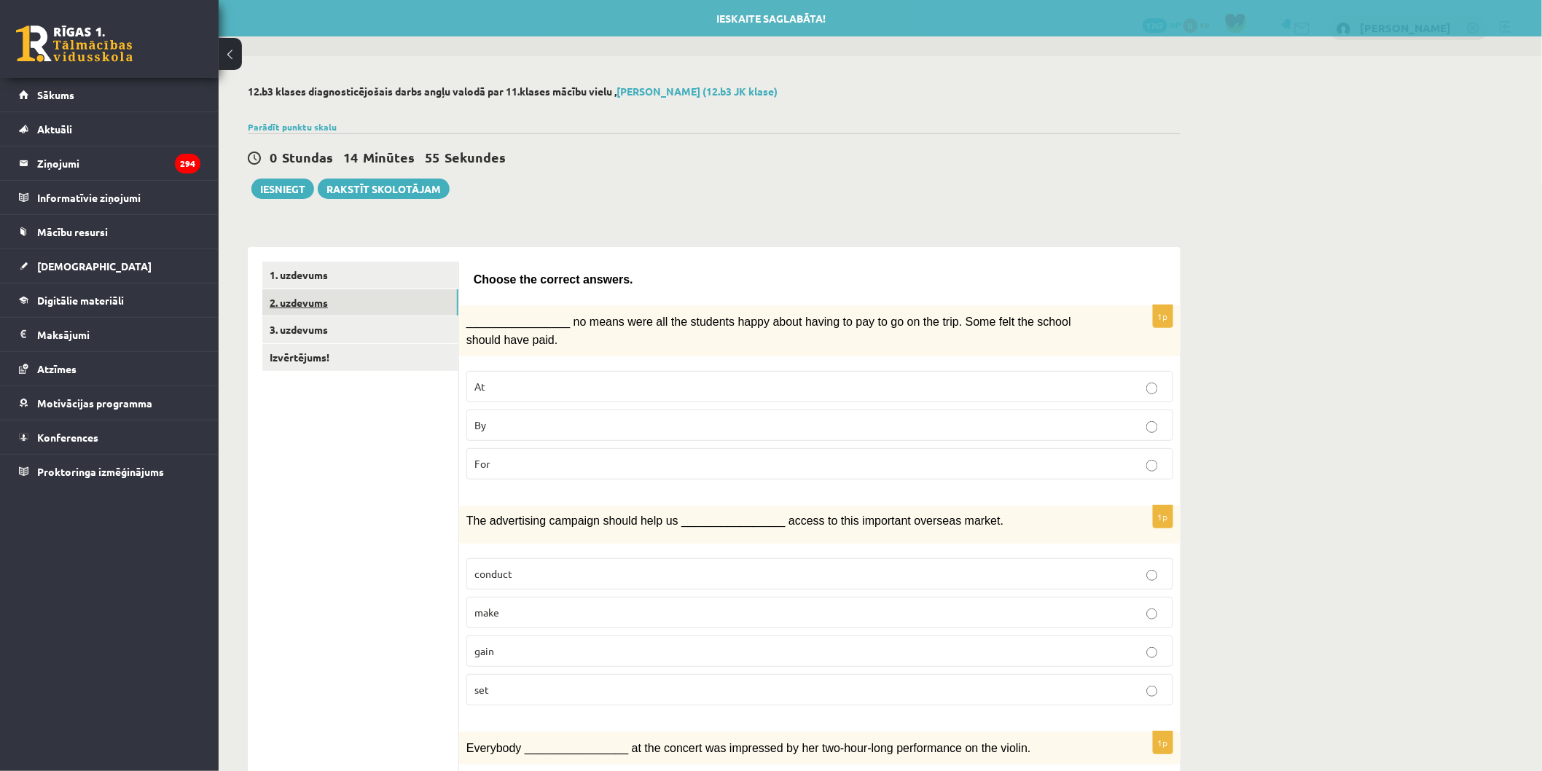
click at [372, 303] on link "2. uzdevums" at bounding box center [360, 302] width 196 height 27
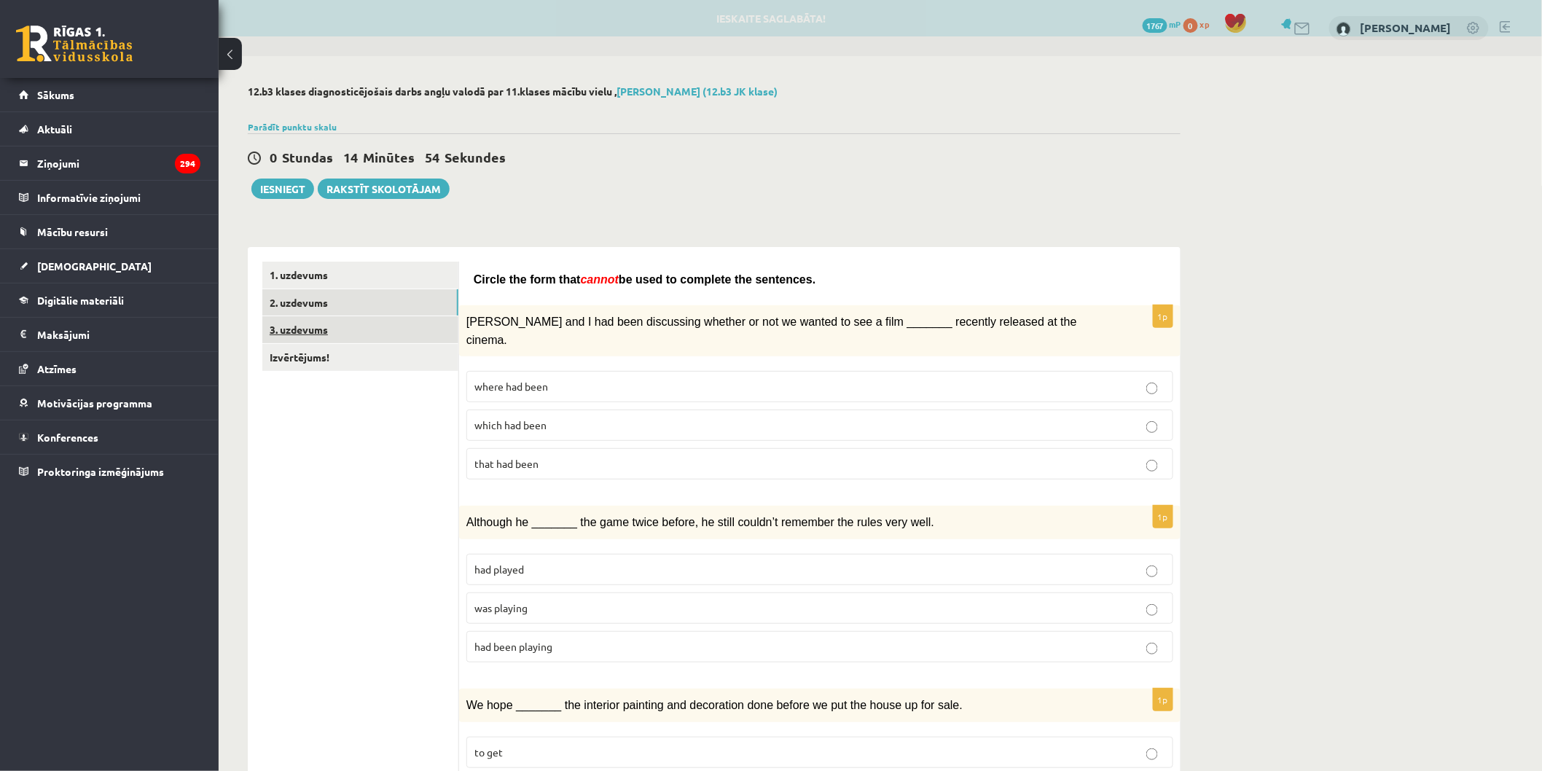
click at [380, 337] on link "3. uzdevums" at bounding box center [360, 329] width 196 height 27
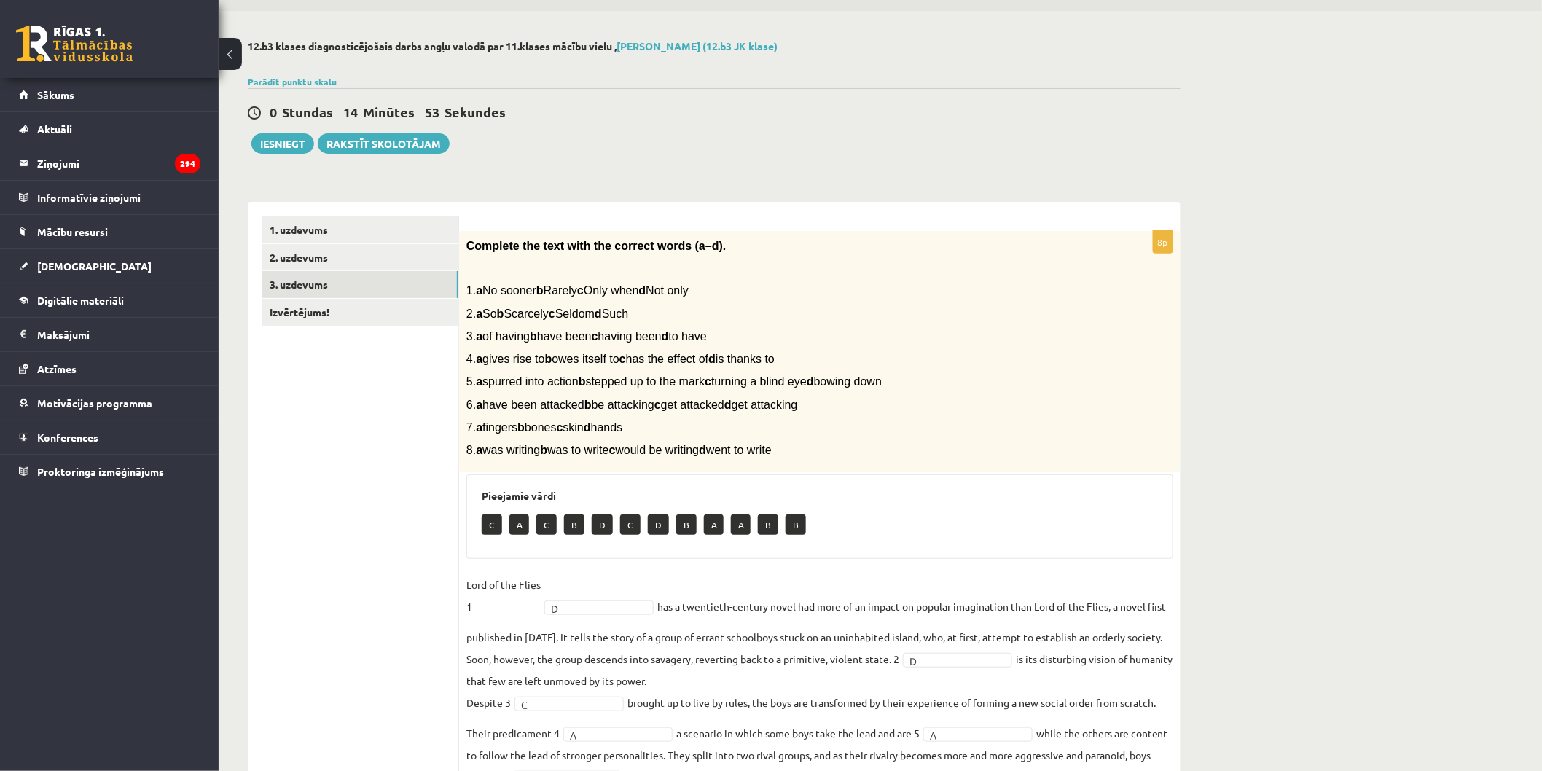
scroll to position [81, 0]
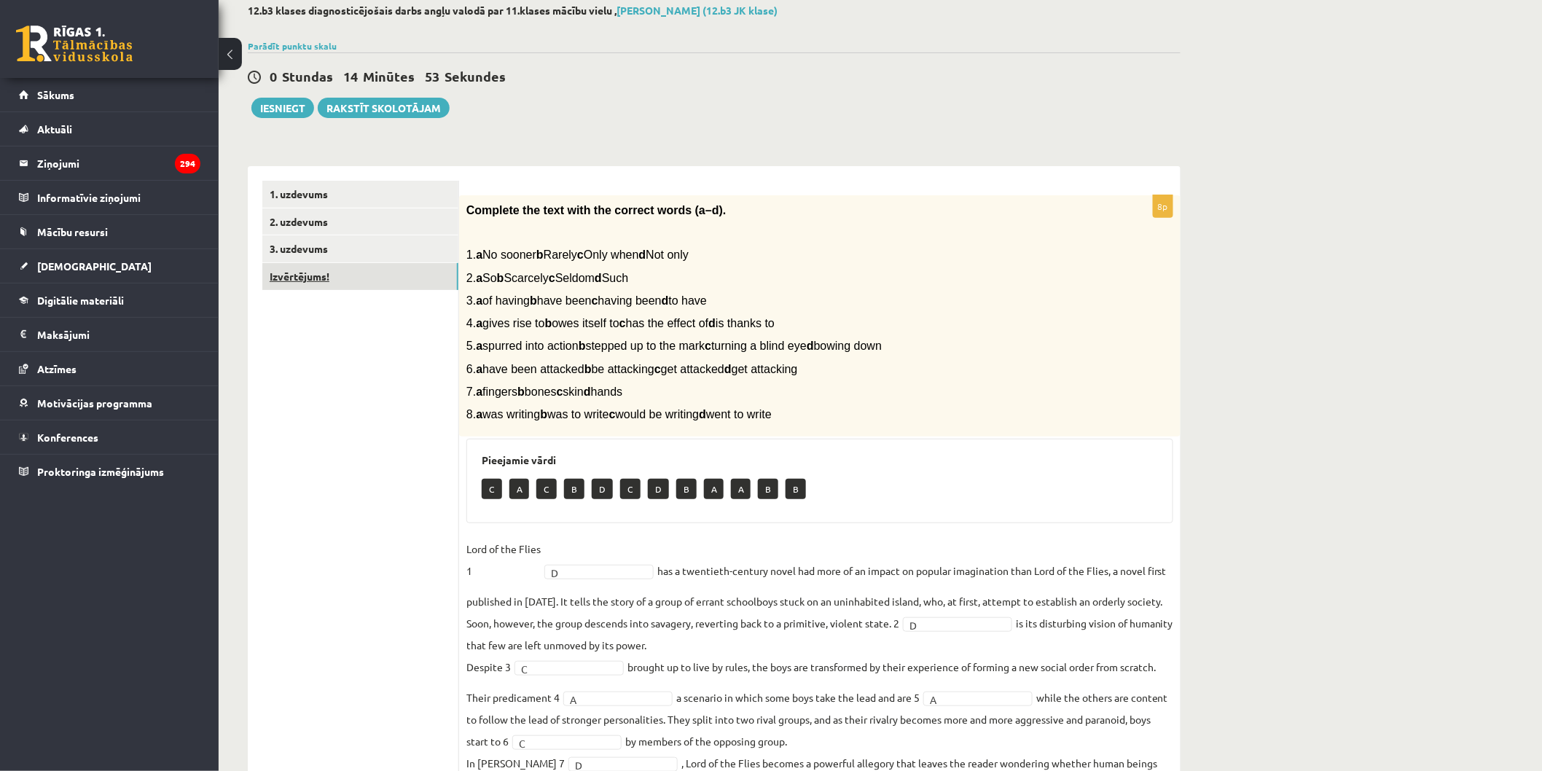
click at [344, 278] on link "Izvērtējums!" at bounding box center [360, 276] width 196 height 27
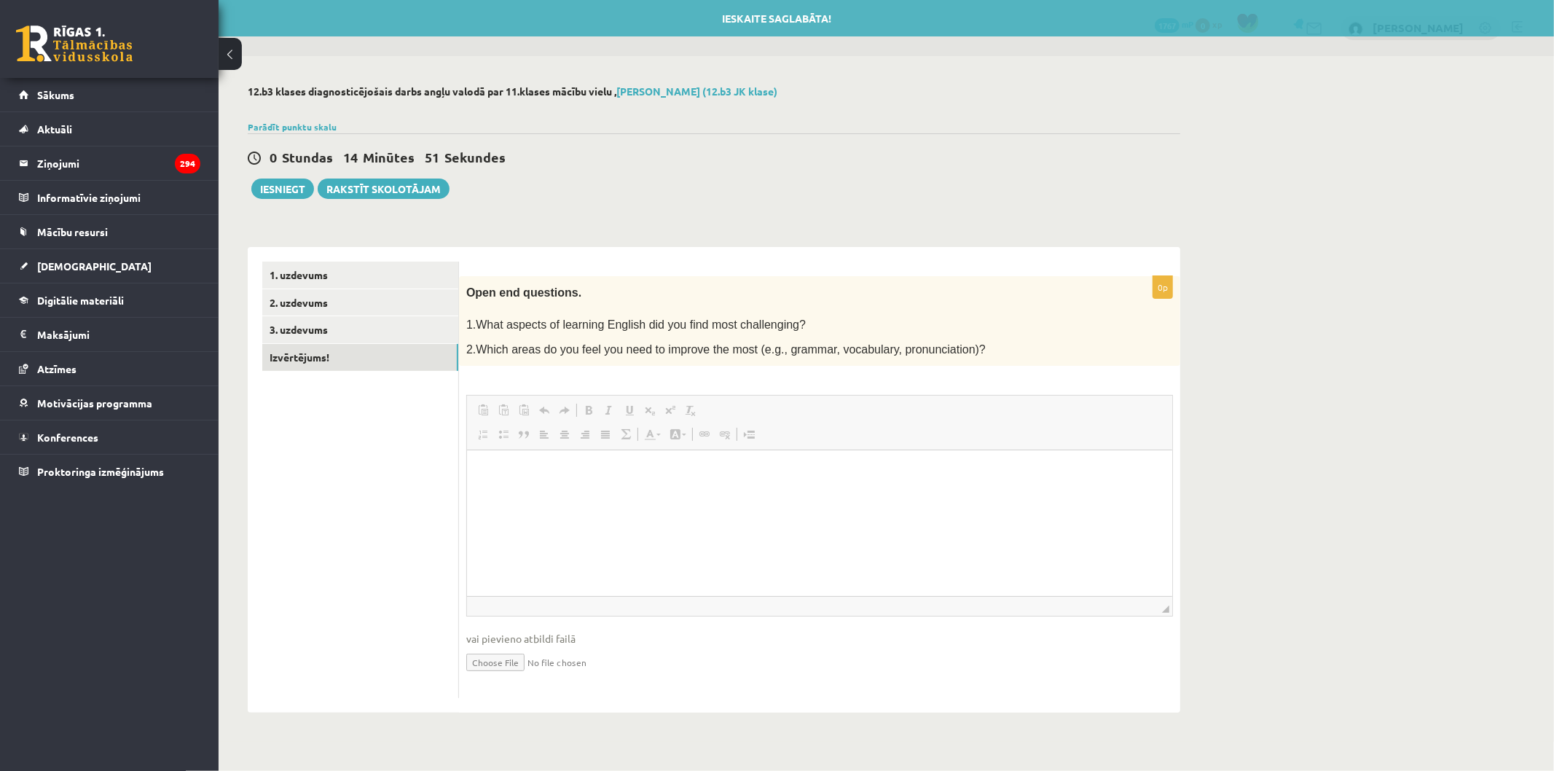
scroll to position [0, 0]
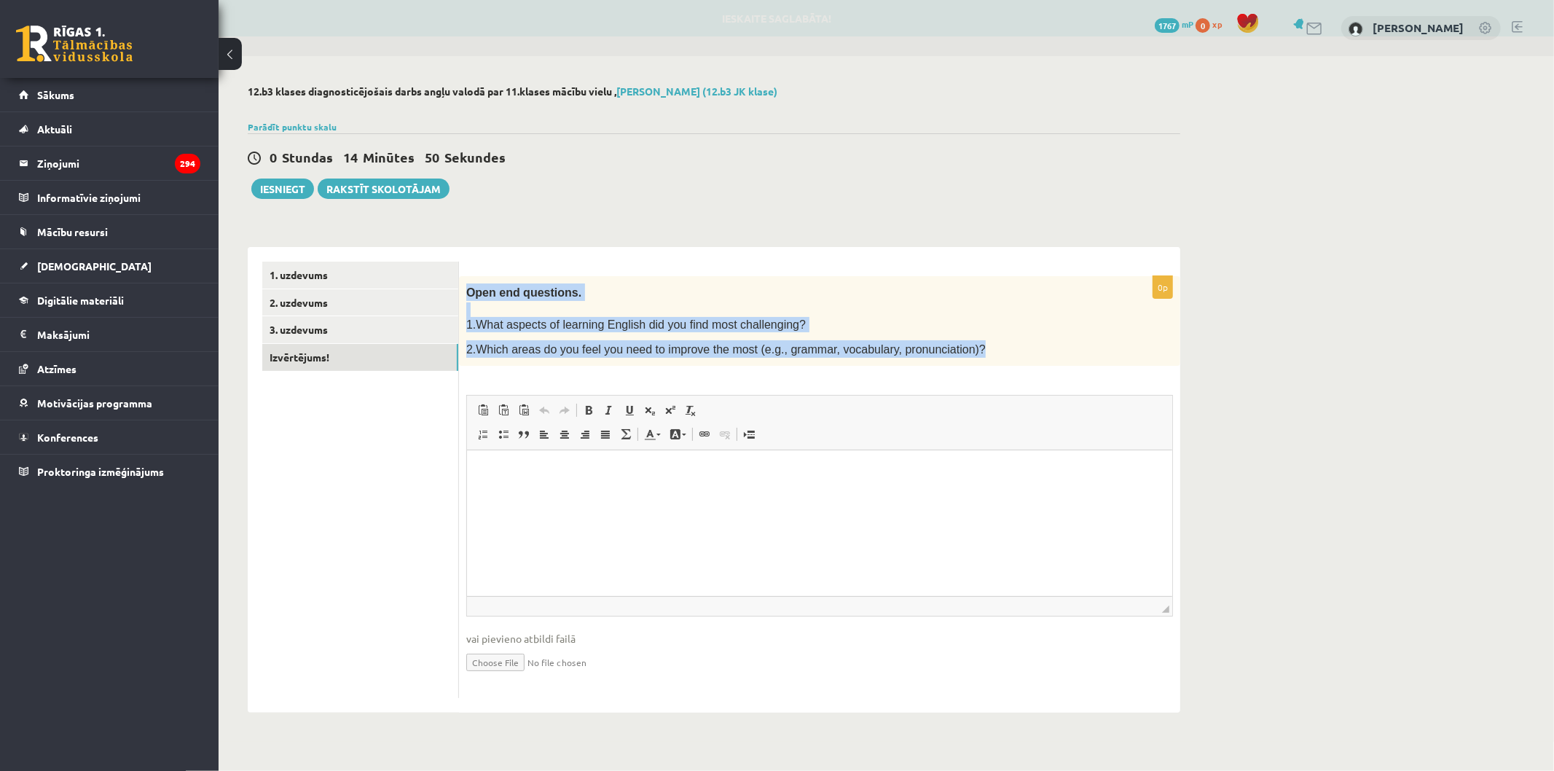
drag, startPoint x: 466, startPoint y: 288, endPoint x: 972, endPoint y: 340, distance: 508.5
click at [972, 340] on div "Open end questions. 1.What aspects of learning English did you find most challe…" at bounding box center [819, 321] width 721 height 90
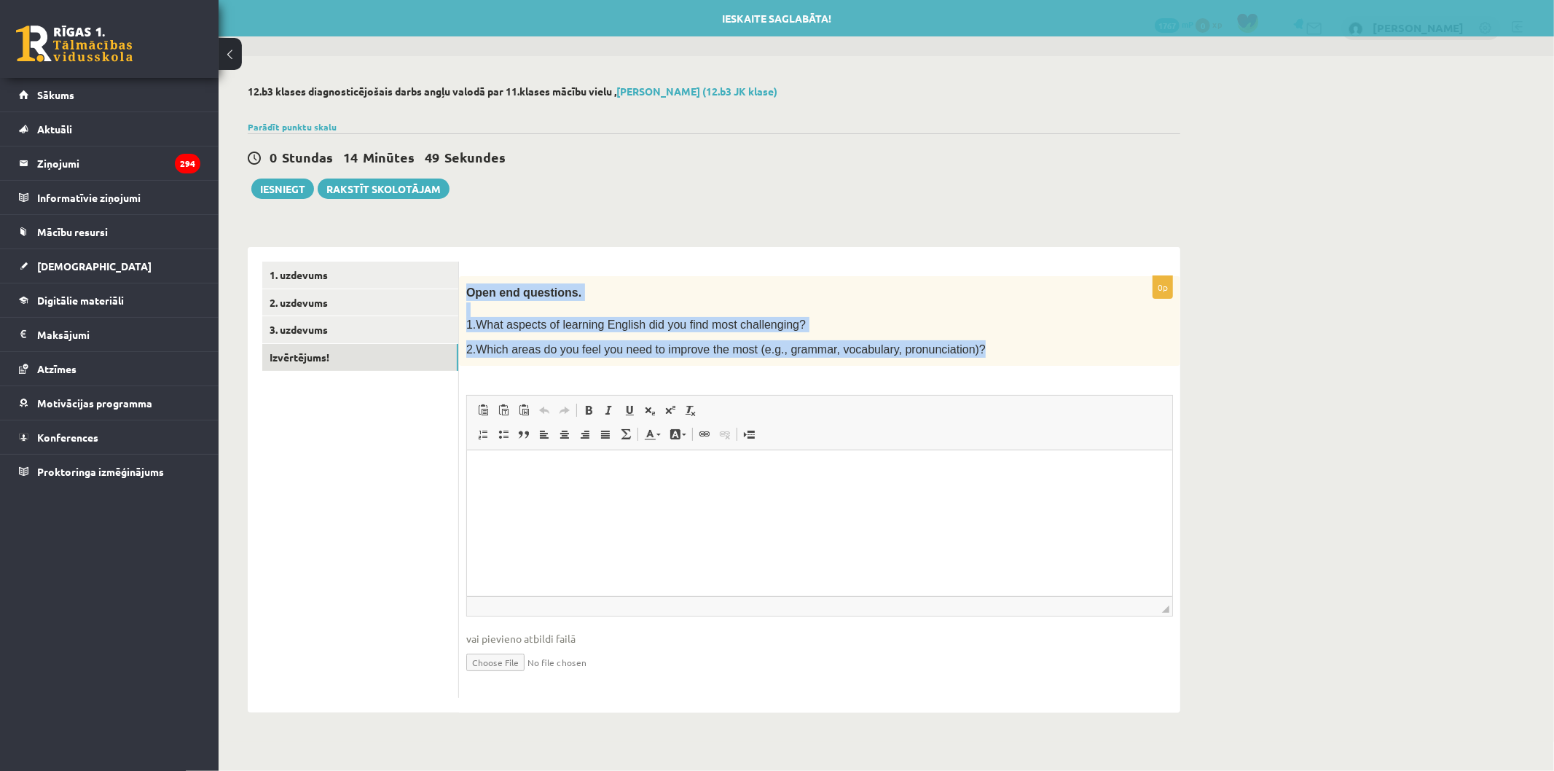
copy div "Open end questions. 1.What aspects of learning English did you find most challe…"
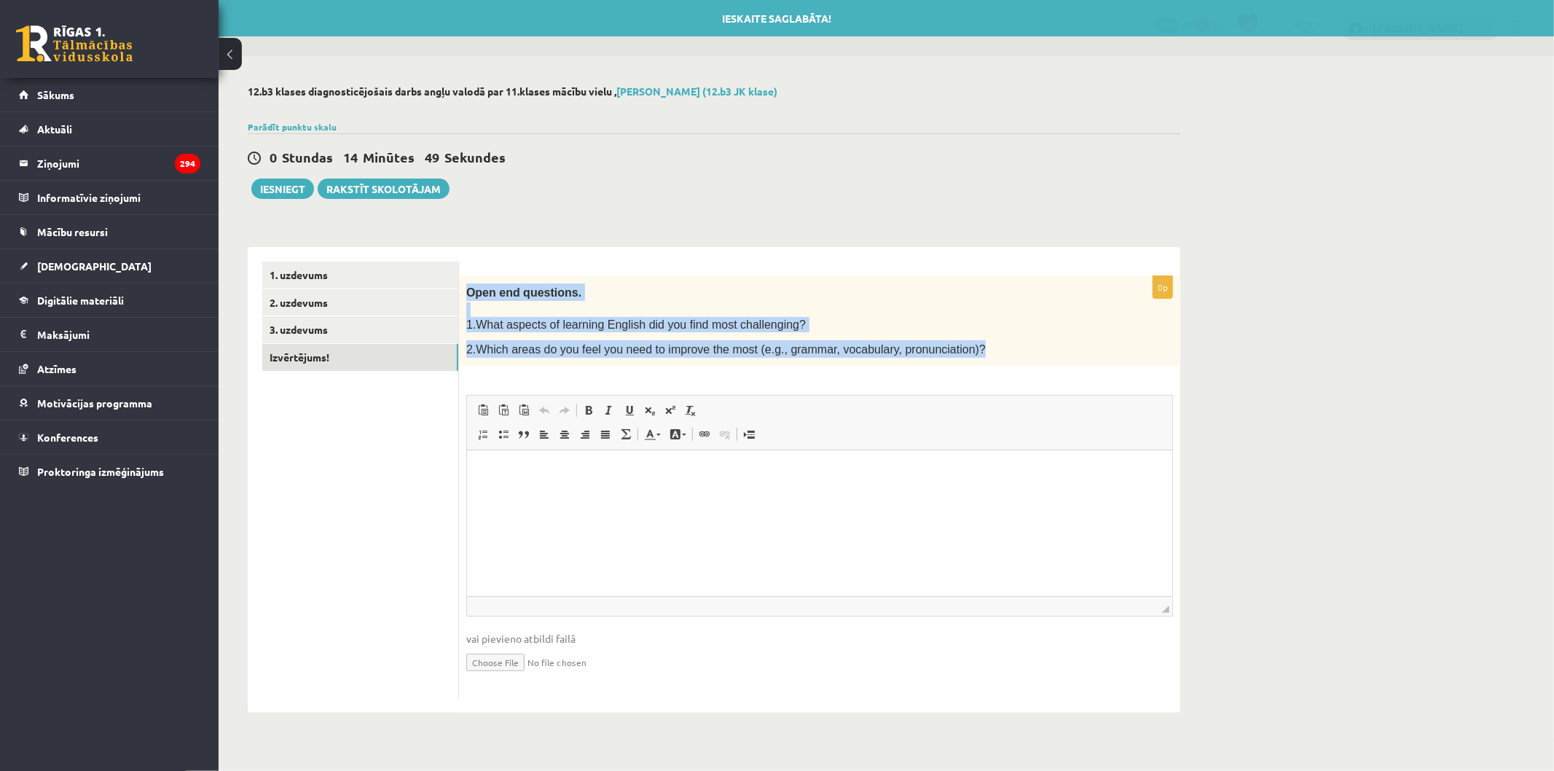
click at [731, 343] on span "2.Which areas do you feel you need to improve the most (e.g., grammar, vocabula…" at bounding box center [726, 349] width 520 height 12
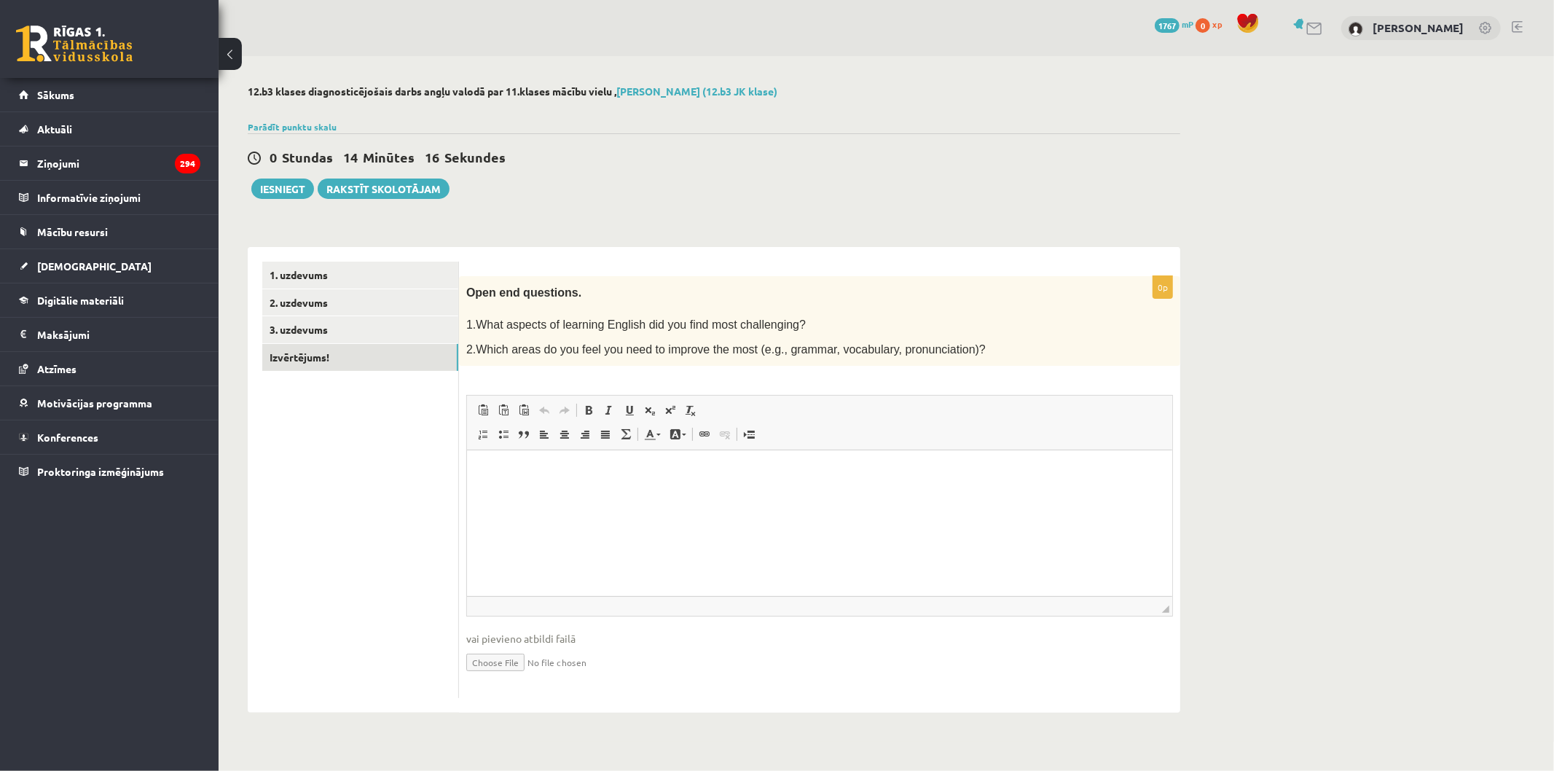
click at [594, 495] on html at bounding box center [818, 472] width 705 height 44
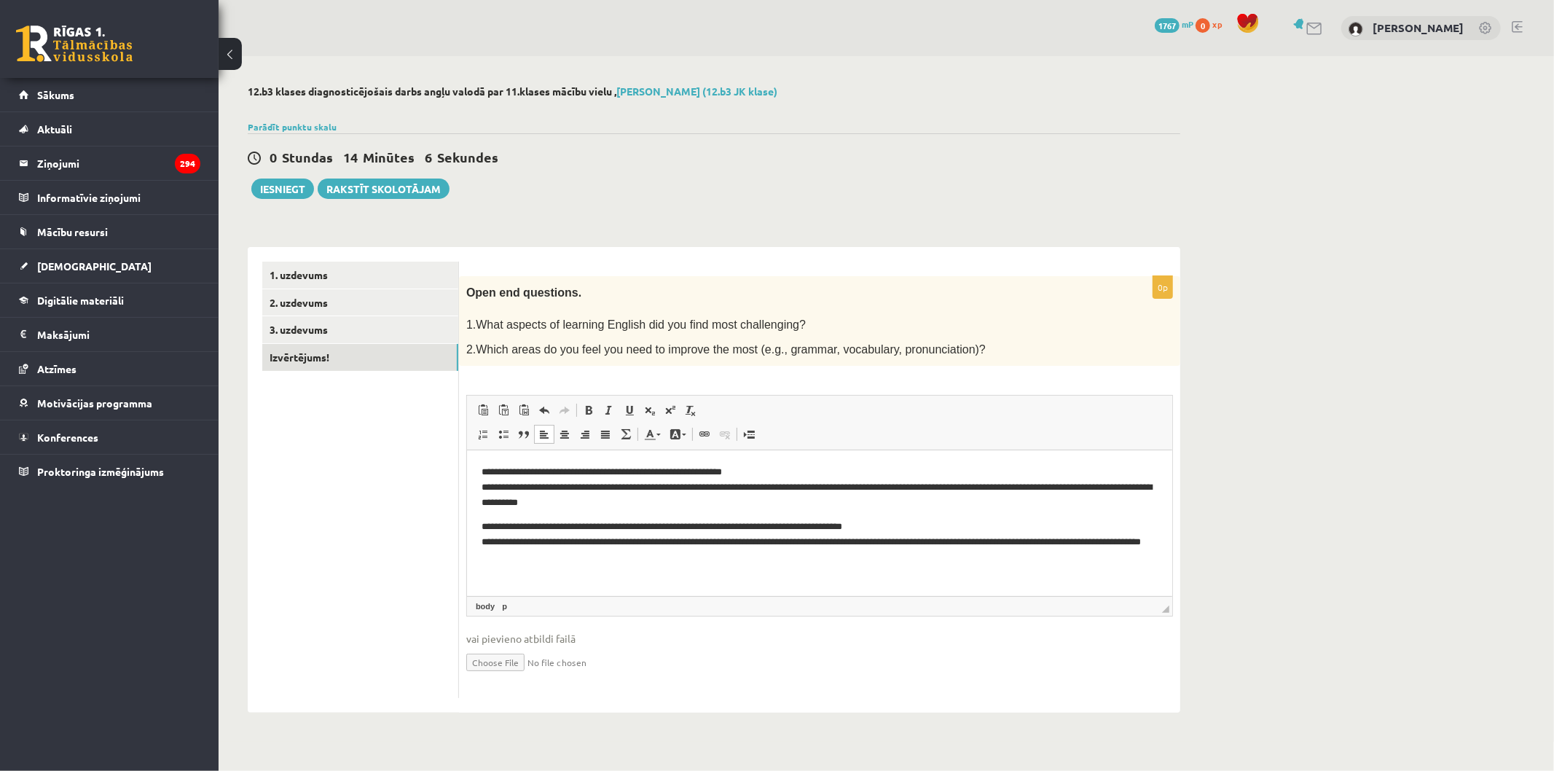
click at [428, 511] on ul "1. uzdevums 2. uzdevums 3. uzdevums Izvērtējums!" at bounding box center [360, 480] width 197 height 437
click at [539, 413] on span at bounding box center [545, 410] width 12 height 12
click at [639, 509] on p "**********" at bounding box center [819, 487] width 676 height 45
click at [547, 404] on span at bounding box center [545, 410] width 12 height 12
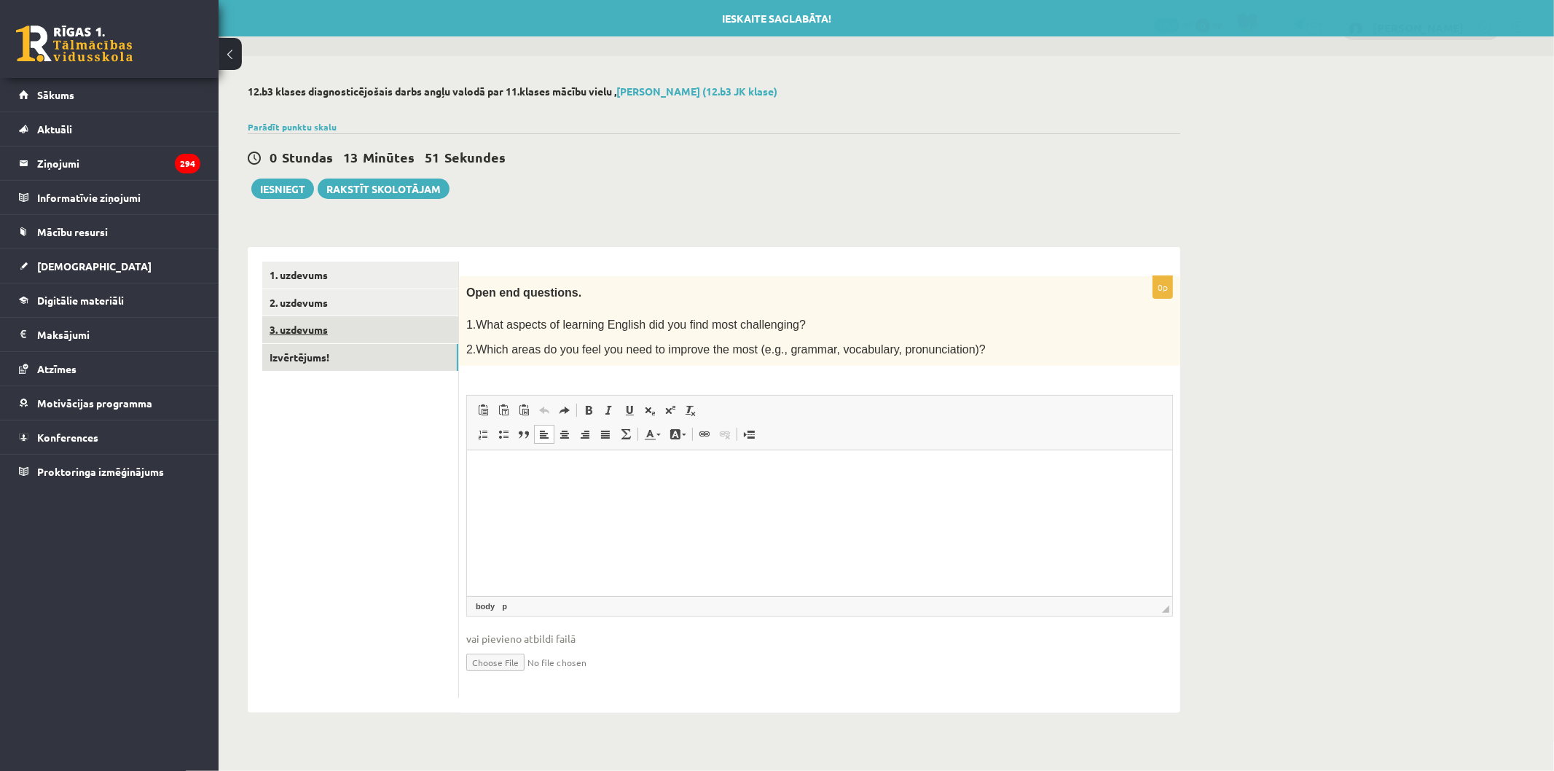
click at [390, 332] on link "3. uzdevums" at bounding box center [360, 329] width 196 height 27
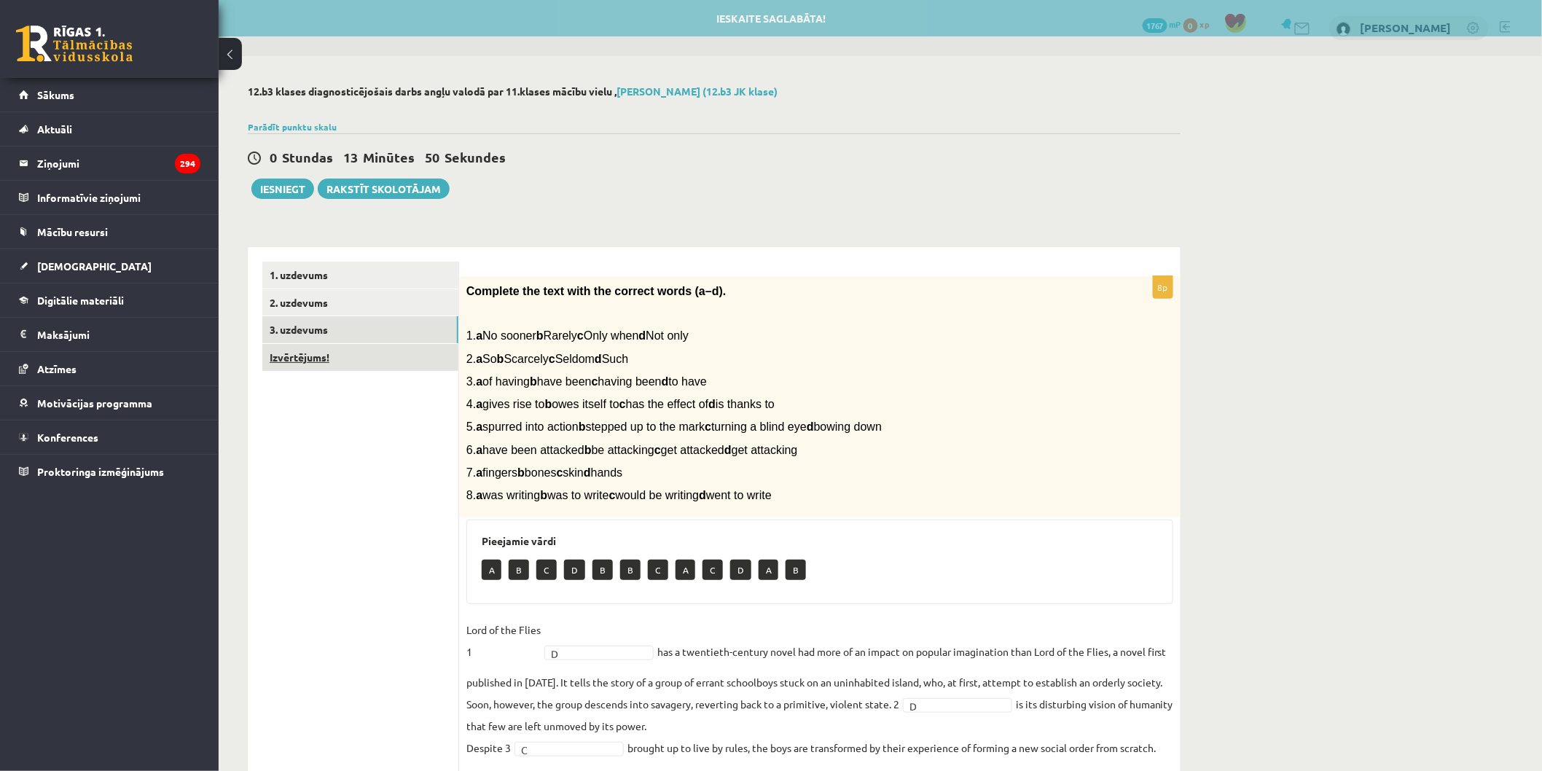
click at [398, 365] on link "Izvērtējums!" at bounding box center [360, 357] width 196 height 27
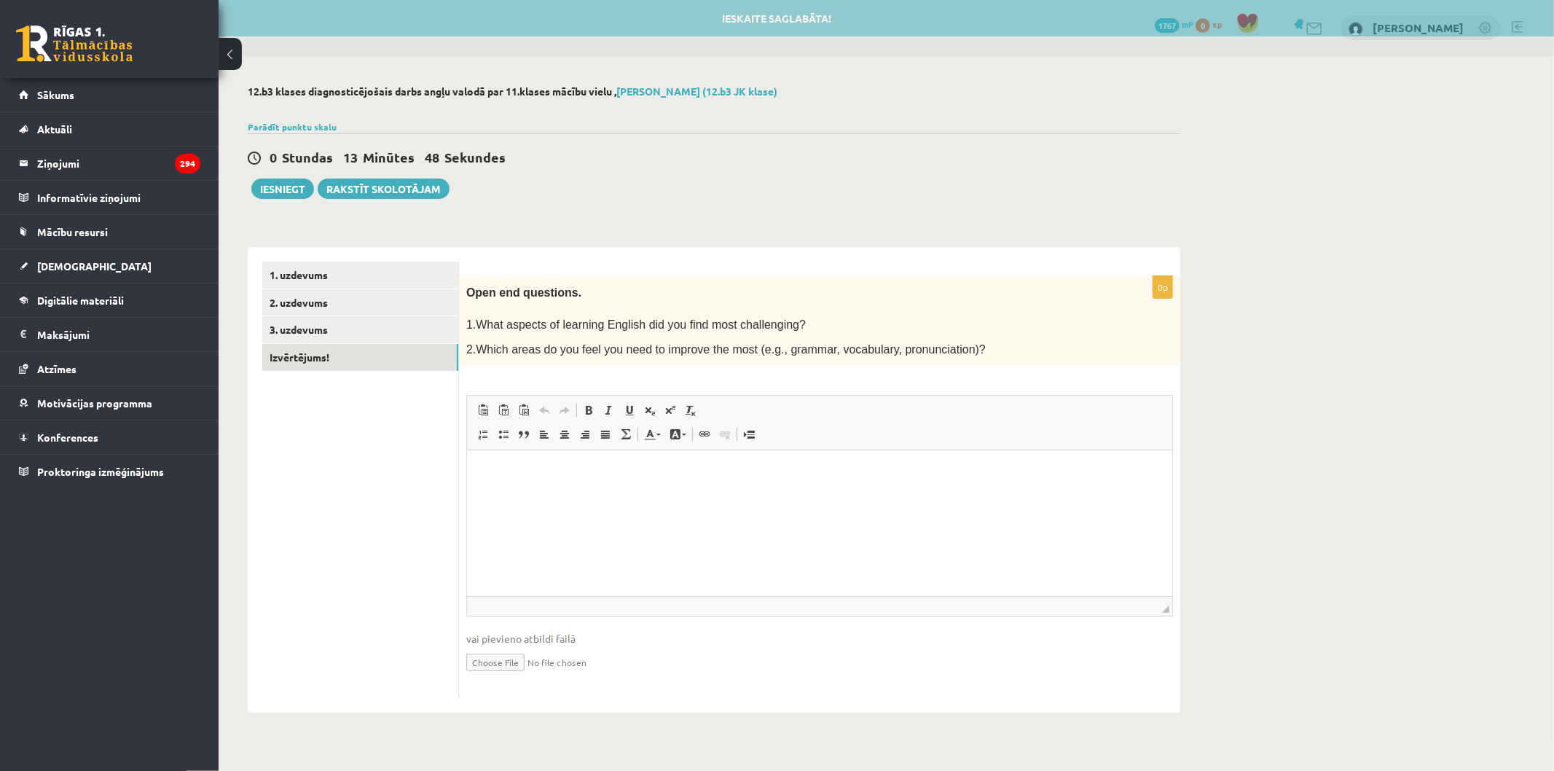
click at [614, 495] on html at bounding box center [818, 472] width 705 height 44
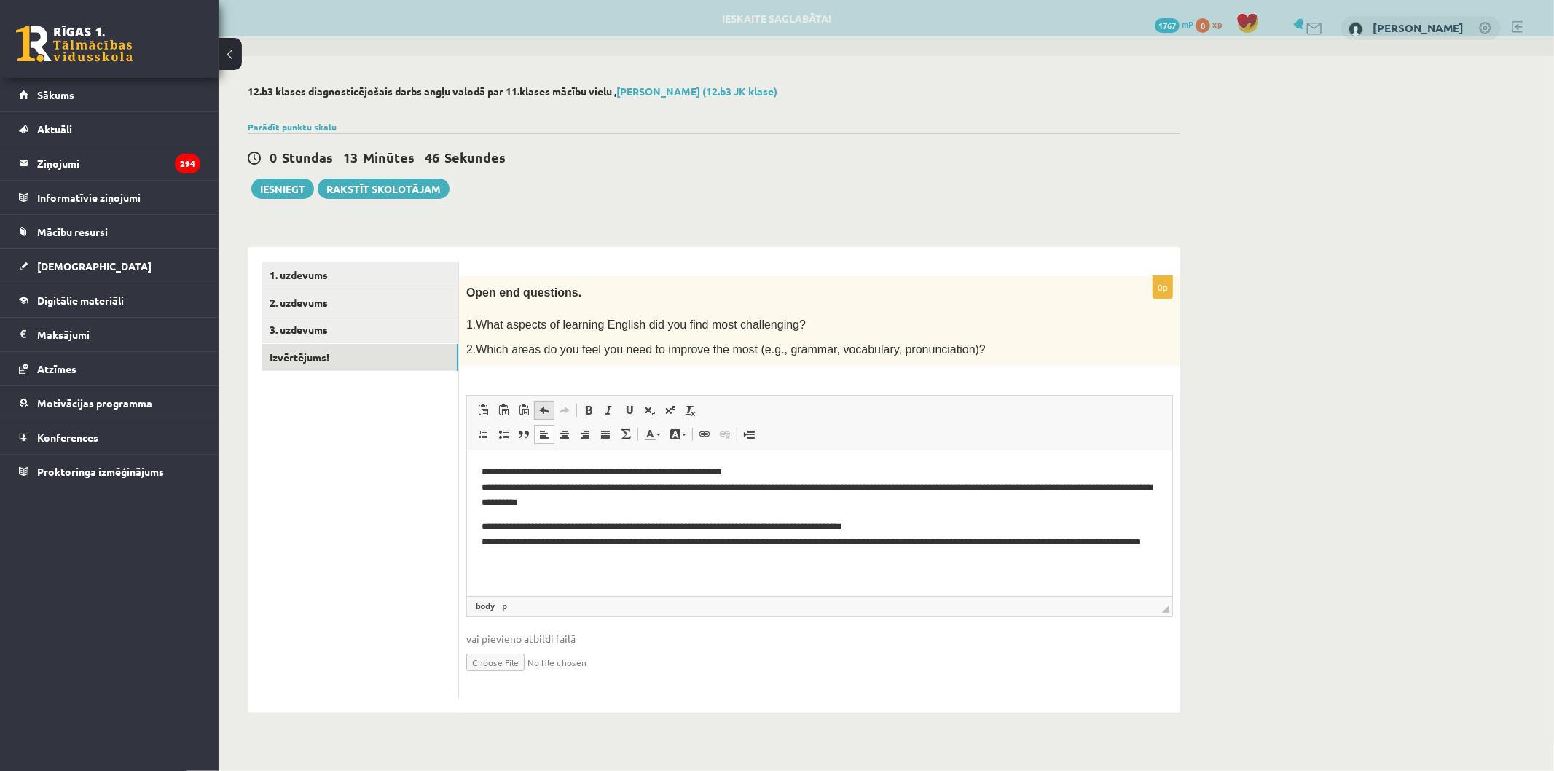
click at [539, 404] on span at bounding box center [545, 410] width 12 height 12
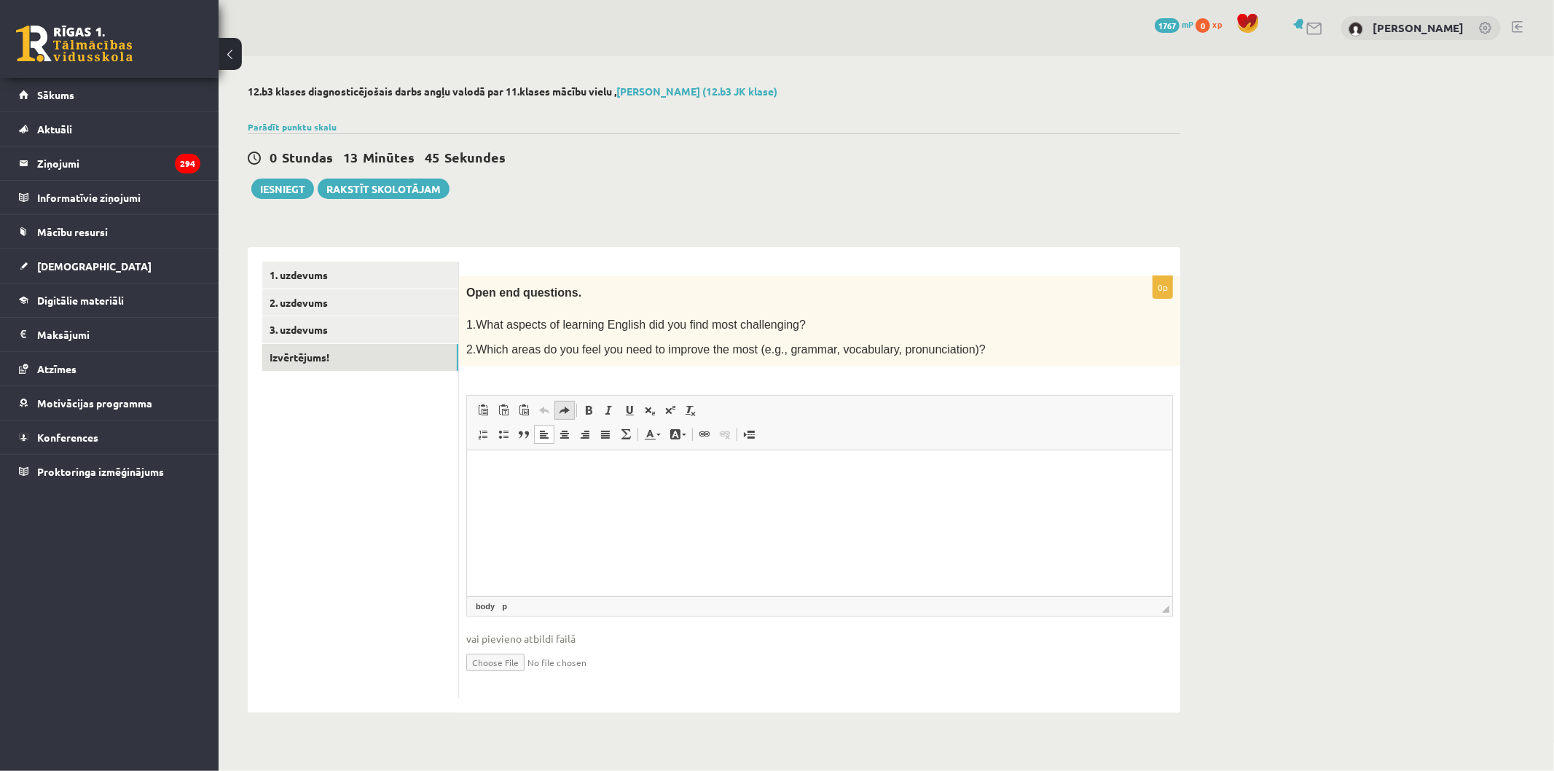
click at [555, 410] on link "Redo Keyboard shortcut Ctrl+Y" at bounding box center [565, 410] width 20 height 19
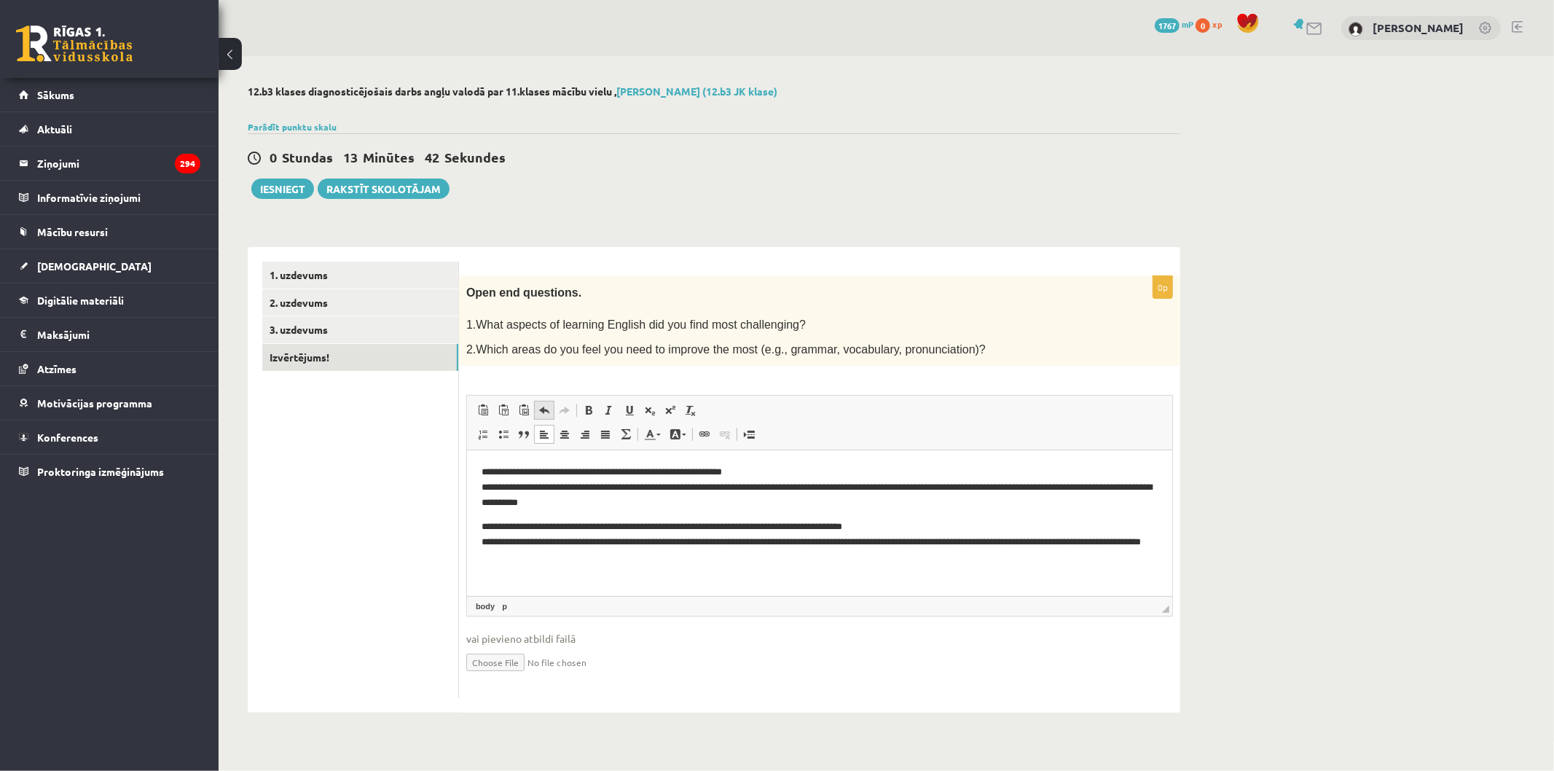
click at [541, 408] on span at bounding box center [545, 410] width 12 height 12
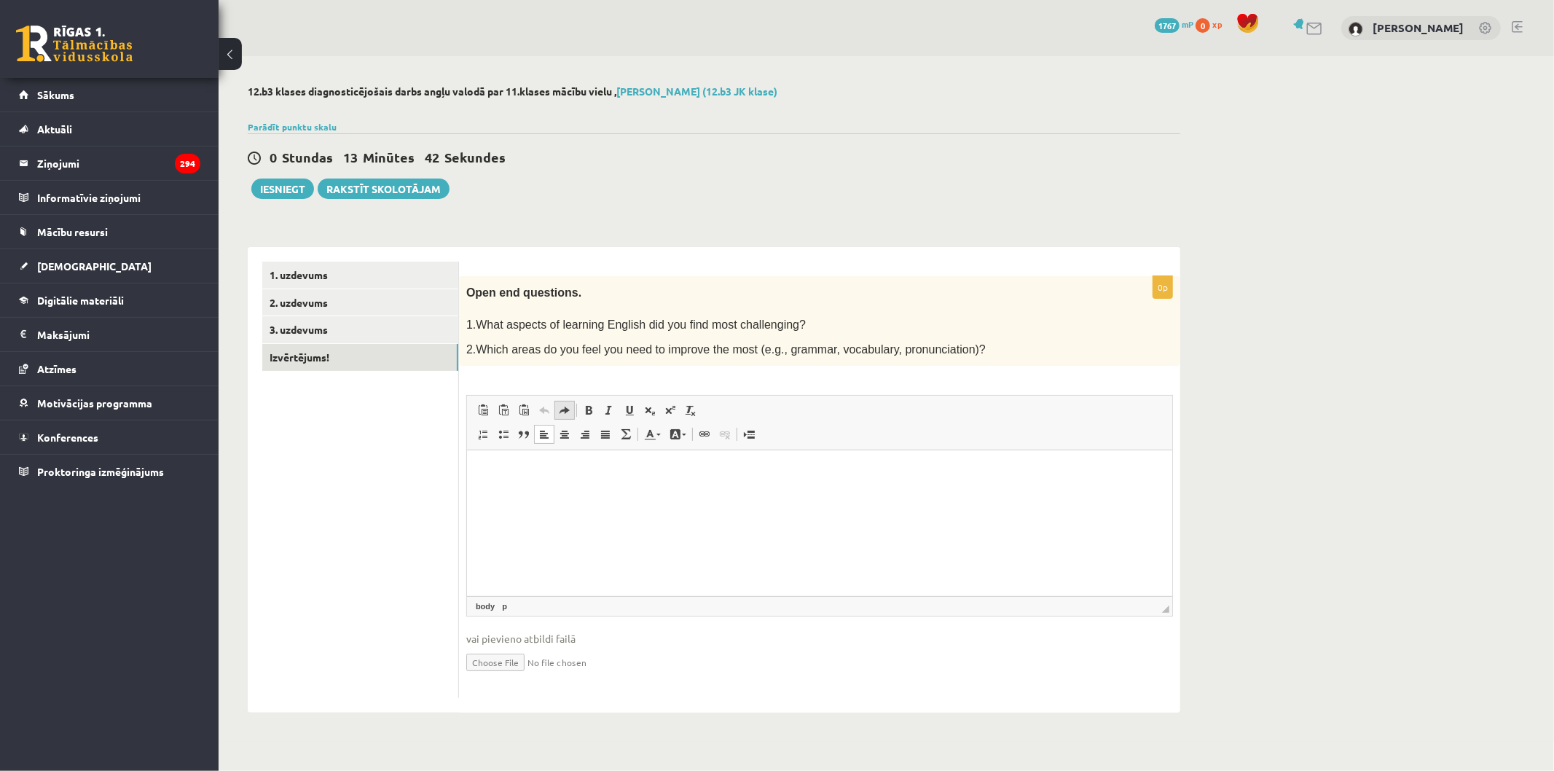
click at [559, 410] on span at bounding box center [565, 410] width 12 height 12
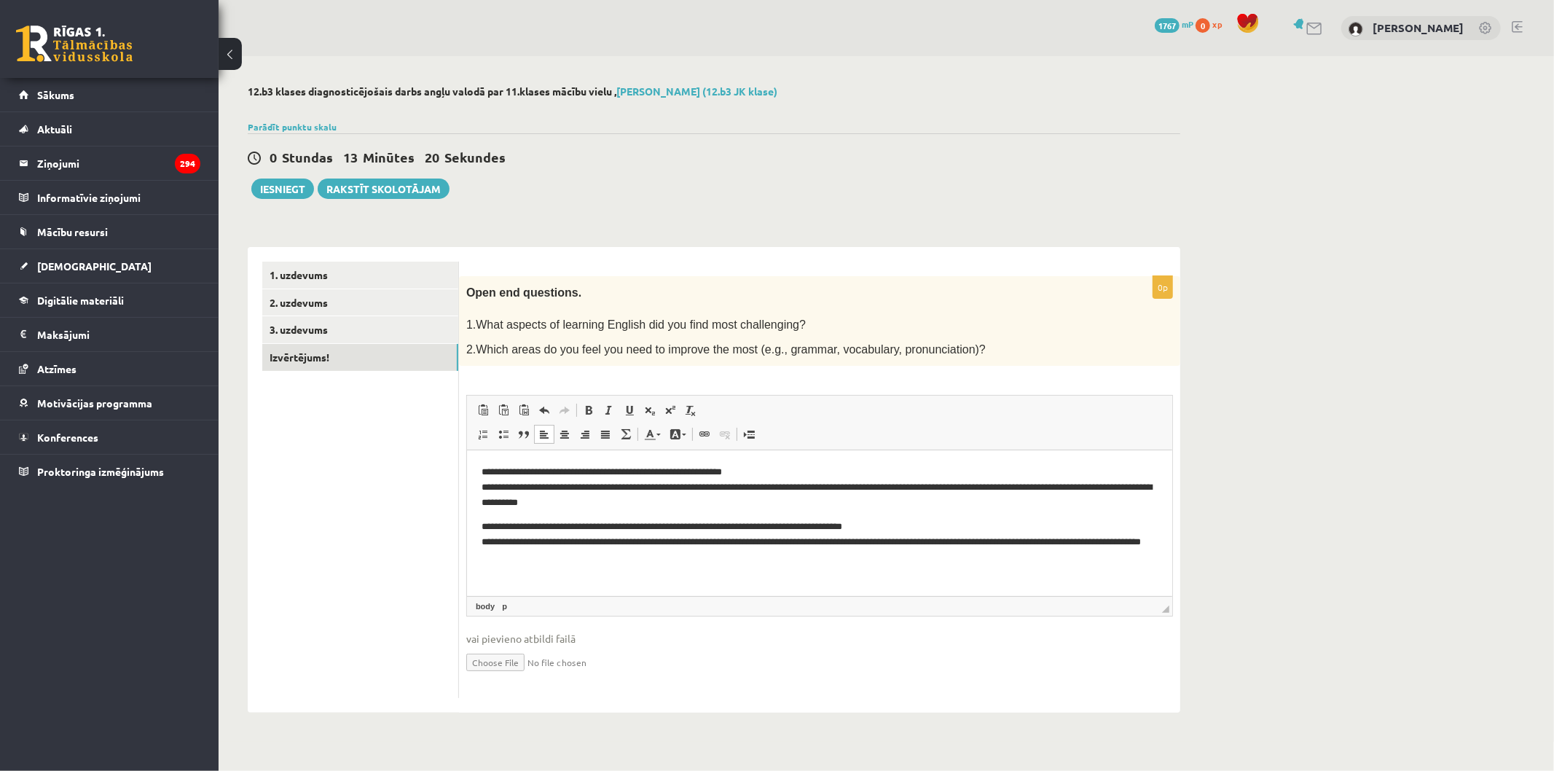
click at [631, 488] on p "**********" at bounding box center [819, 487] width 676 height 45
click at [632, 488] on p "**********" at bounding box center [819, 487] width 676 height 45
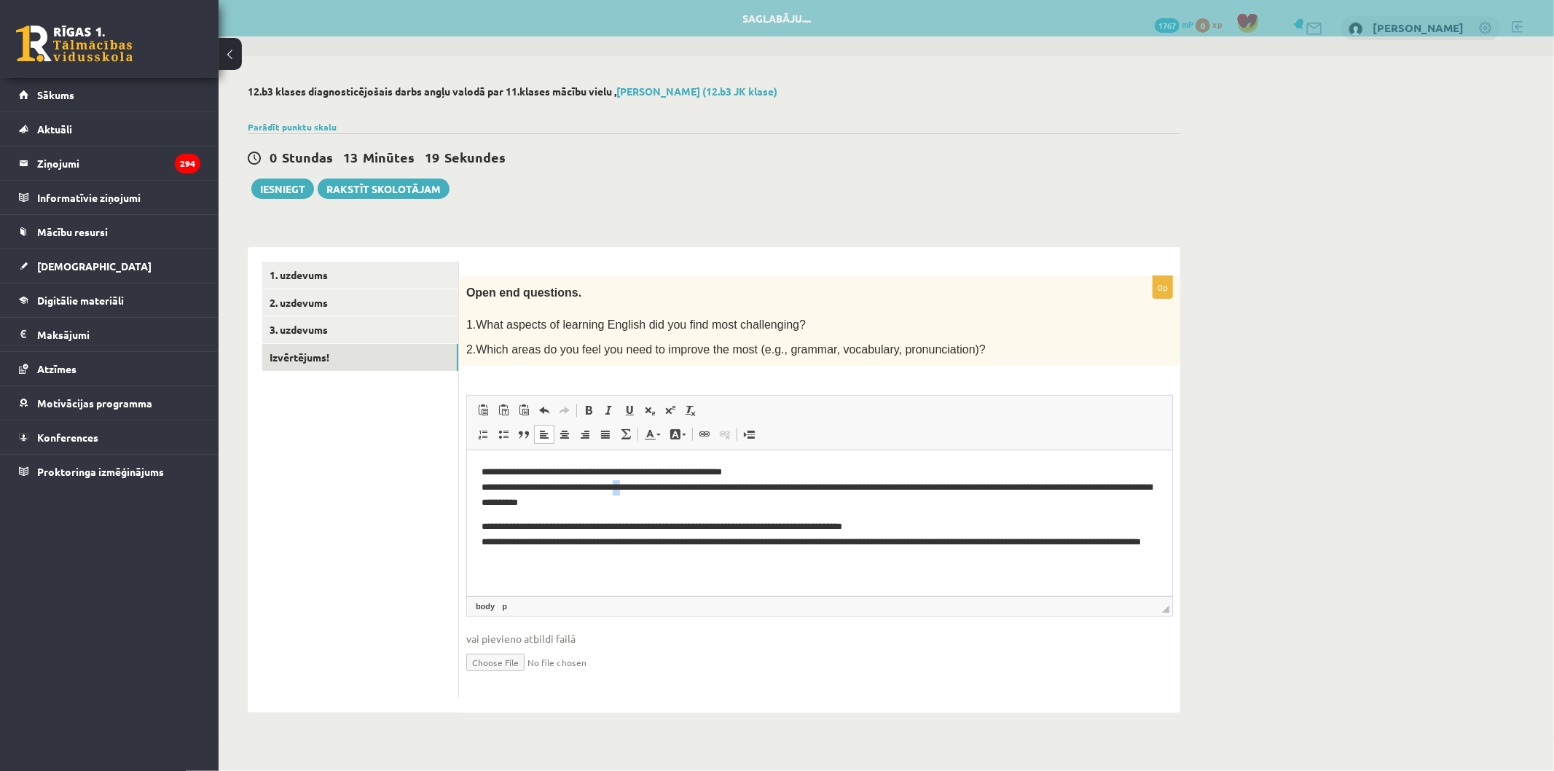
click at [638, 490] on p "**********" at bounding box center [819, 487] width 676 height 45
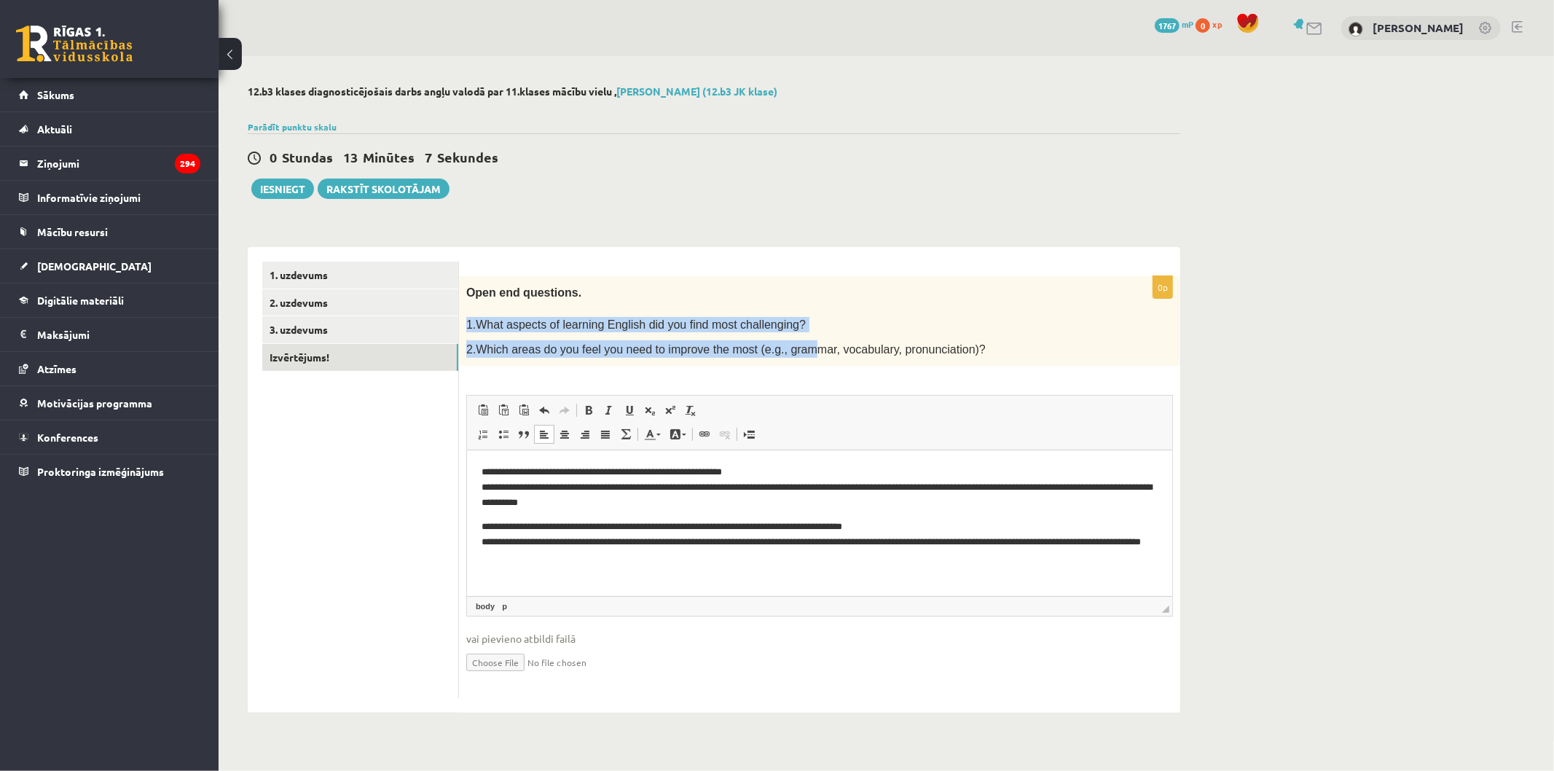
drag, startPoint x: 465, startPoint y: 318, endPoint x: 783, endPoint y: 345, distance: 318.8
click at [783, 345] on div "Open end questions. 1.What aspects of learning English did you find most challe…" at bounding box center [819, 321] width 721 height 90
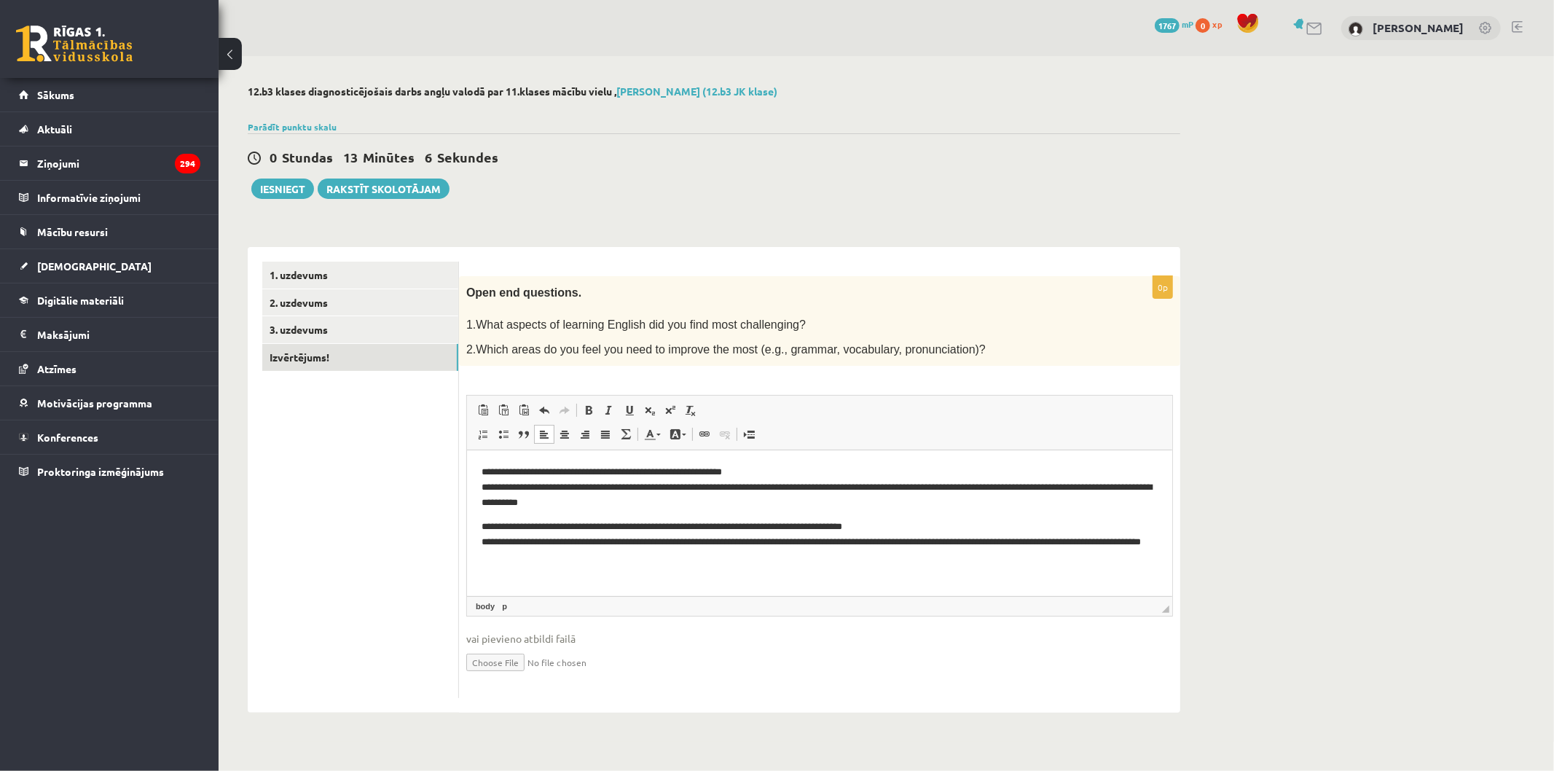
click at [594, 311] on p at bounding box center [783, 309] width 634 height 15
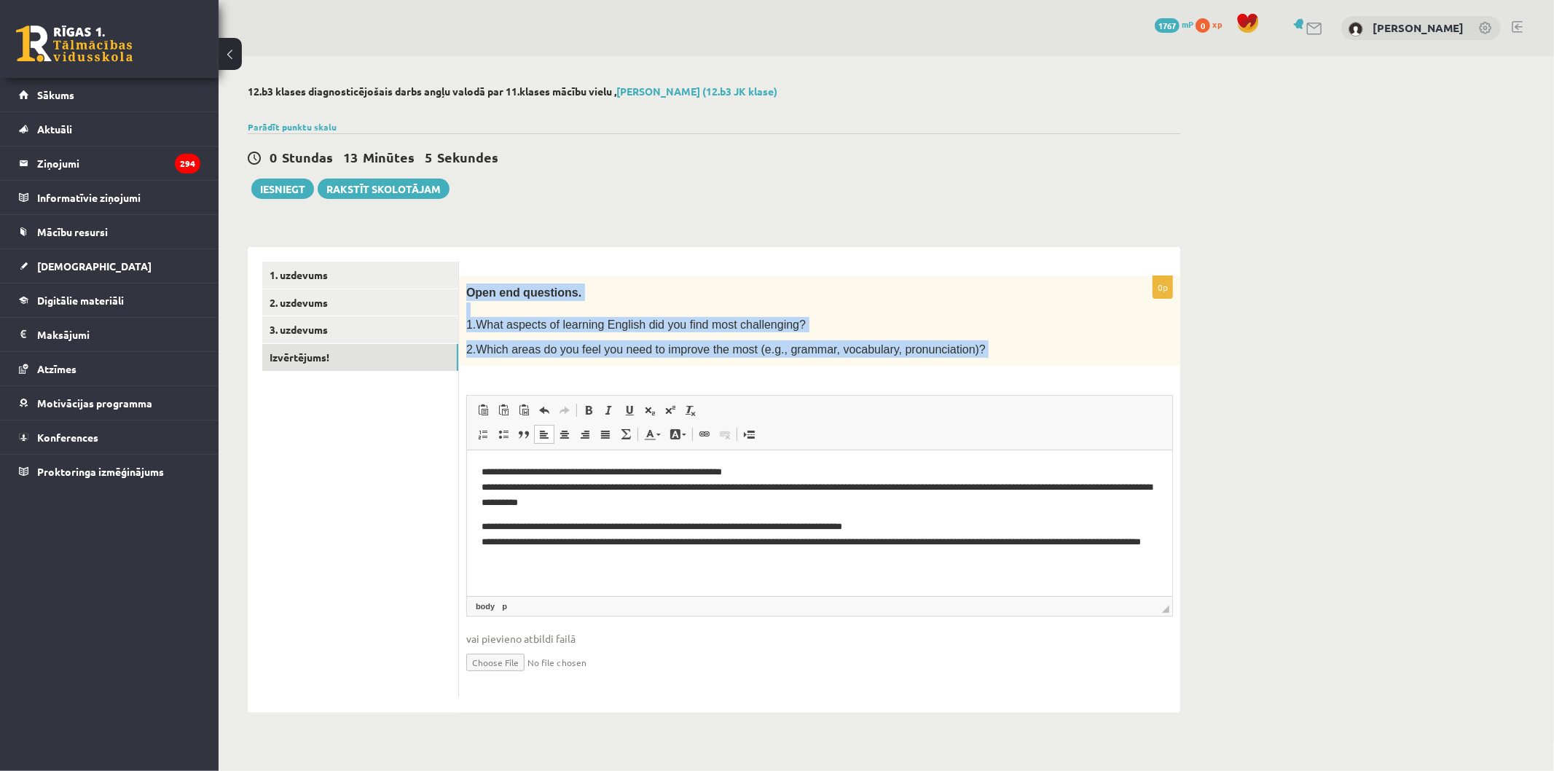
drag, startPoint x: 467, startPoint y: 289, endPoint x: 980, endPoint y: 364, distance: 518.5
click at [980, 364] on div "**********" at bounding box center [819, 487] width 721 height 423
copy div "Open end questions. 1.What aspects of learning English did you find most challe…"
drag, startPoint x: 636, startPoint y: 344, endPoint x: 689, endPoint y: 437, distance: 107.4
click at [635, 344] on span "2.Which areas do you feel you need to improve the most (e.g., grammar, vocabula…" at bounding box center [726, 349] width 520 height 12
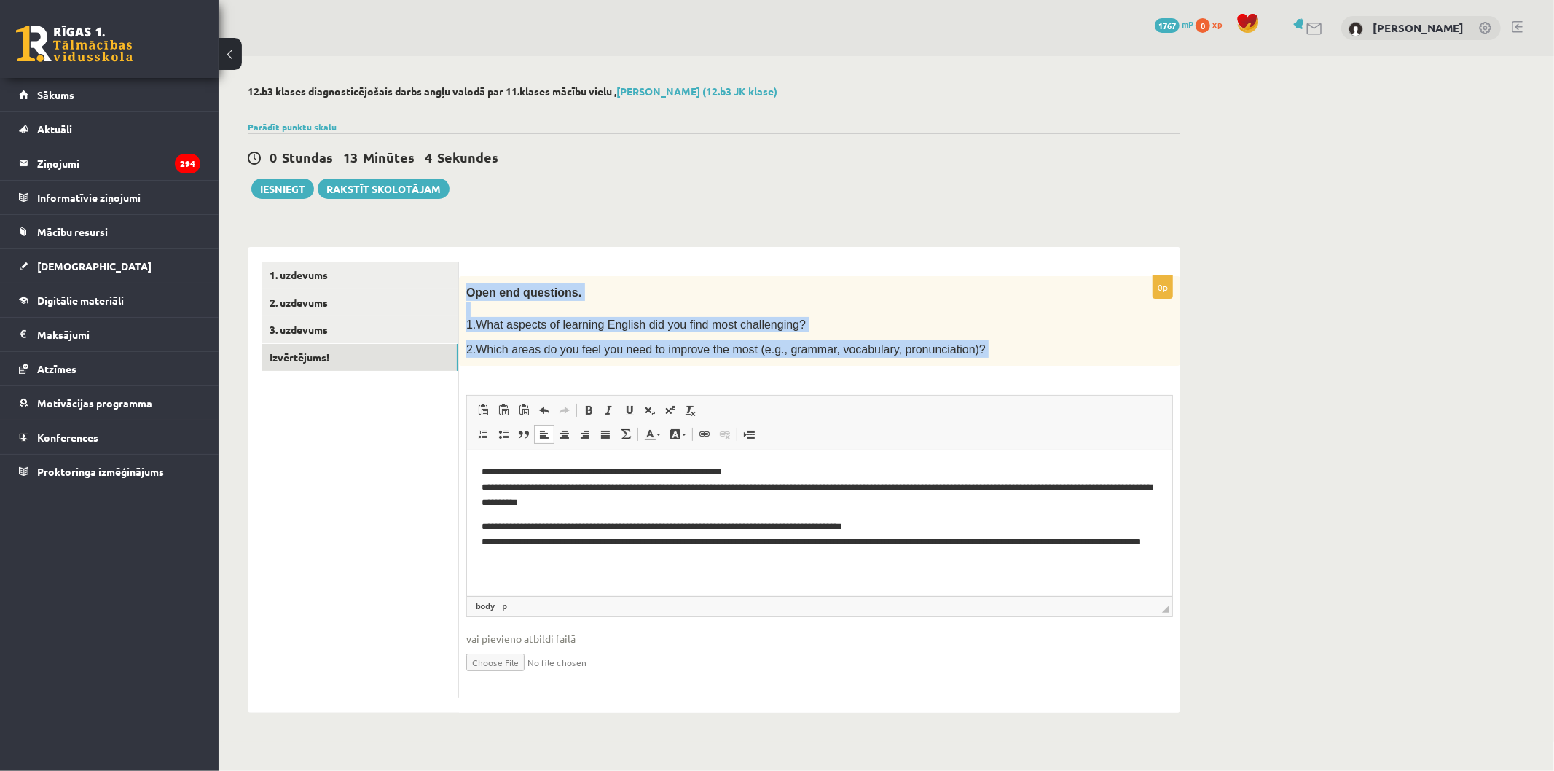
click at [519, 326] on span "1.What aspects of learning English did you find most challenging?" at bounding box center [636, 324] width 340 height 12
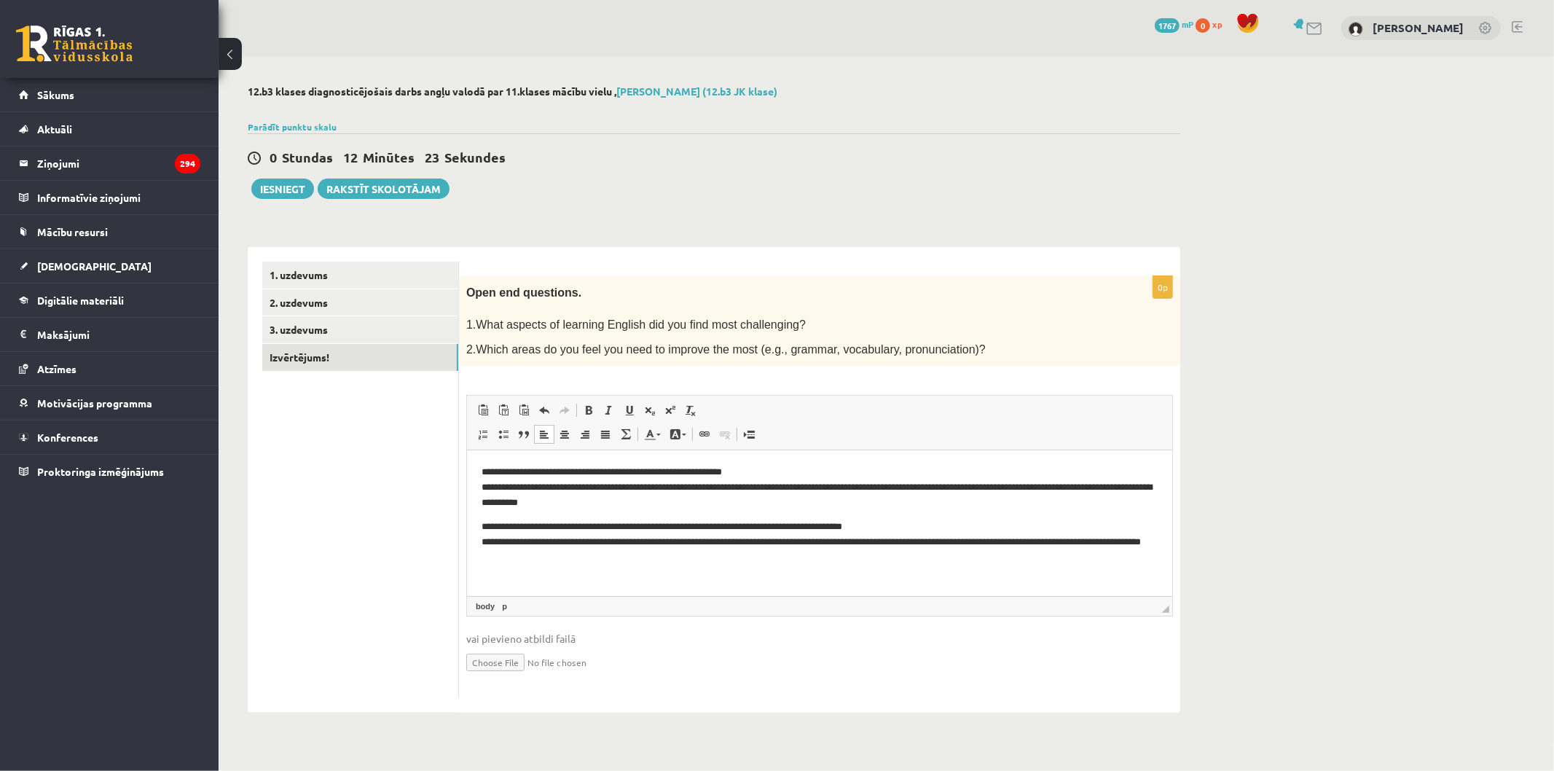
click at [511, 539] on p "**********" at bounding box center [819, 542] width 676 height 45
click at [950, 482] on p "**********" at bounding box center [819, 487] width 676 height 45
click at [707, 485] on p "**********" at bounding box center [819, 487] width 676 height 45
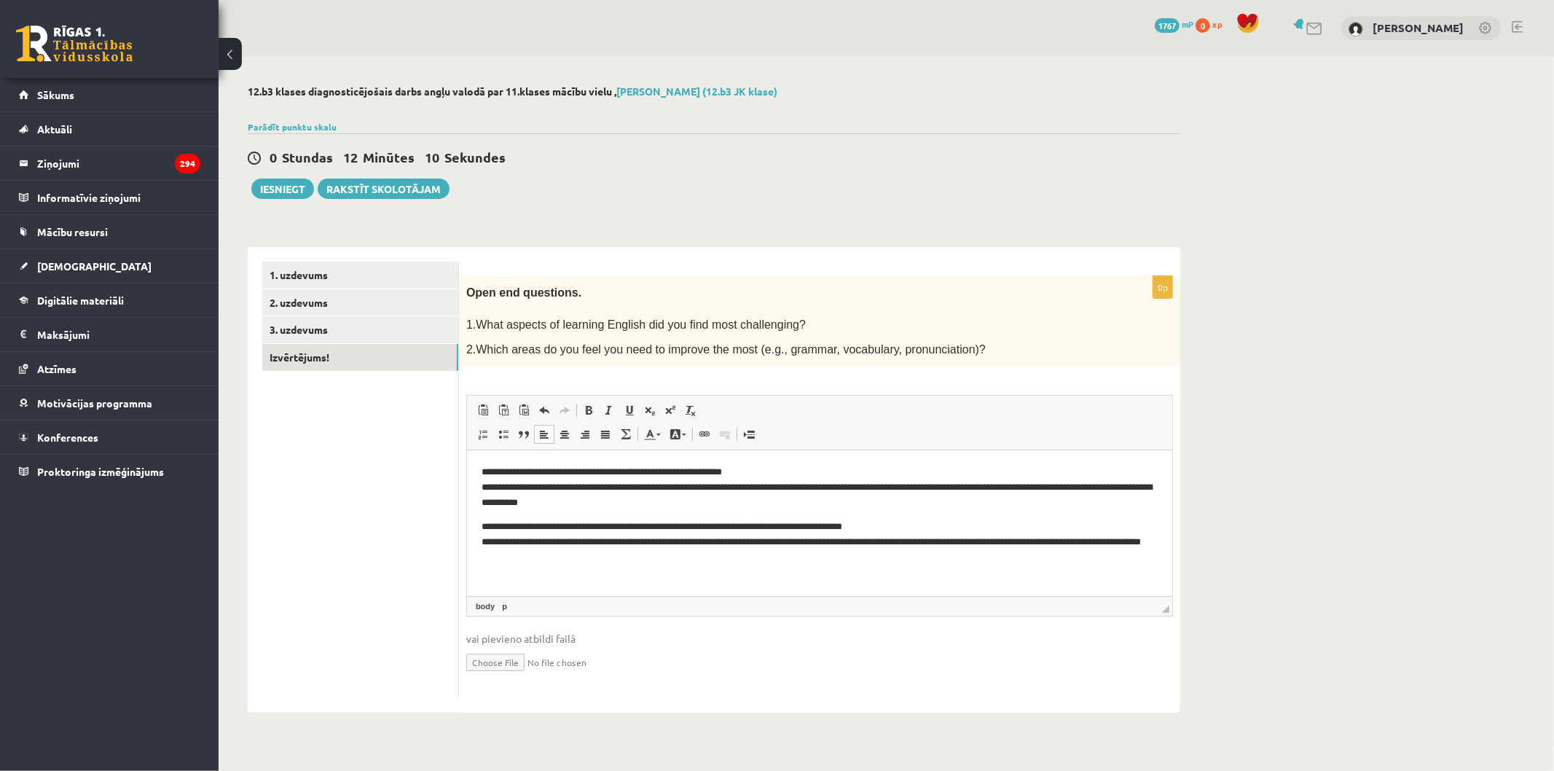
click at [708, 488] on p "**********" at bounding box center [819, 487] width 676 height 45
click at [739, 541] on p "**********" at bounding box center [819, 542] width 676 height 45
click at [474, 542] on html "**********" at bounding box center [818, 515] width 705 height 130
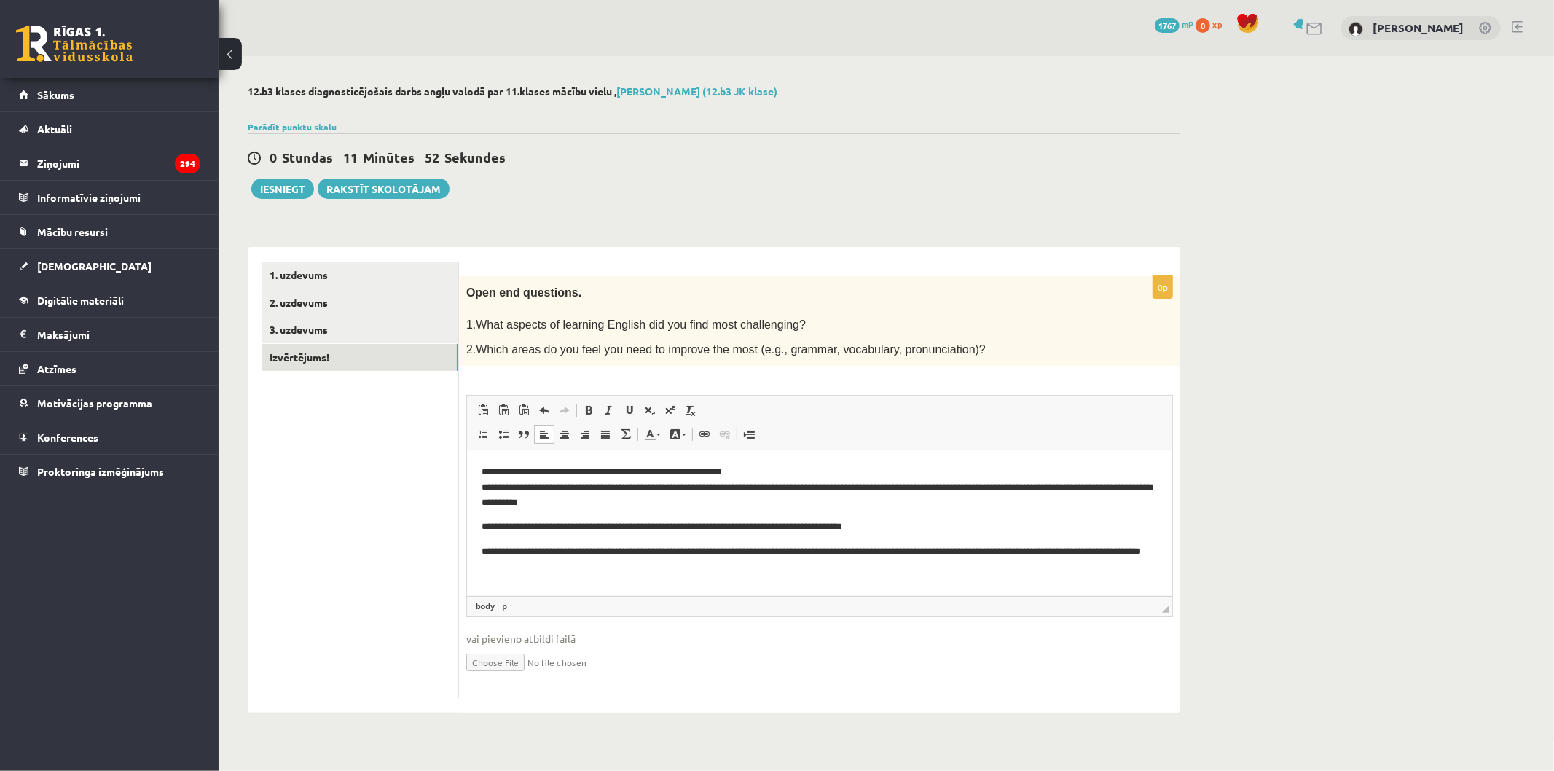
click at [474, 486] on html "**********" at bounding box center [818, 519] width 705 height 138
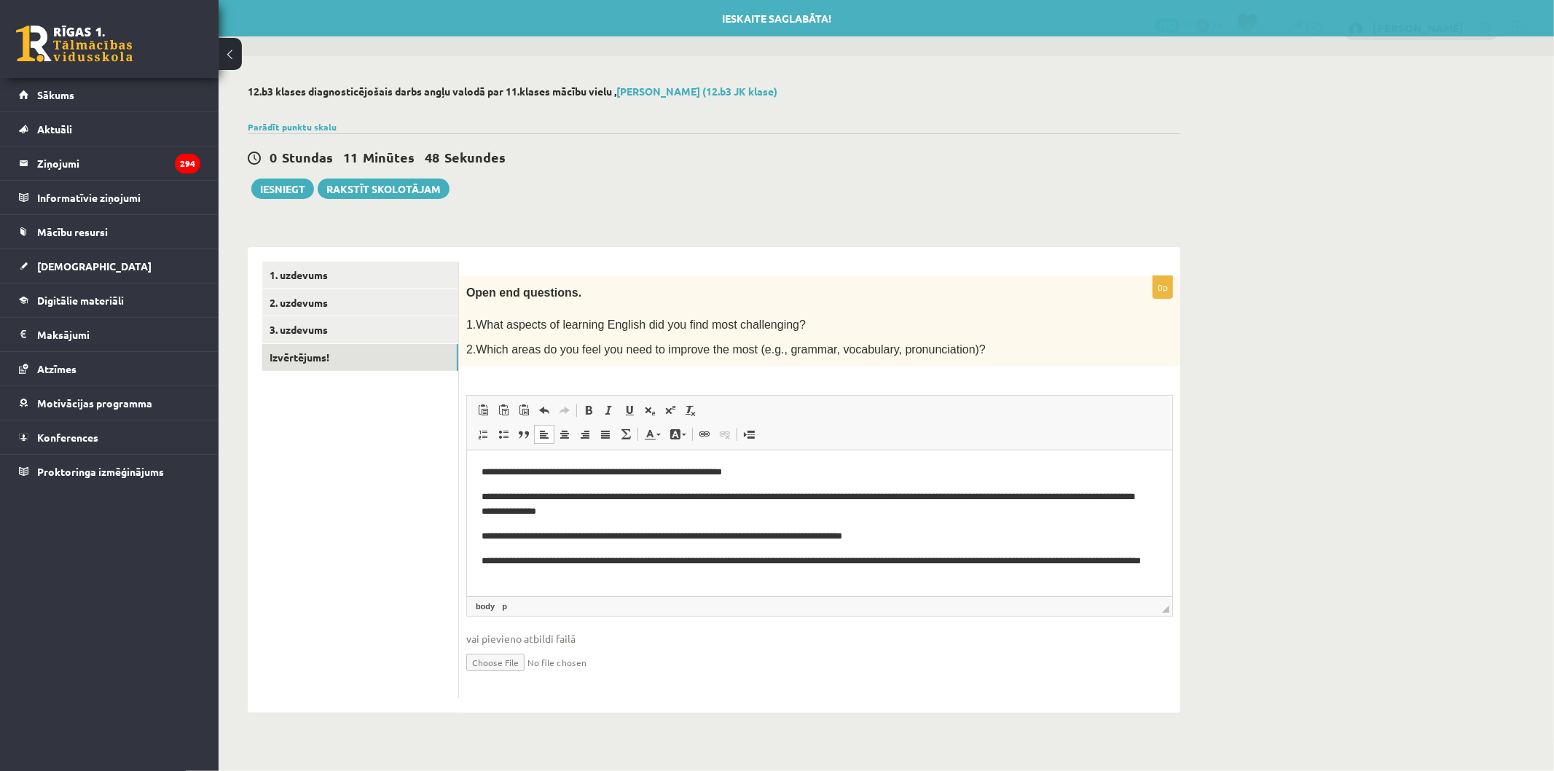
click at [424, 480] on ul "1. uzdevums 2. uzdevums 3. uzdevums Izvērtējums!" at bounding box center [360, 480] width 197 height 437
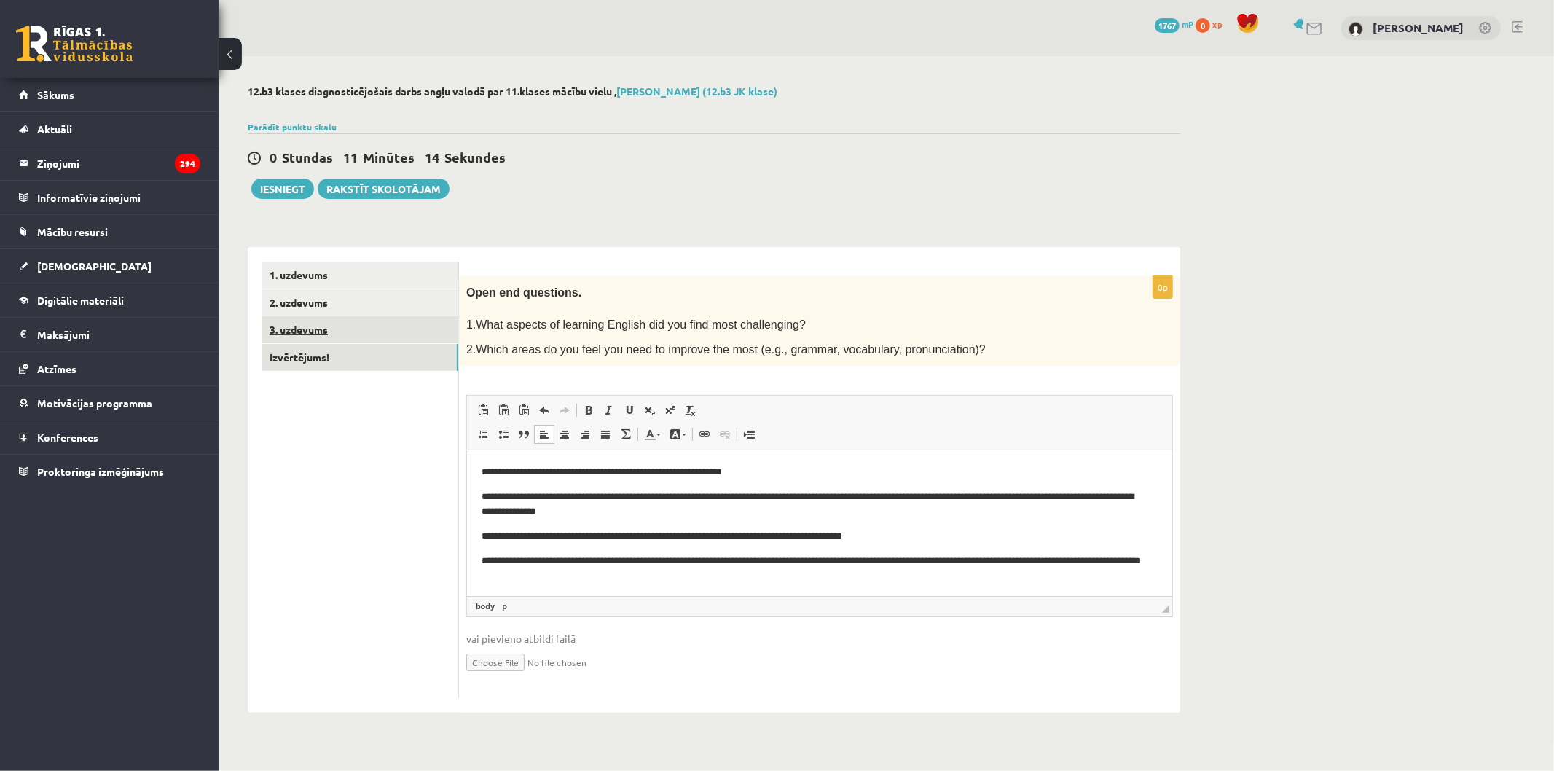
click at [370, 330] on link "3. uzdevums" at bounding box center [360, 329] width 196 height 27
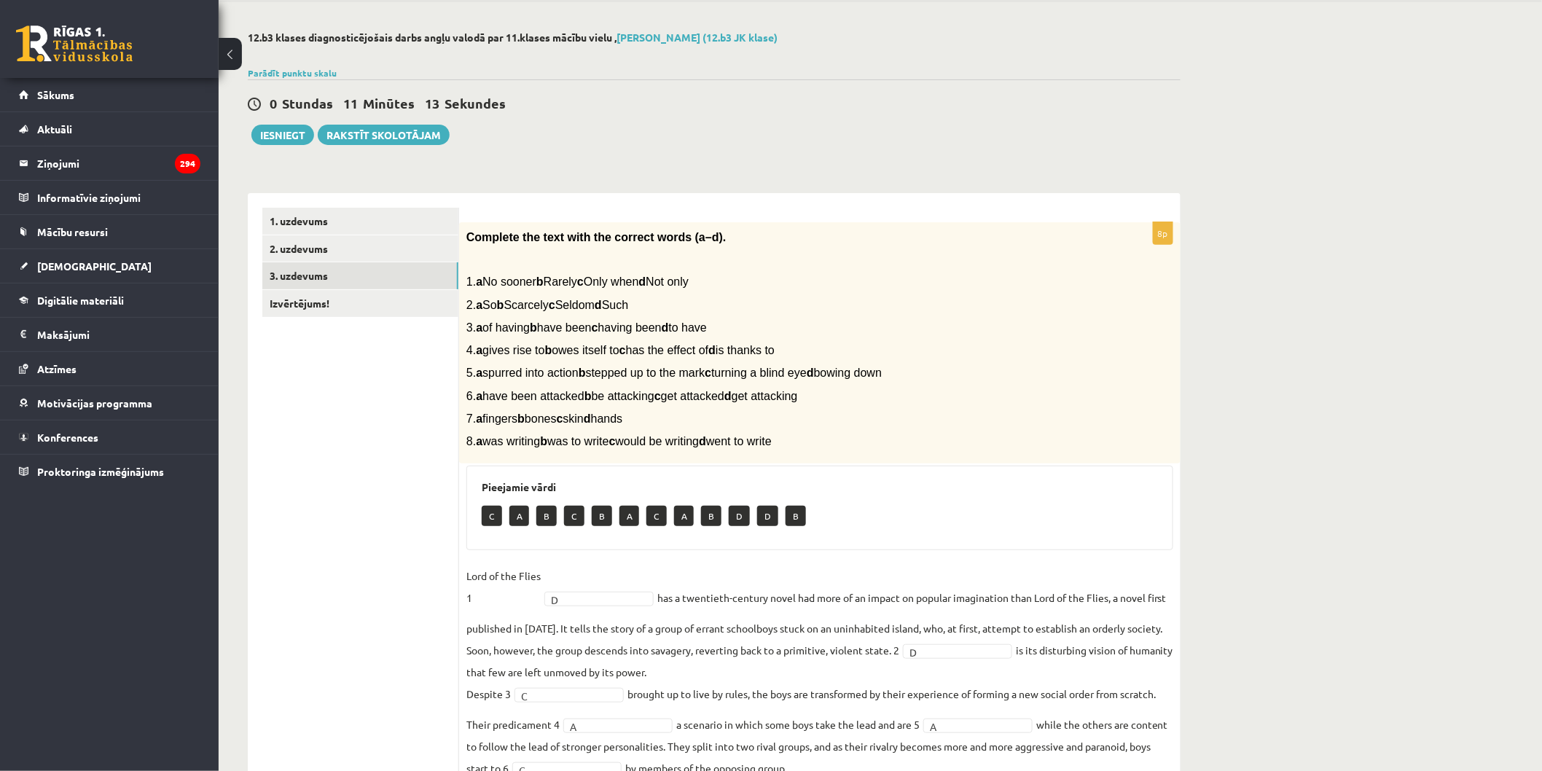
scroll to position [81, 0]
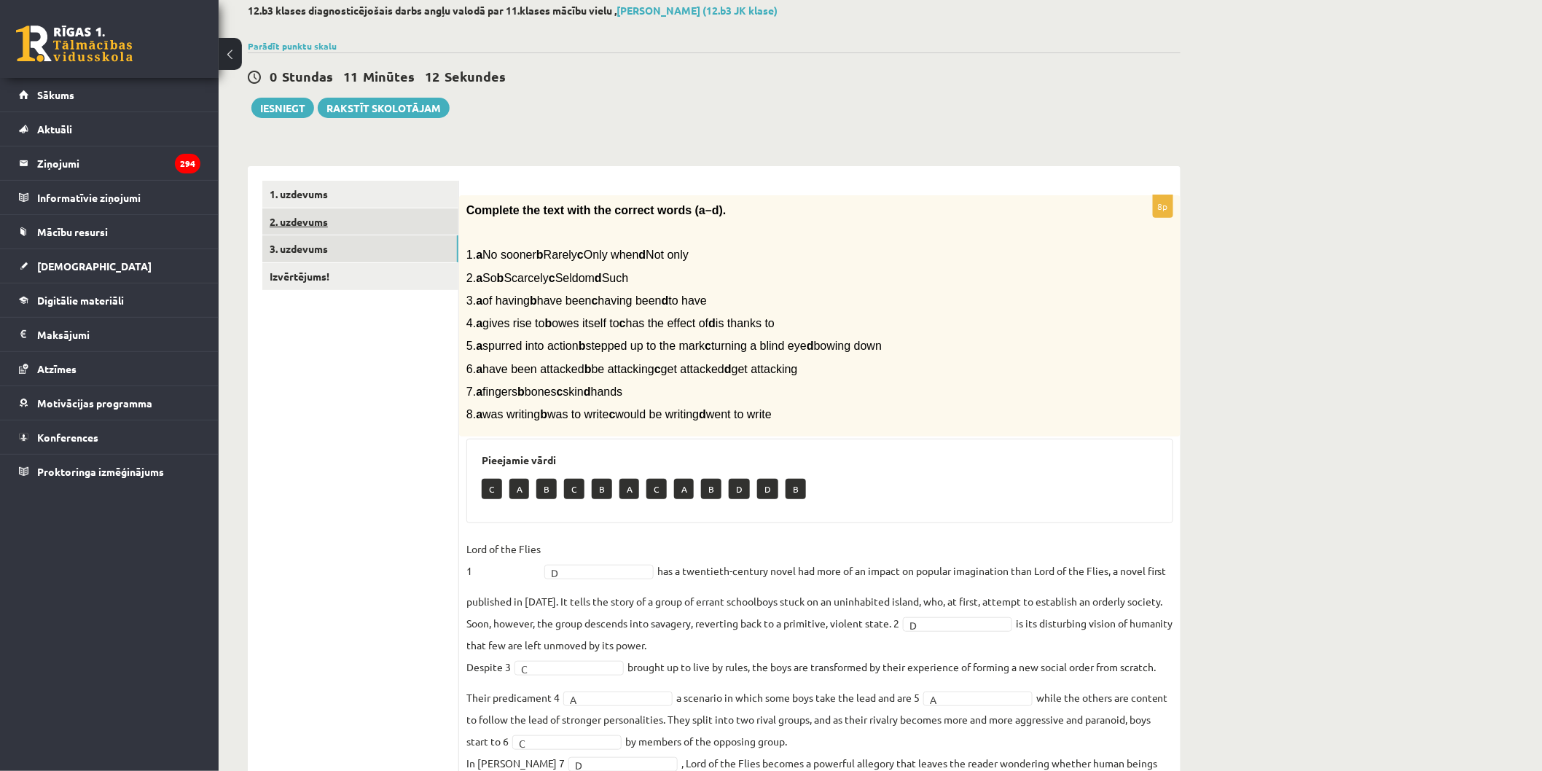
click at [348, 226] on link "2. uzdevums" at bounding box center [360, 221] width 196 height 27
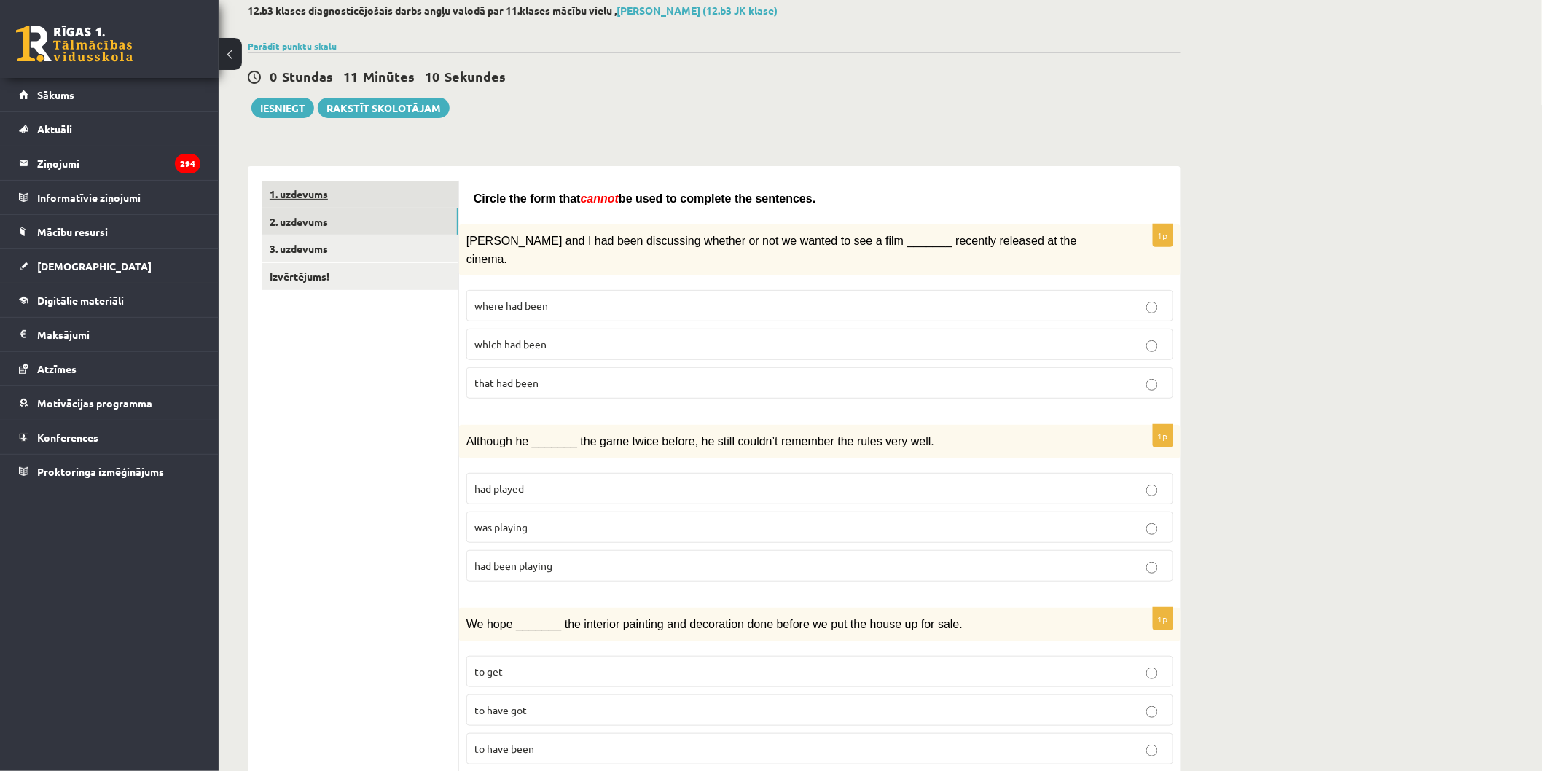
click at [346, 193] on link "1. uzdevums" at bounding box center [360, 194] width 196 height 27
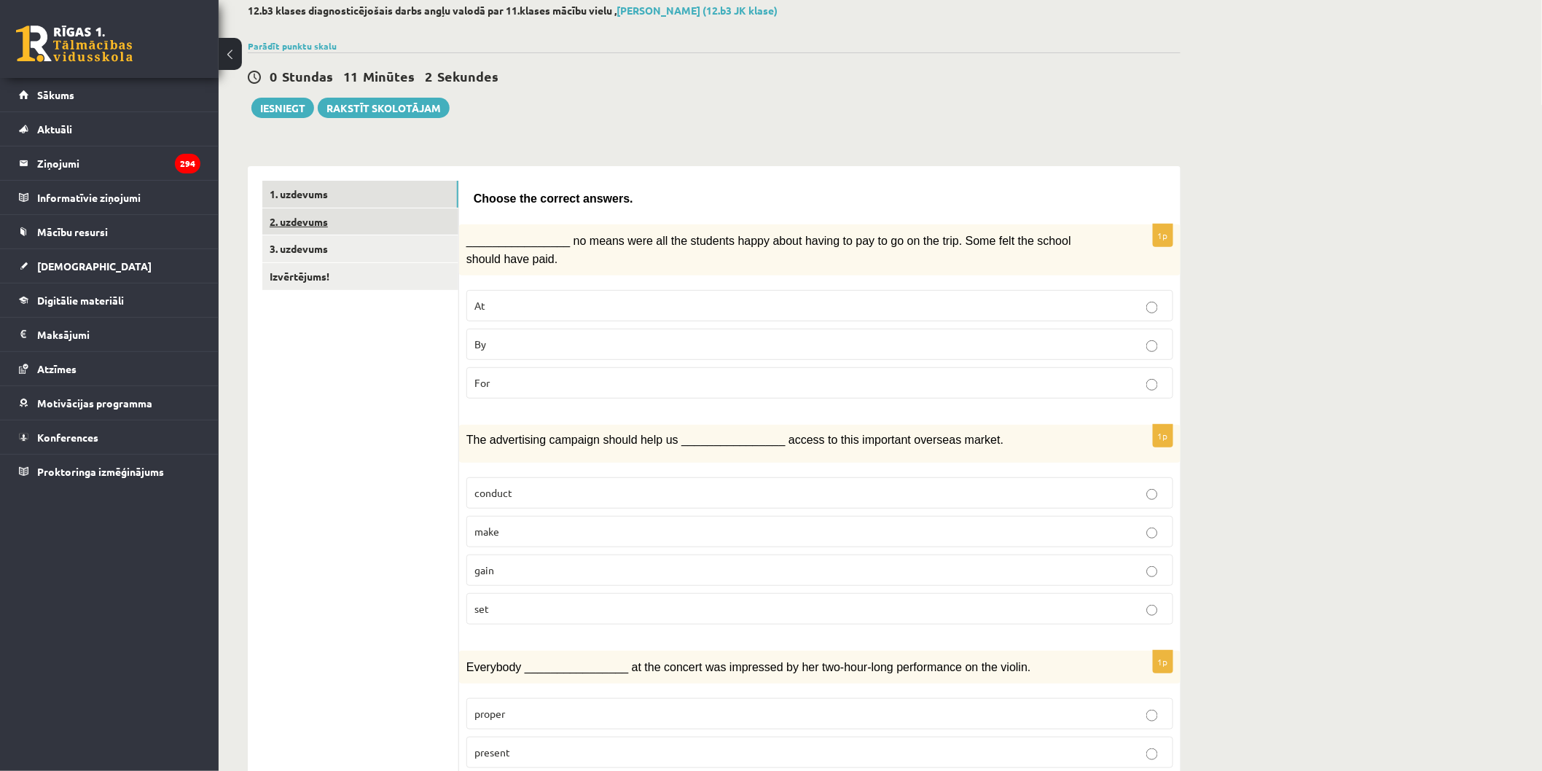
click at [362, 226] on link "2. uzdevums" at bounding box center [360, 221] width 196 height 27
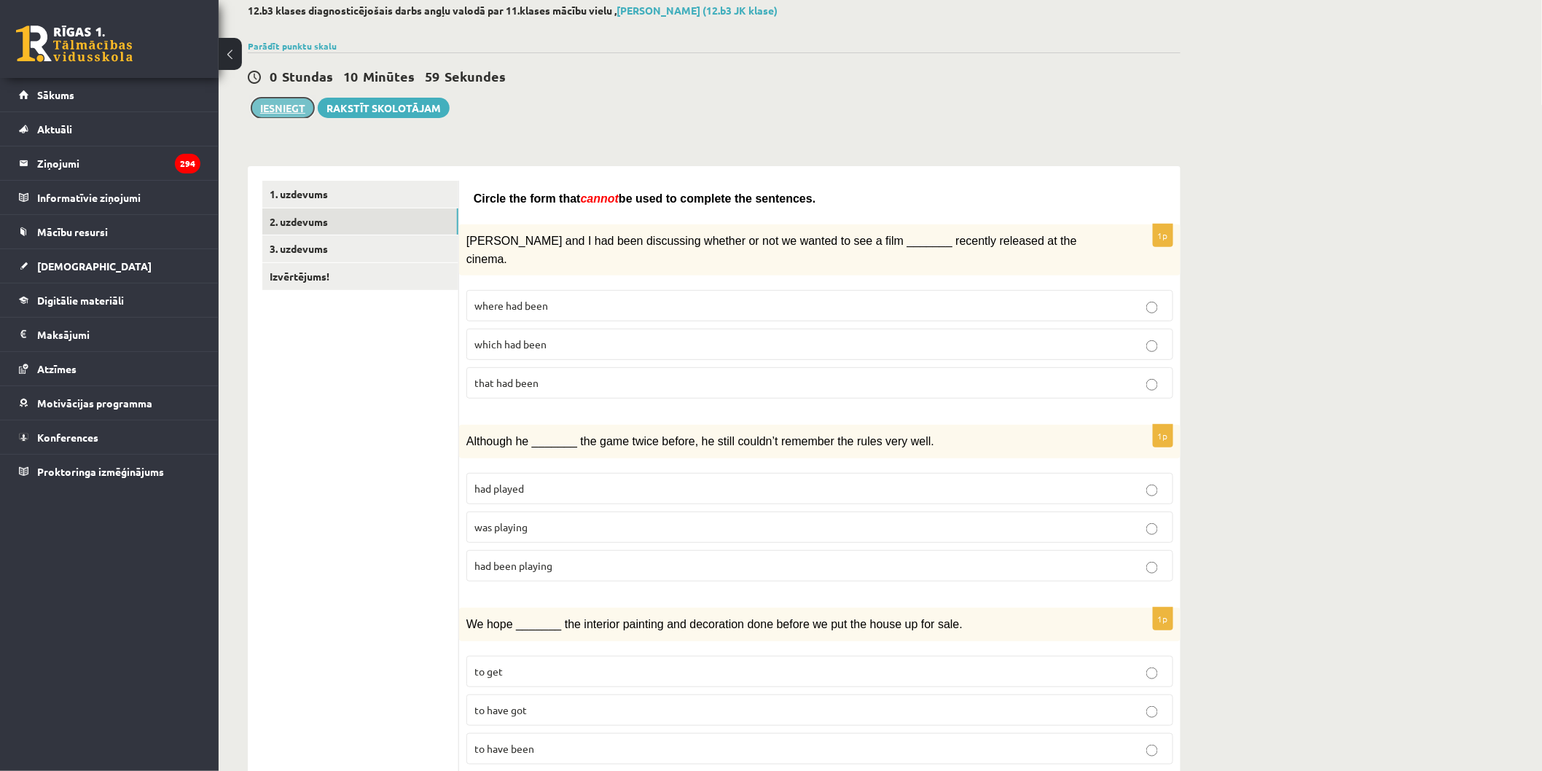
click at [293, 114] on button "Iesniegt" at bounding box center [282, 108] width 63 height 20
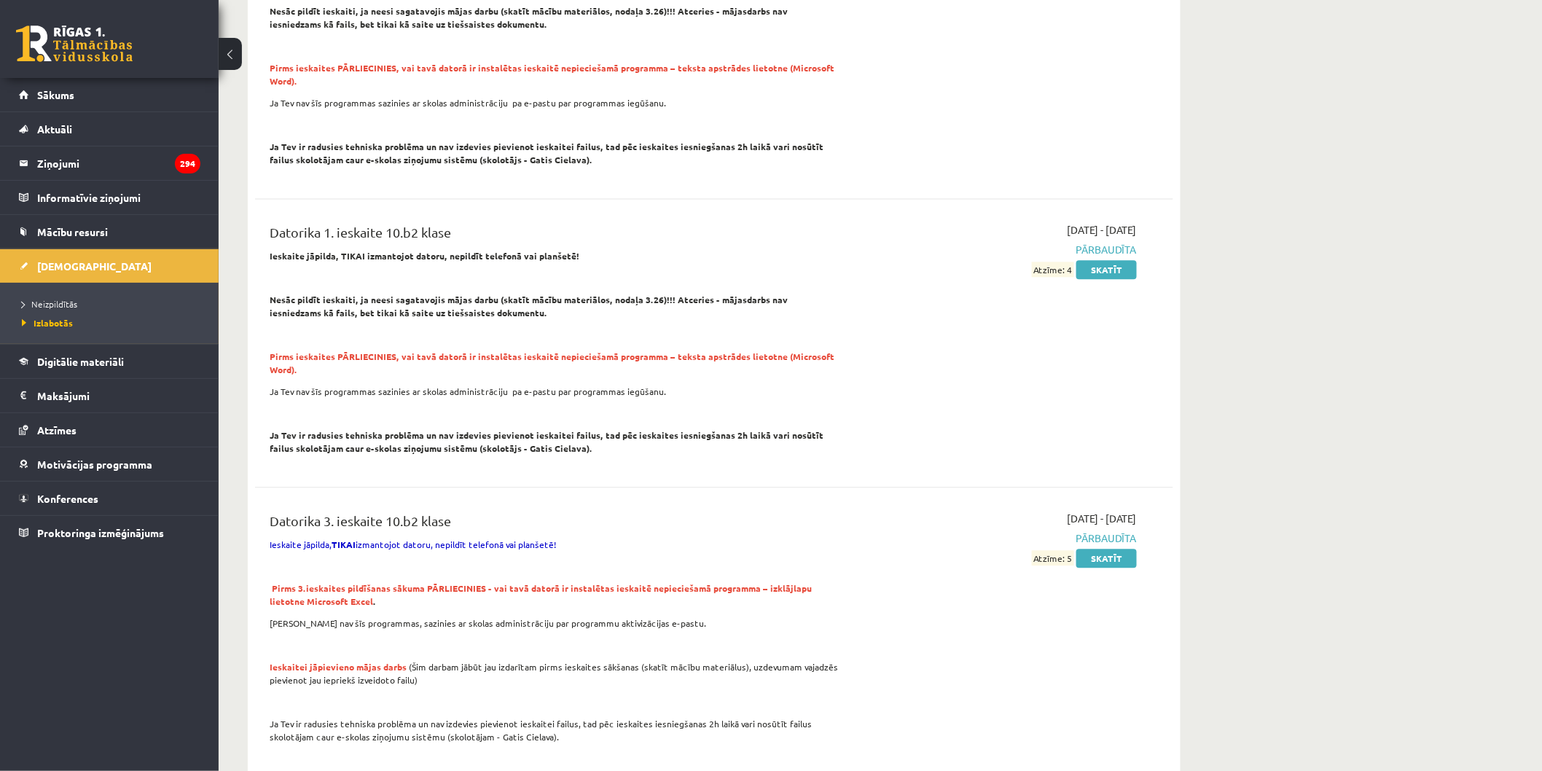
scroll to position [1052, 0]
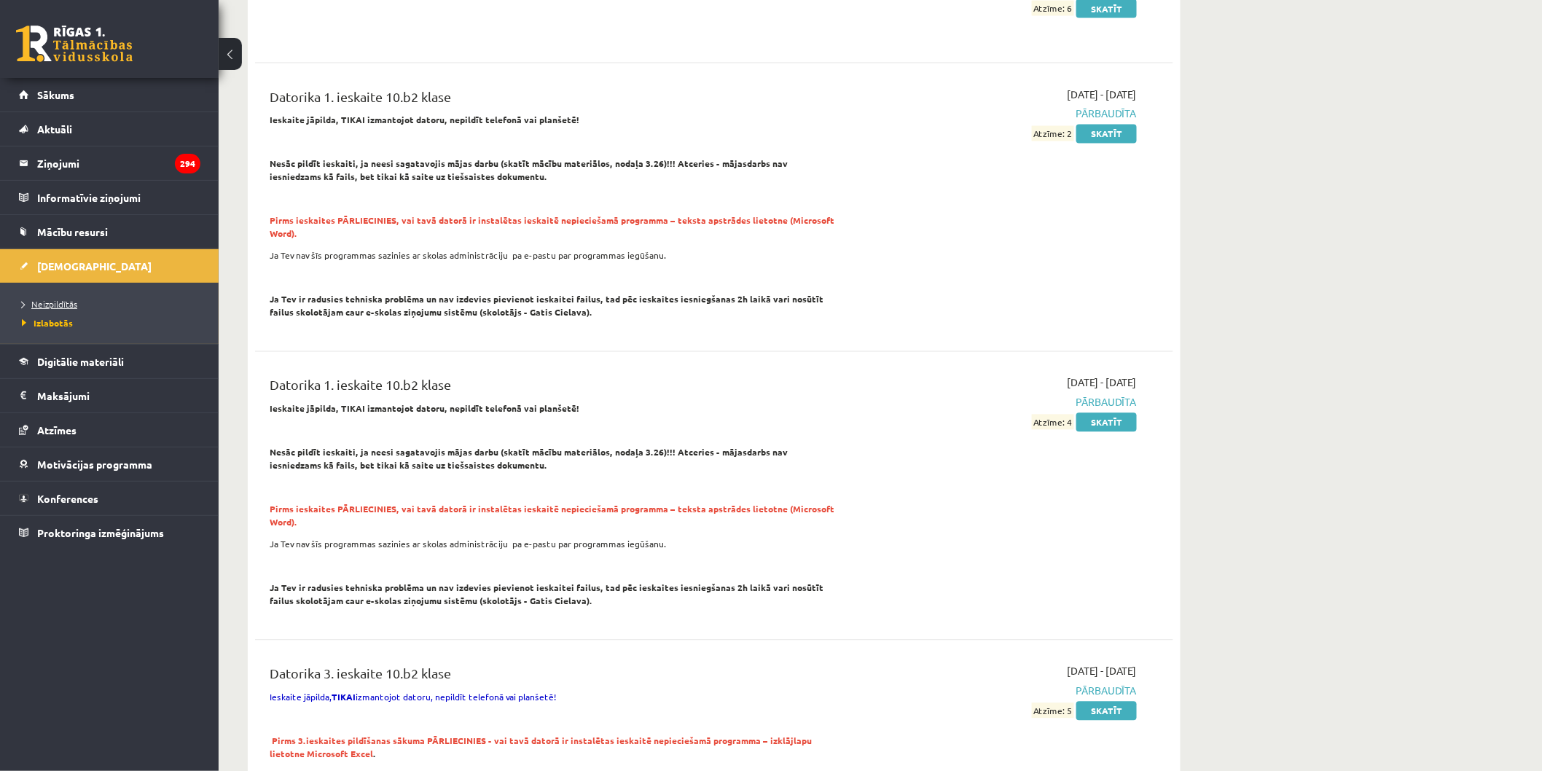
click at [66, 300] on span "Neizpildītās" at bounding box center [49, 304] width 55 height 12
